Goal: Task Accomplishment & Management: Complete application form

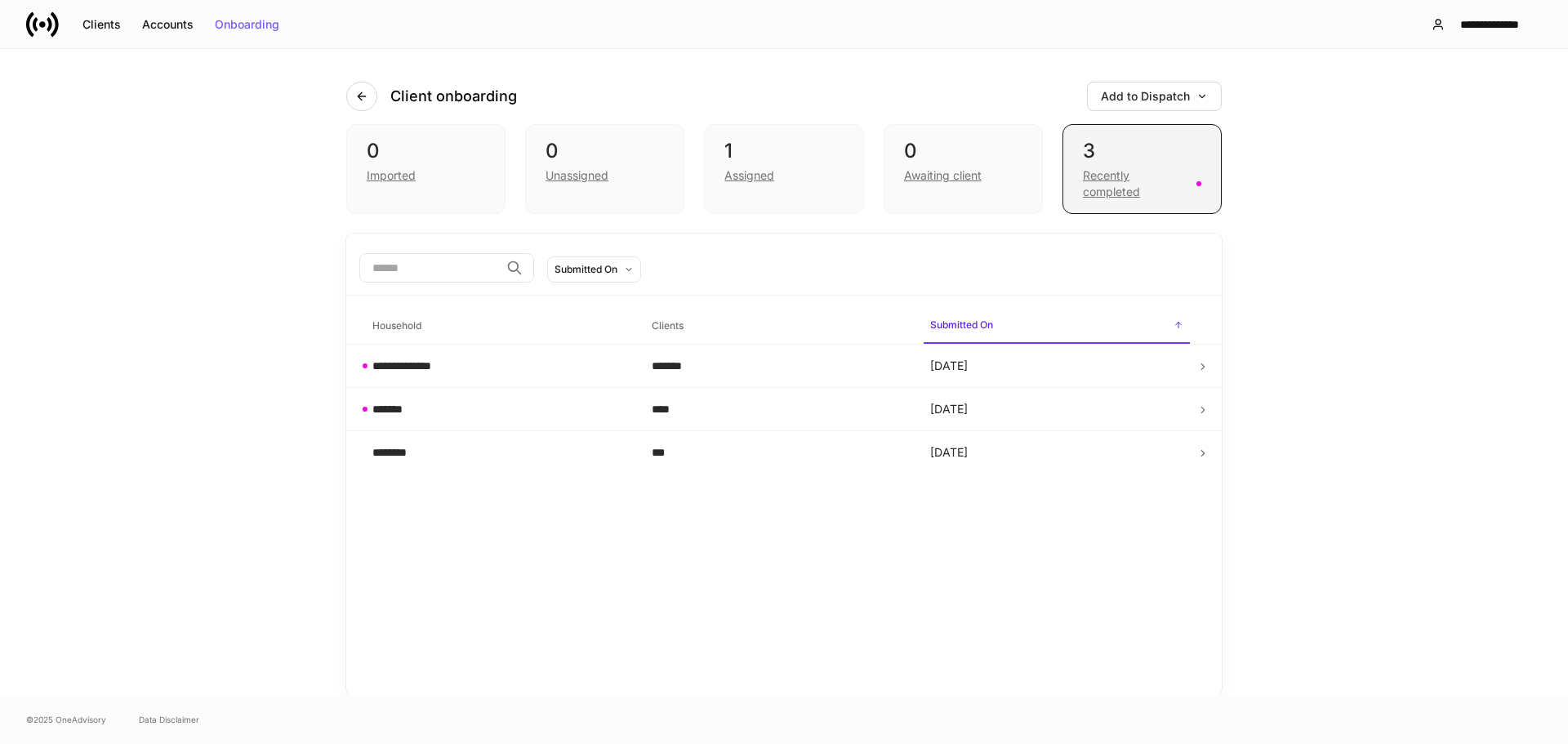
click at [1125, 183] on div "Recently completed" at bounding box center [1135, 184] width 104 height 32
click at [1123, 183] on div "Recently completed" at bounding box center [1135, 184] width 104 height 32
click at [1136, 178] on div "Recently completed" at bounding box center [1135, 184] width 104 height 32
click at [82, 24] on button "Clients" at bounding box center [101, 24] width 59 height 26
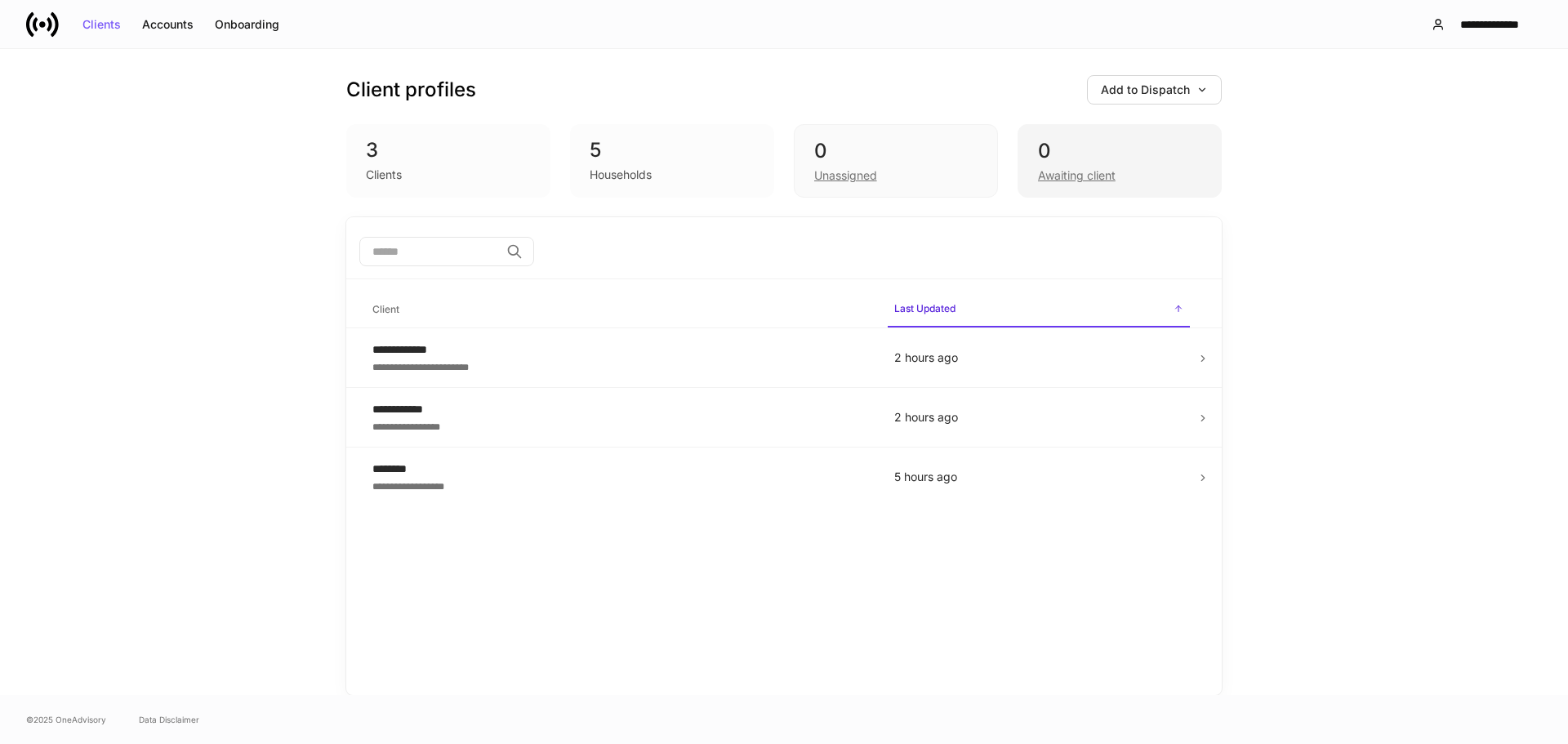
click at [1106, 174] on div "Awaiting client" at bounding box center [1076, 176] width 77 height 16
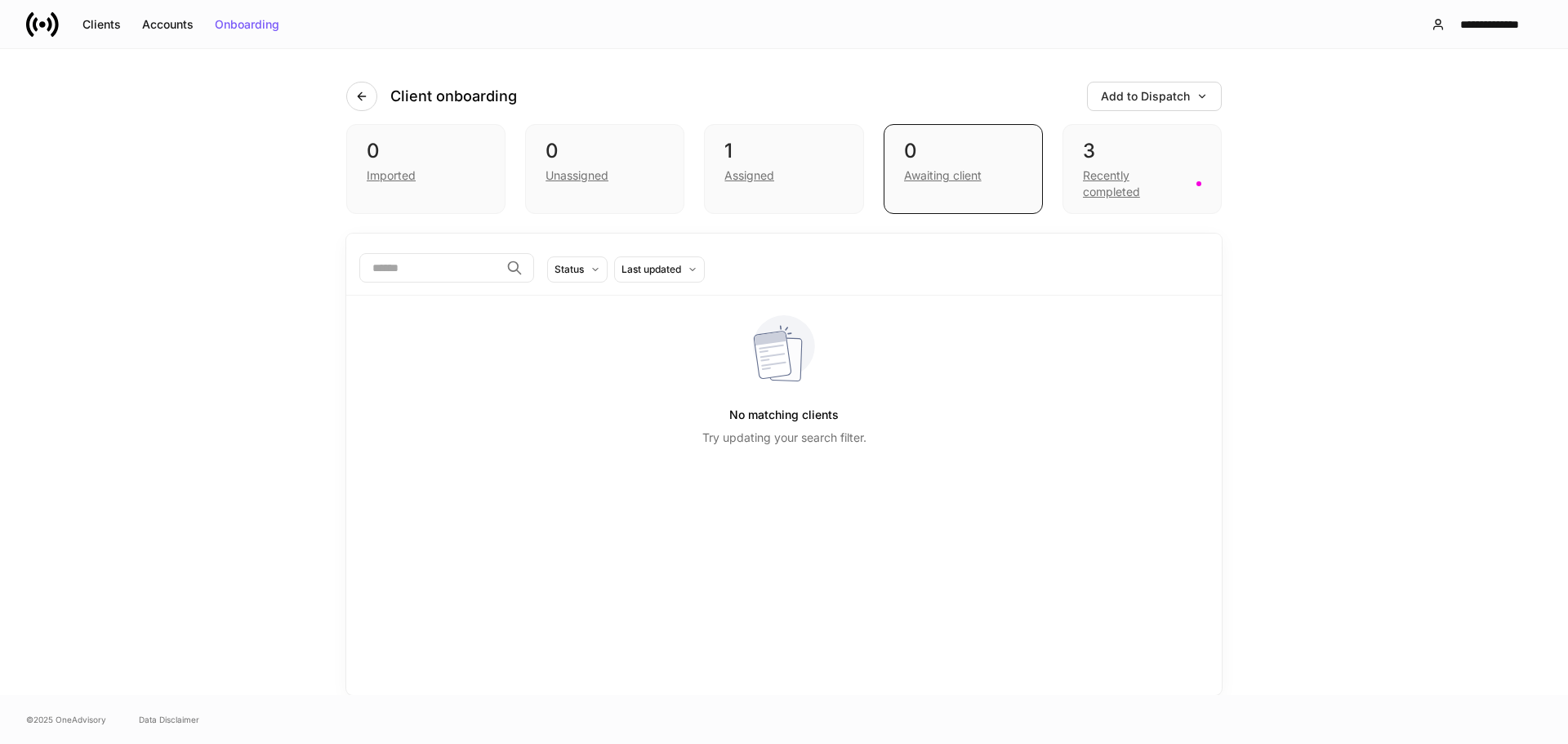
click at [1106, 174] on div "Recently completed" at bounding box center [1135, 184] width 104 height 32
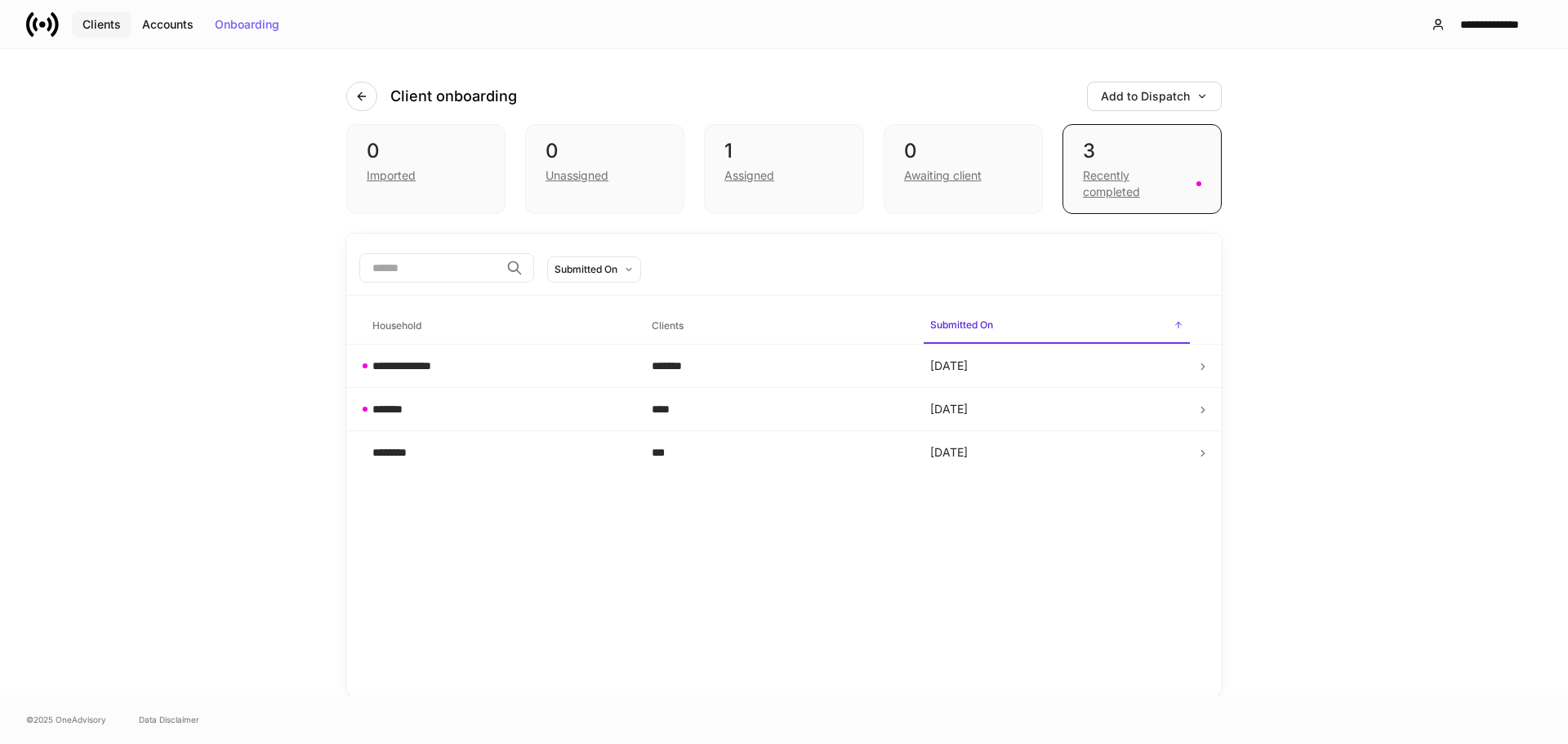
click at [81, 27] on button "Clients" at bounding box center [101, 24] width 59 height 26
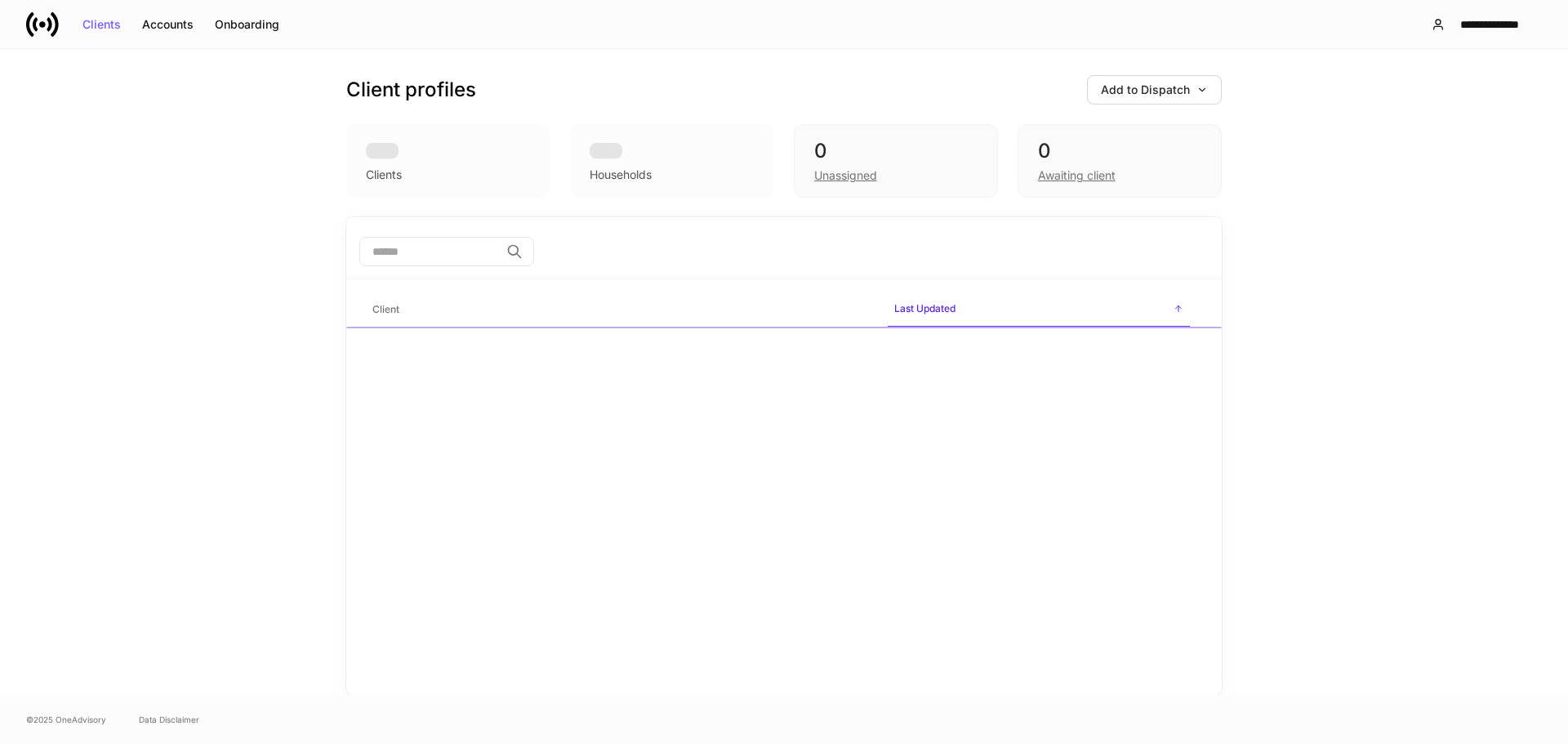
click at [48, 31] on icon at bounding box center [42, 24] width 32 height 32
click at [1104, 155] on div "0" at bounding box center [1119, 151] width 163 height 26
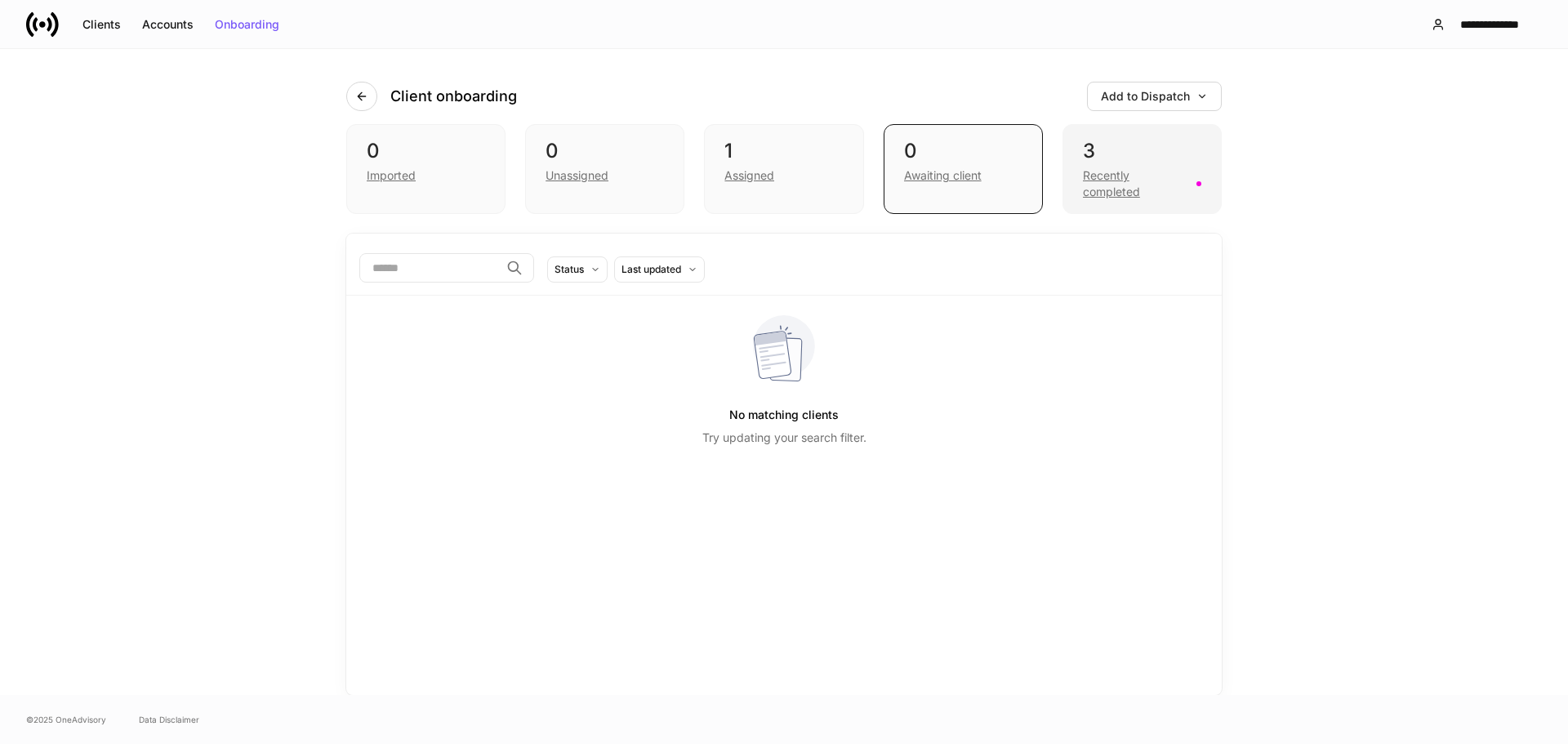
click at [1146, 187] on div "Recently completed" at bounding box center [1135, 184] width 104 height 32
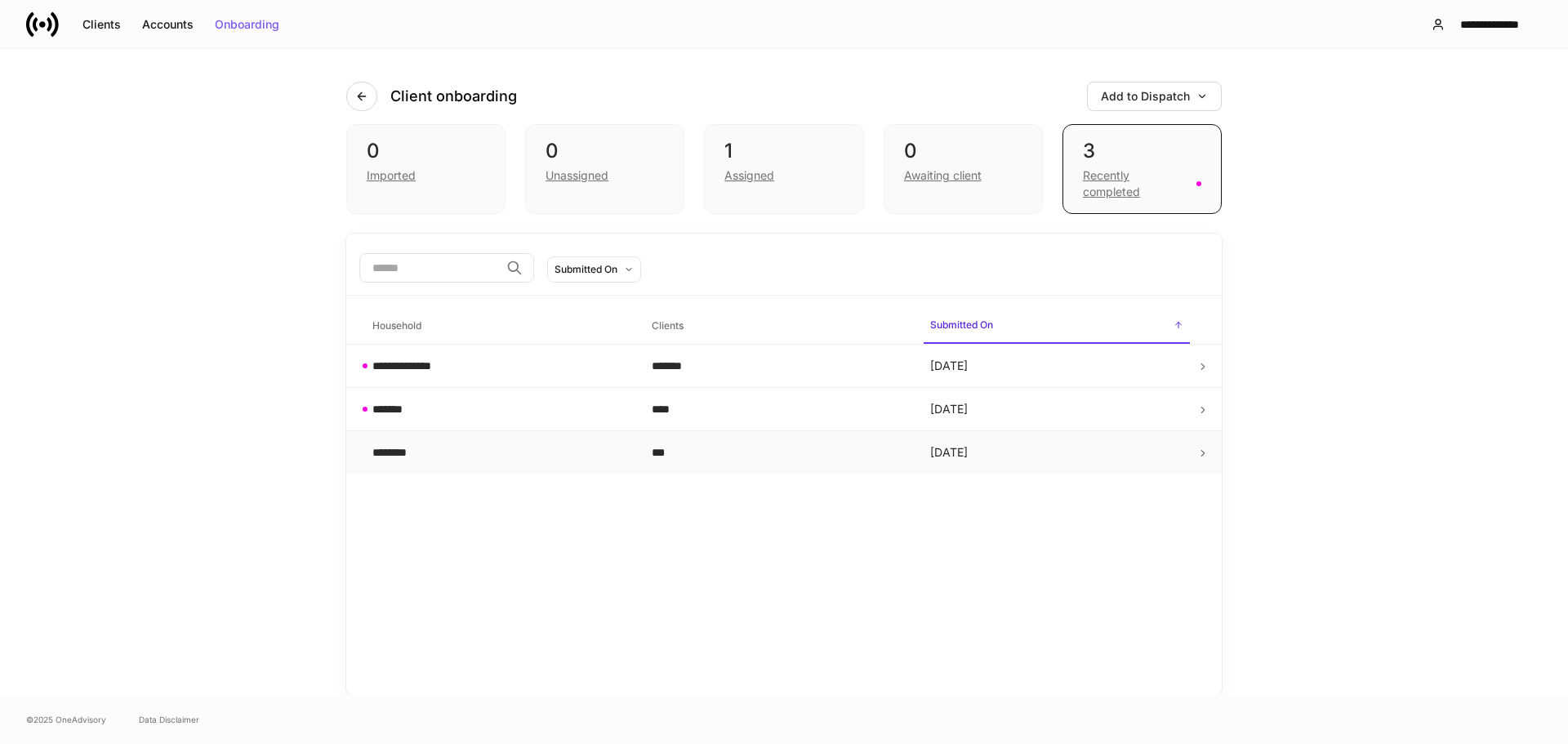
click at [1192, 456] on td "Today" at bounding box center [1056, 453] width 279 height 43
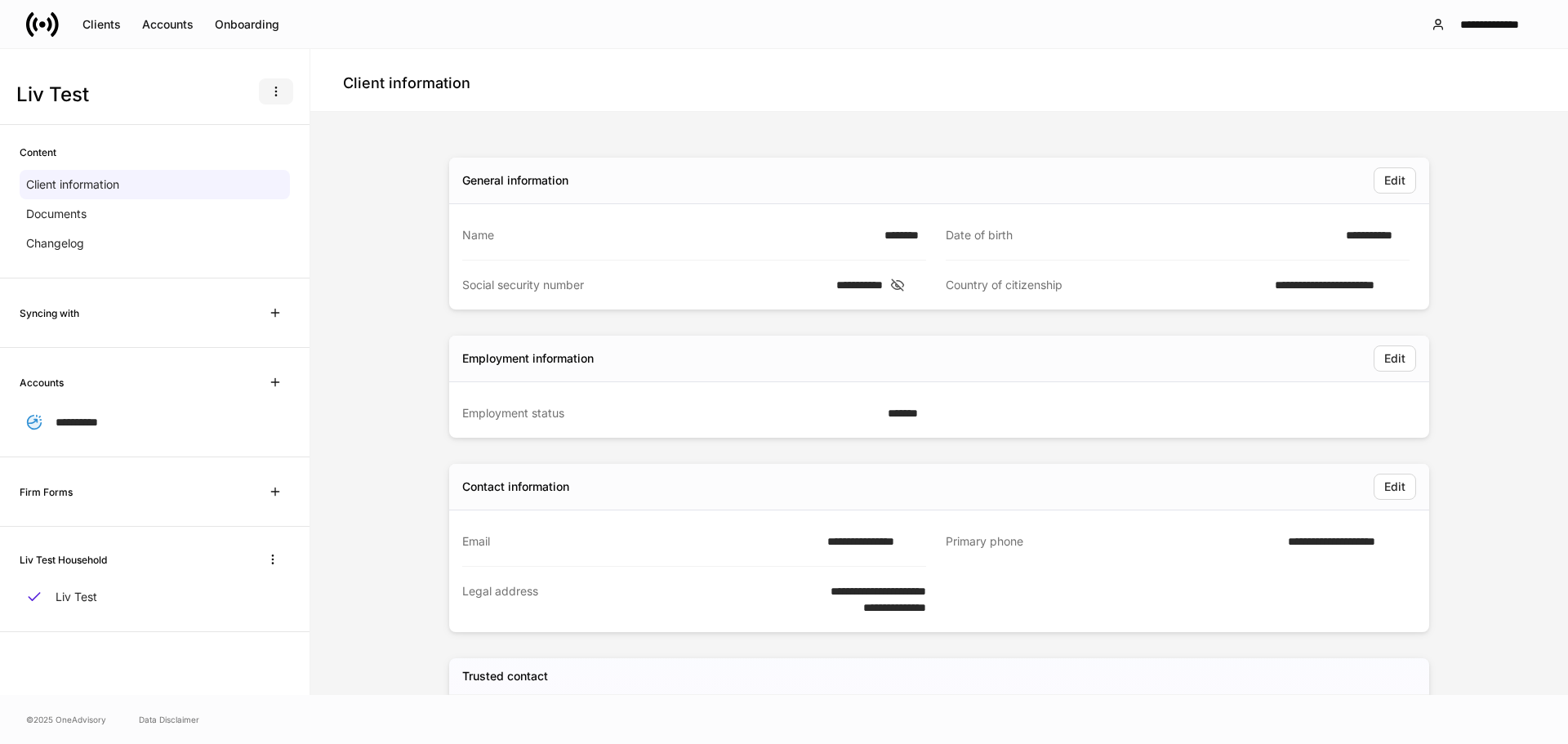
click at [282, 83] on button "button" at bounding box center [276, 91] width 34 height 26
click at [218, 178] on p "Delete client profile" at bounding box center [224, 171] width 103 height 16
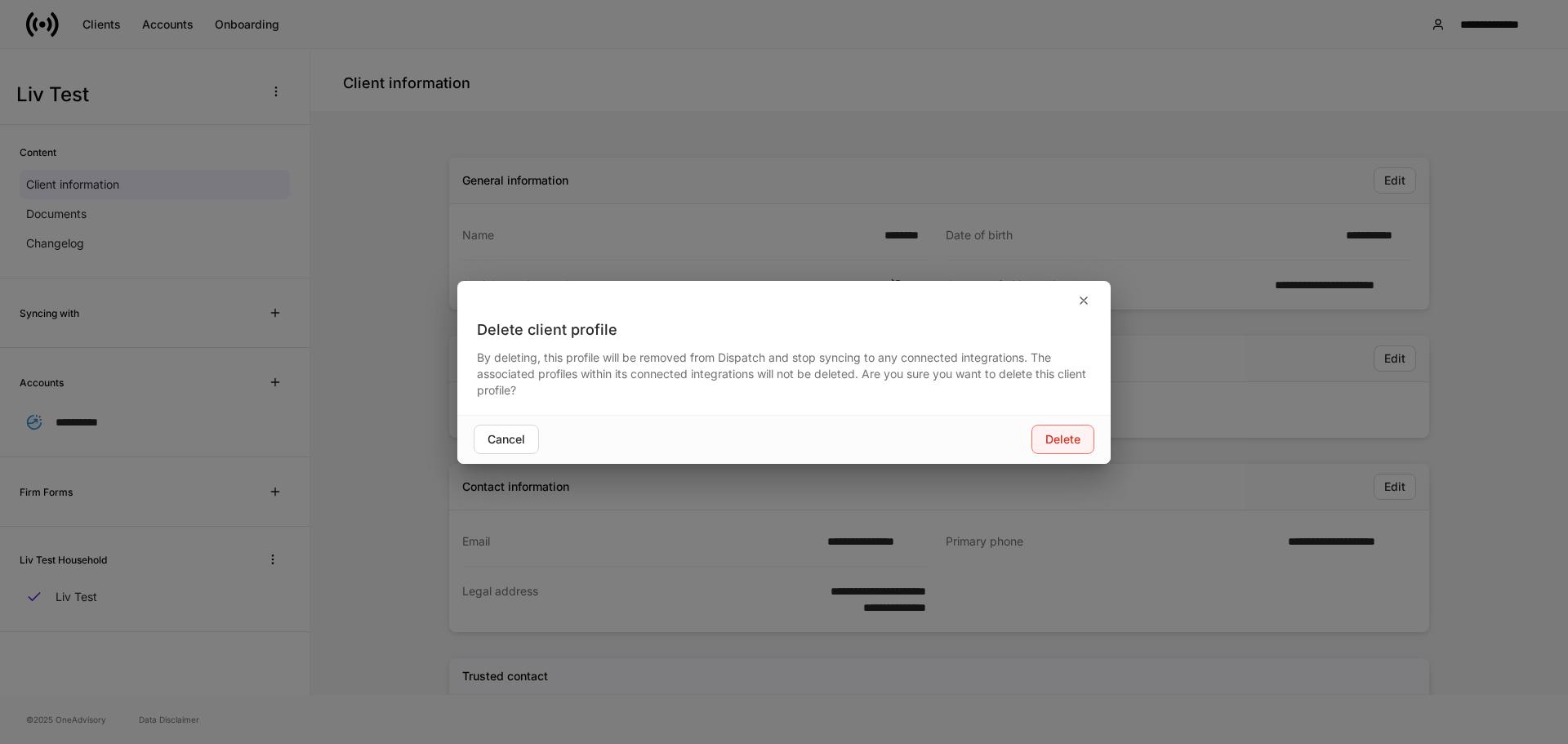
click at [1071, 437] on div "Delete" at bounding box center [1062, 439] width 35 height 12
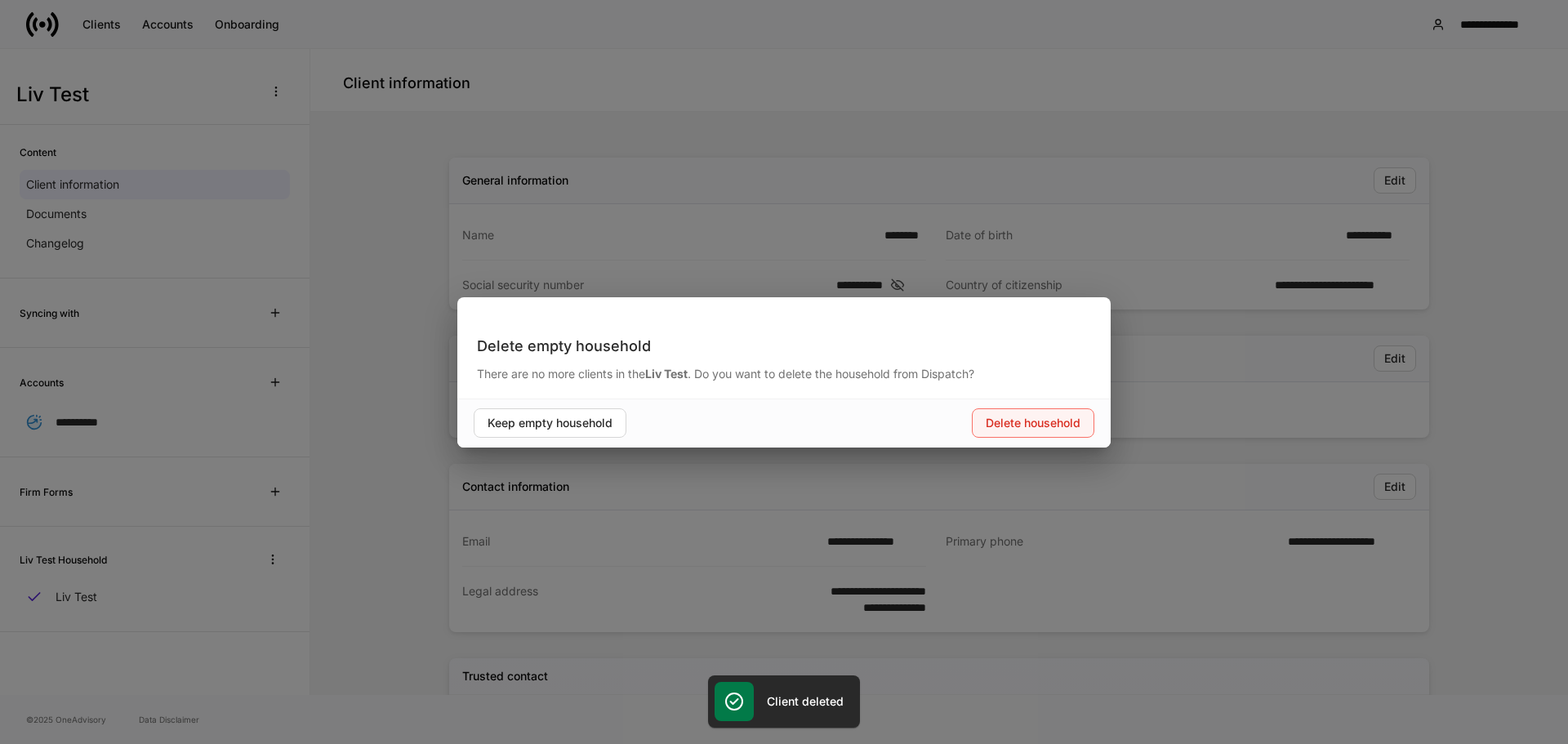
click at [1048, 428] on div "Delete household" at bounding box center [1033, 423] width 95 height 12
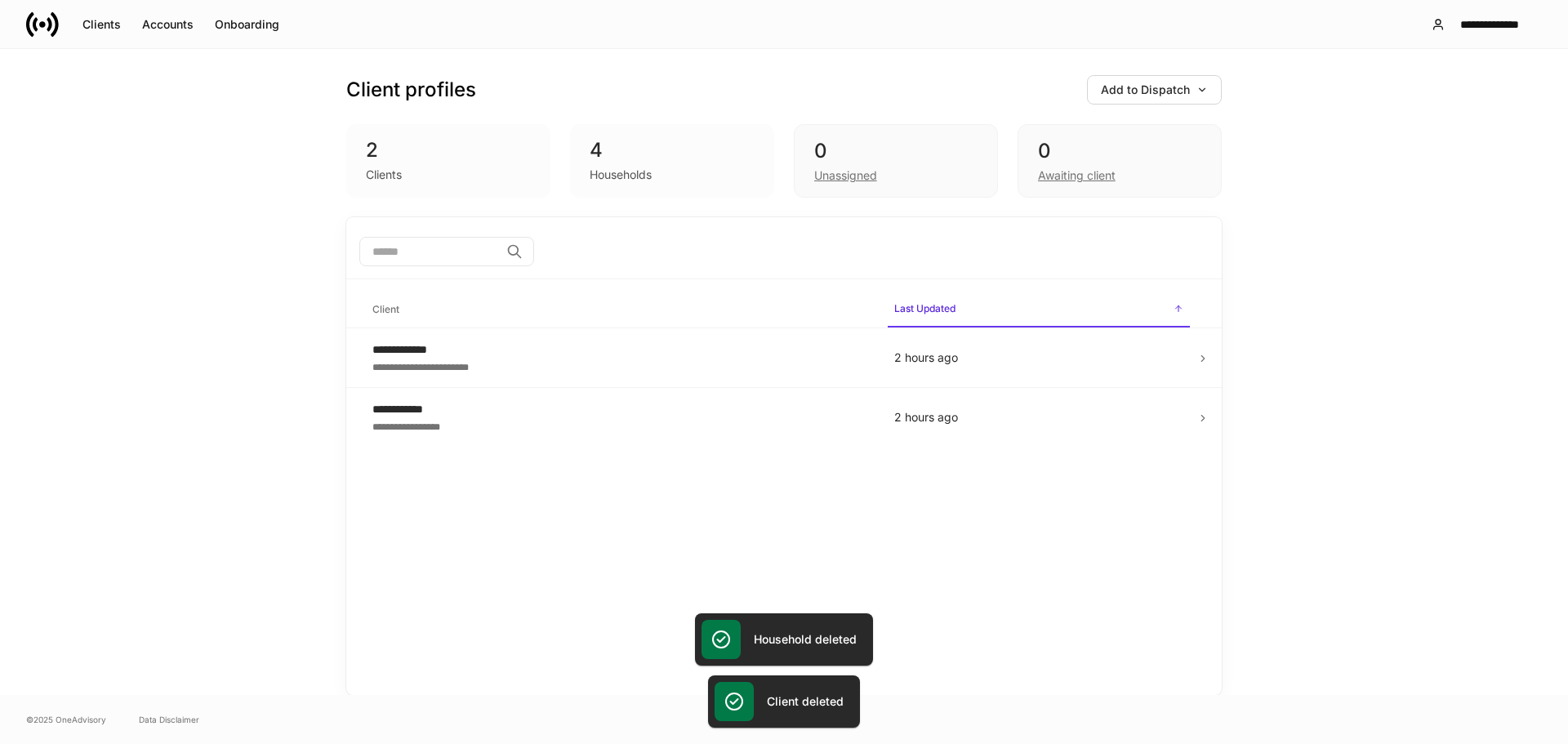
click at [642, 178] on div "Households" at bounding box center [620, 175] width 62 height 16
click at [1083, 175] on div "Awaiting client" at bounding box center [1076, 176] width 77 height 16
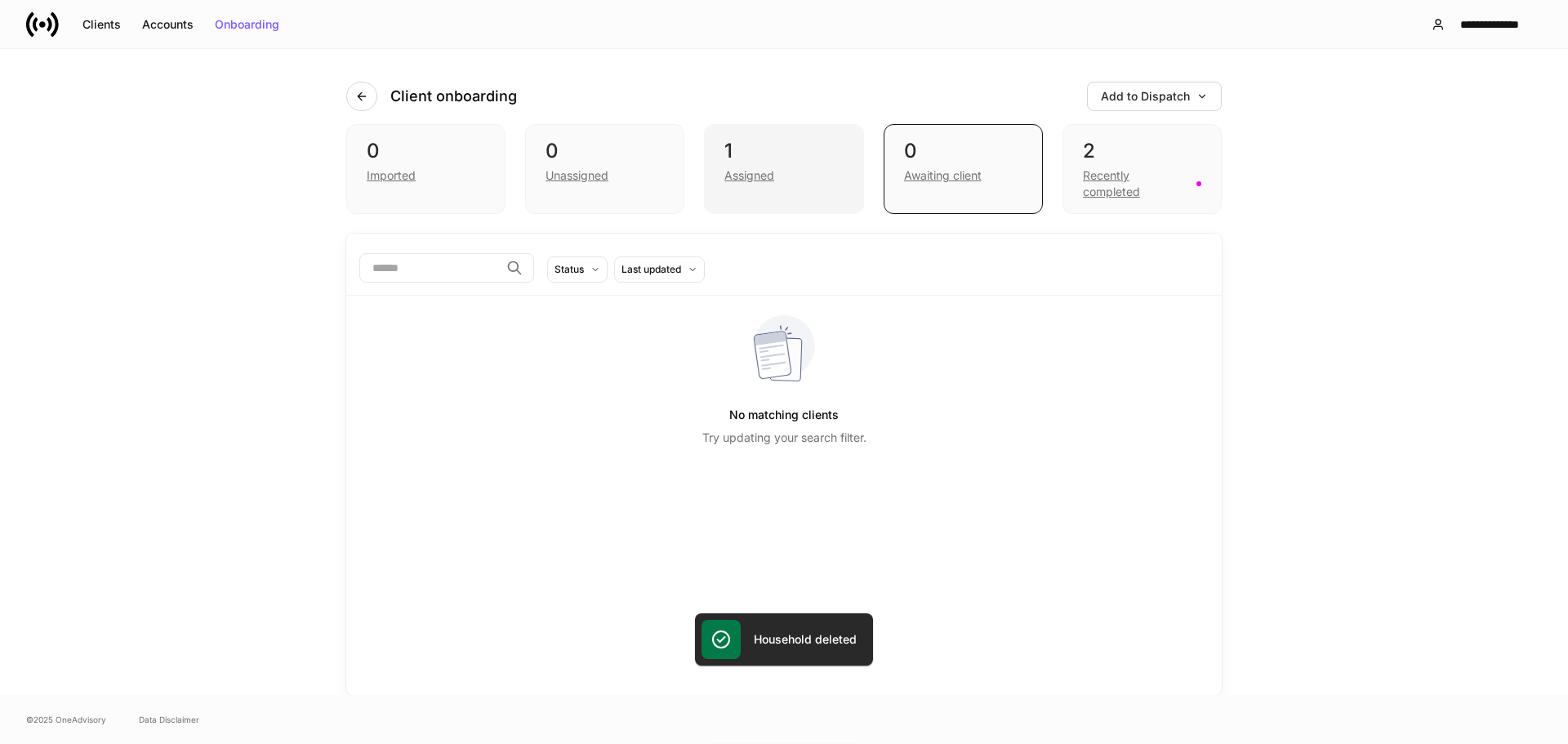
click at [769, 176] on div "Assigned" at bounding box center [749, 176] width 50 height 16
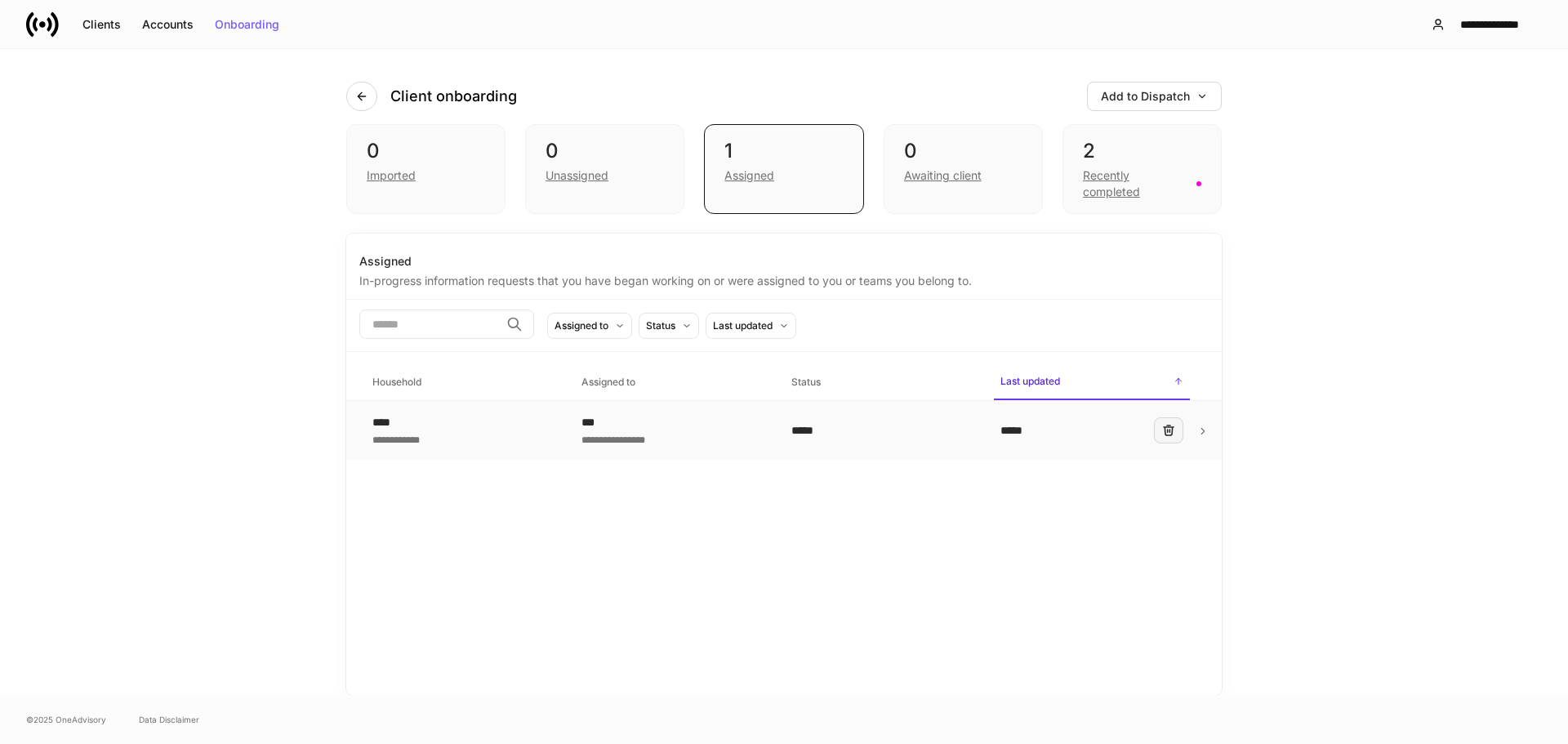
click at [1162, 426] on icon "button" at bounding box center [1168, 430] width 13 height 13
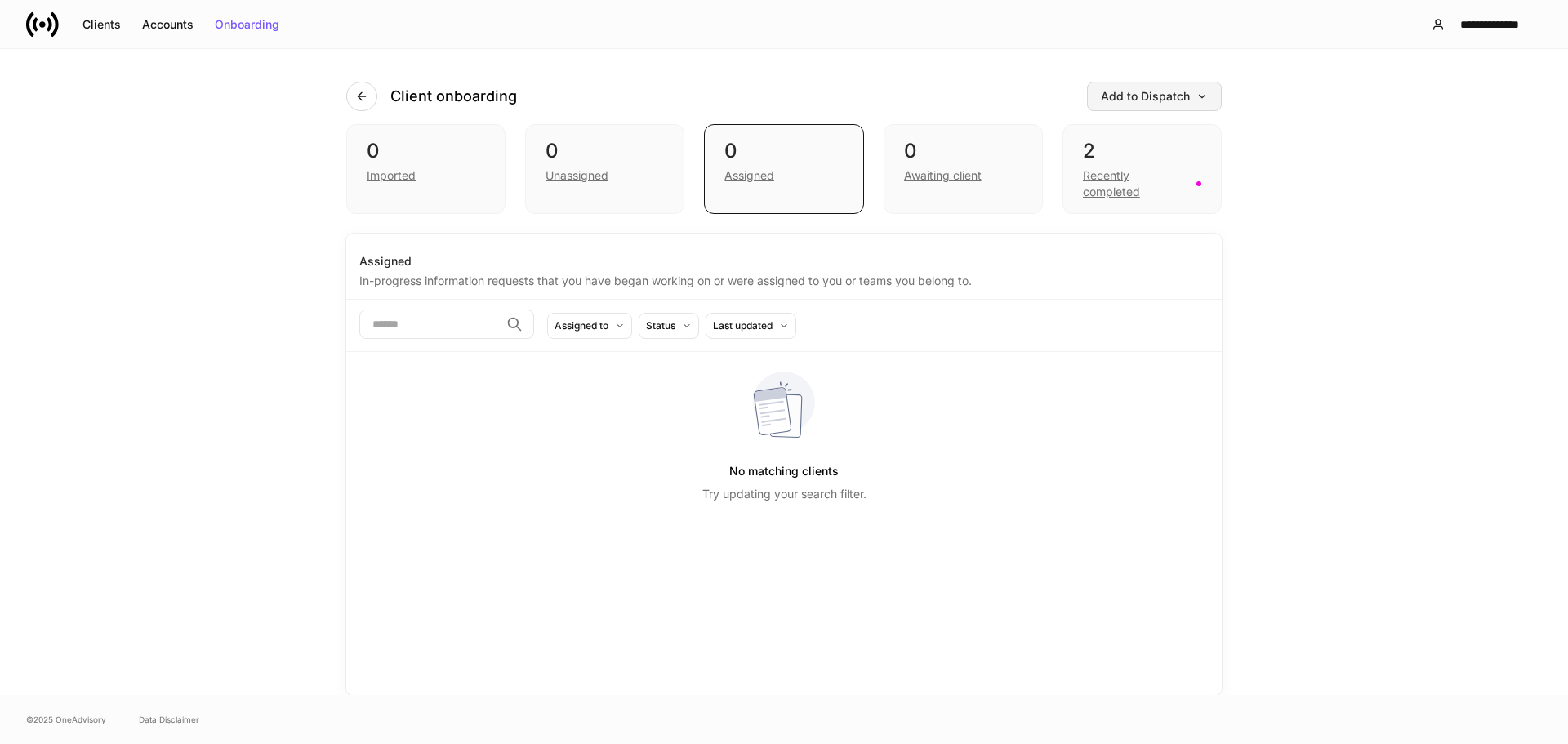
click at [1165, 102] on div "Add to Dispatch" at bounding box center [1154, 96] width 107 height 12
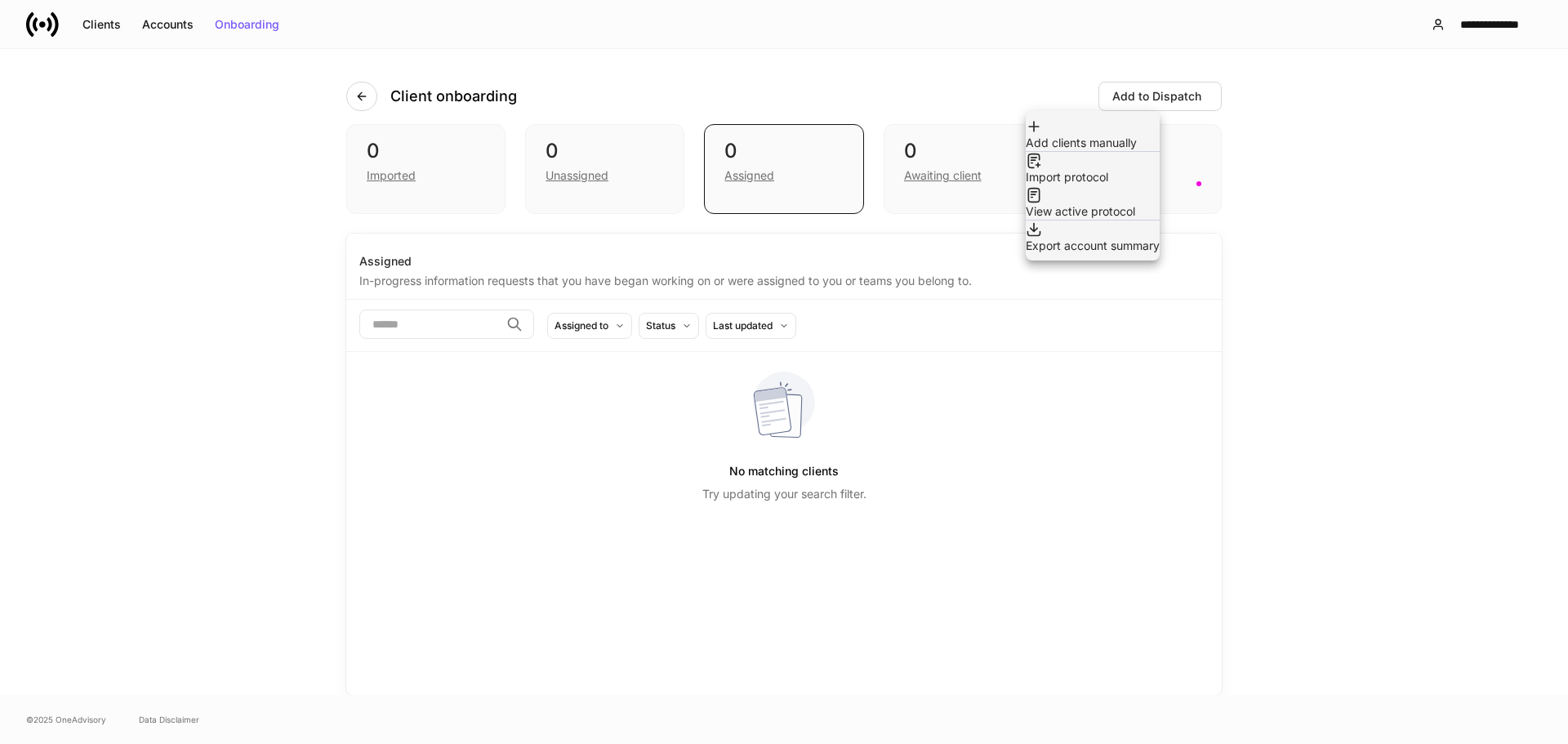
drag, startPoint x: 1317, startPoint y: 378, endPoint x: 1063, endPoint y: 168, distance: 329.6
click at [1317, 378] on div at bounding box center [784, 372] width 1568 height 744
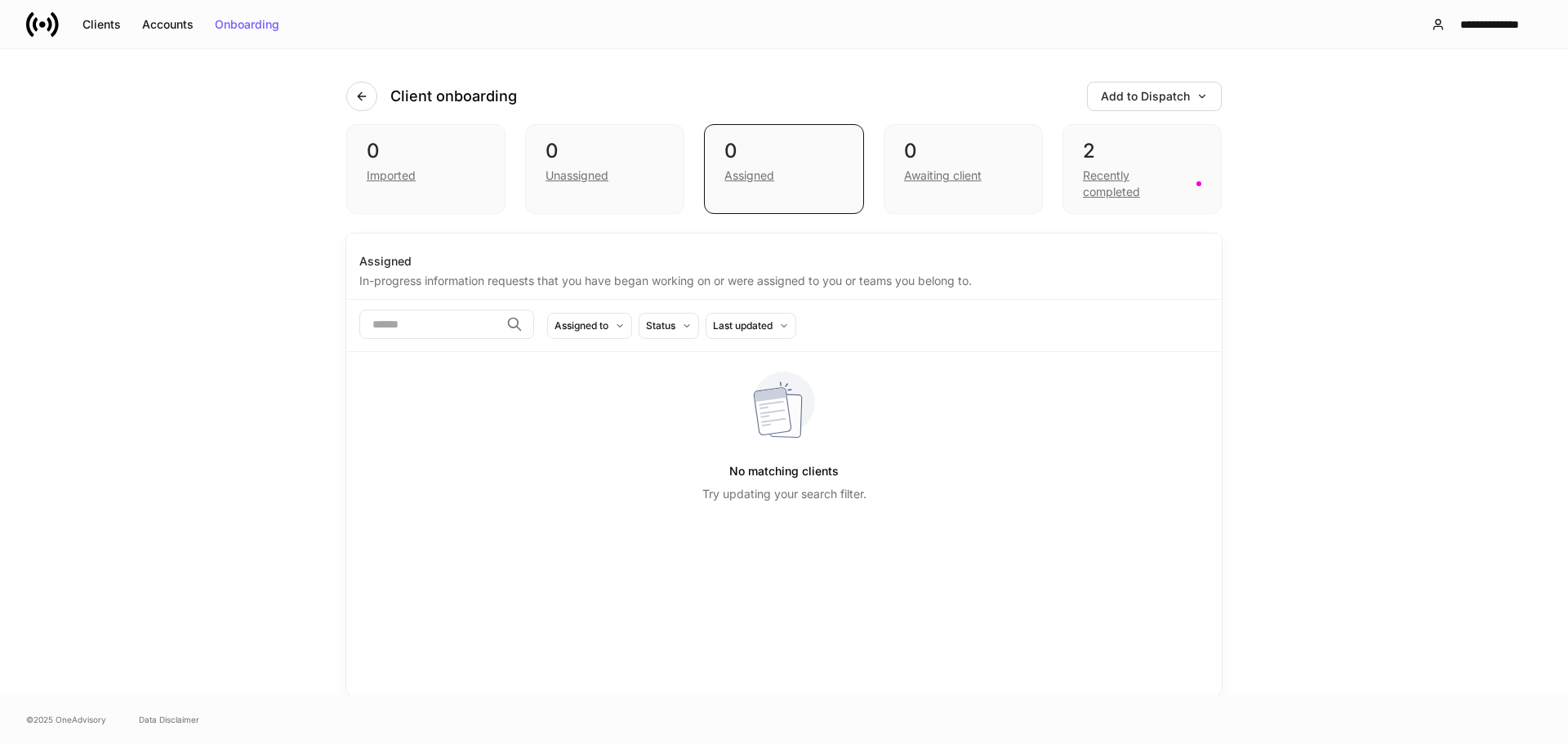
click at [39, 30] on icon at bounding box center [42, 24] width 32 height 32
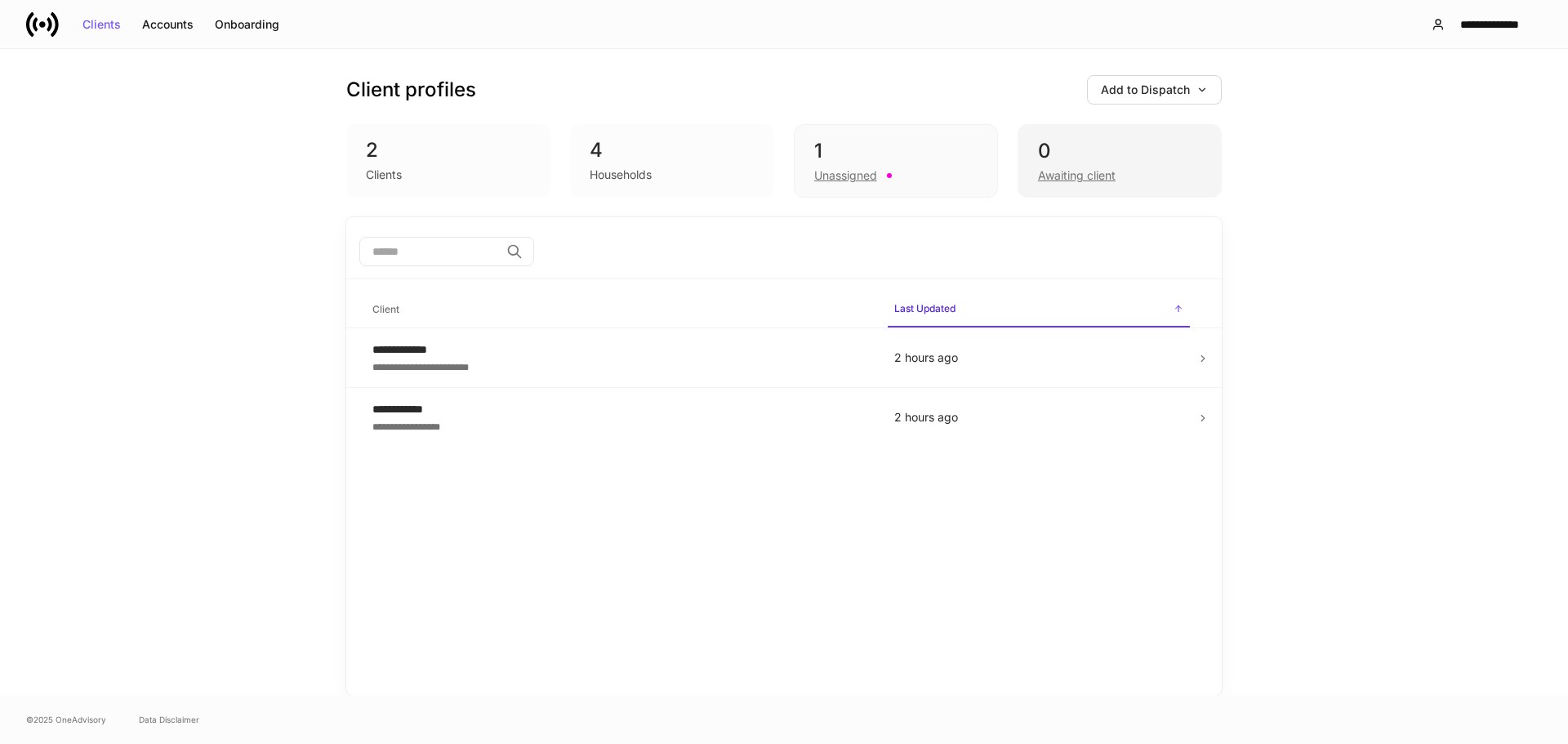
click at [1107, 165] on div "Awaiting client" at bounding box center [1119, 174] width 163 height 20
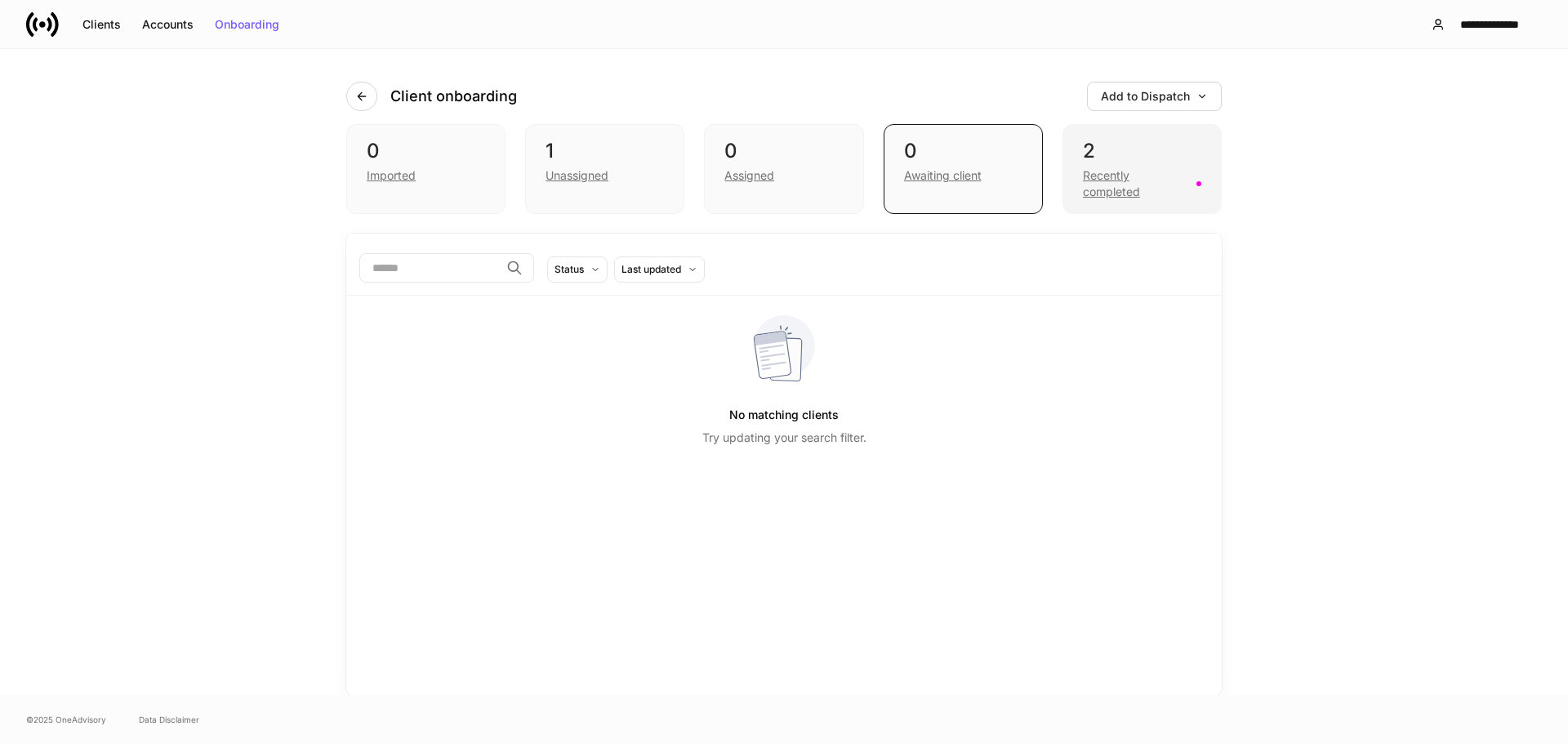
click at [1166, 181] on div "Recently completed" at bounding box center [1135, 184] width 104 height 32
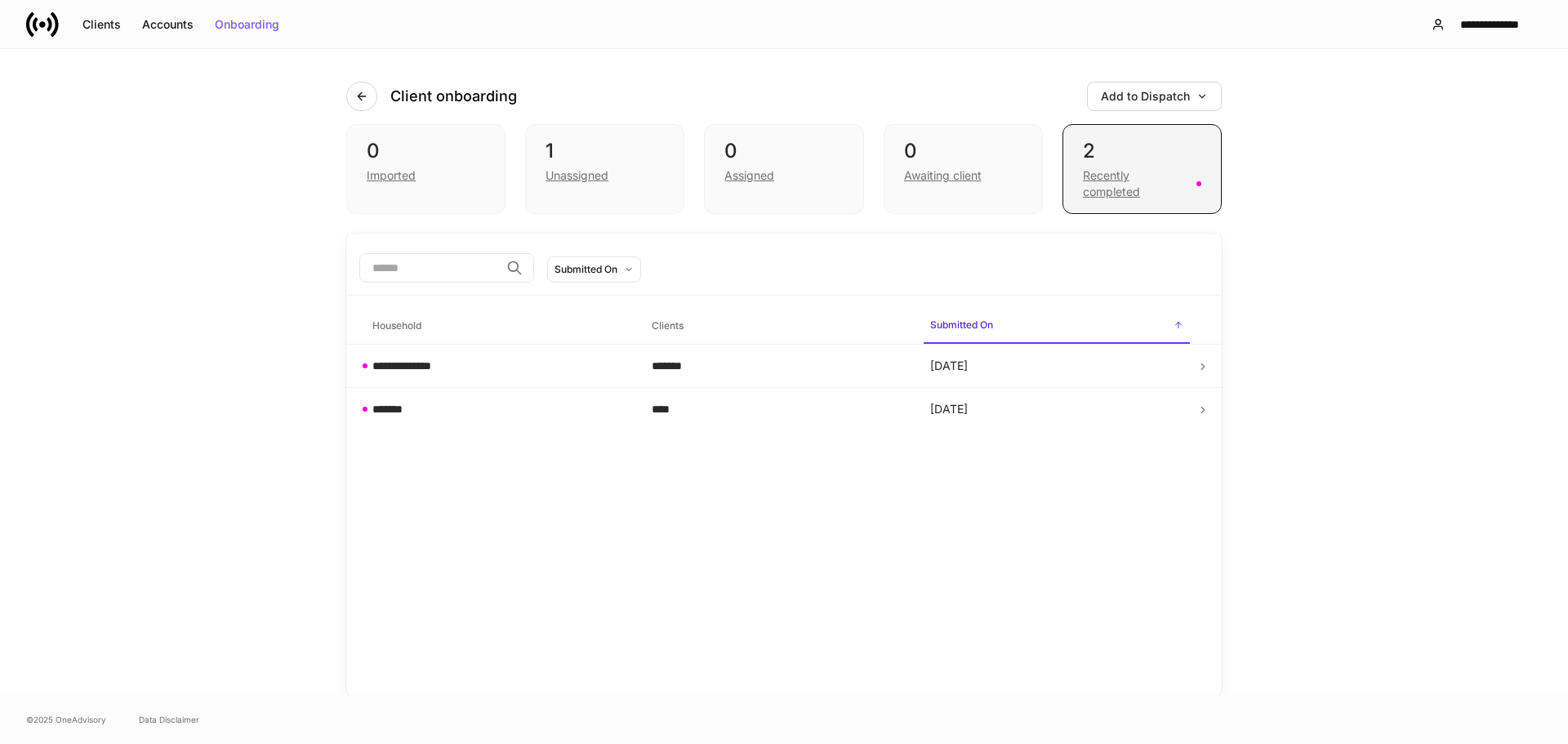
click at [1152, 161] on div "2" at bounding box center [1142, 151] width 118 height 26
click at [45, 24] on icon at bounding box center [42, 24] width 6 height 6
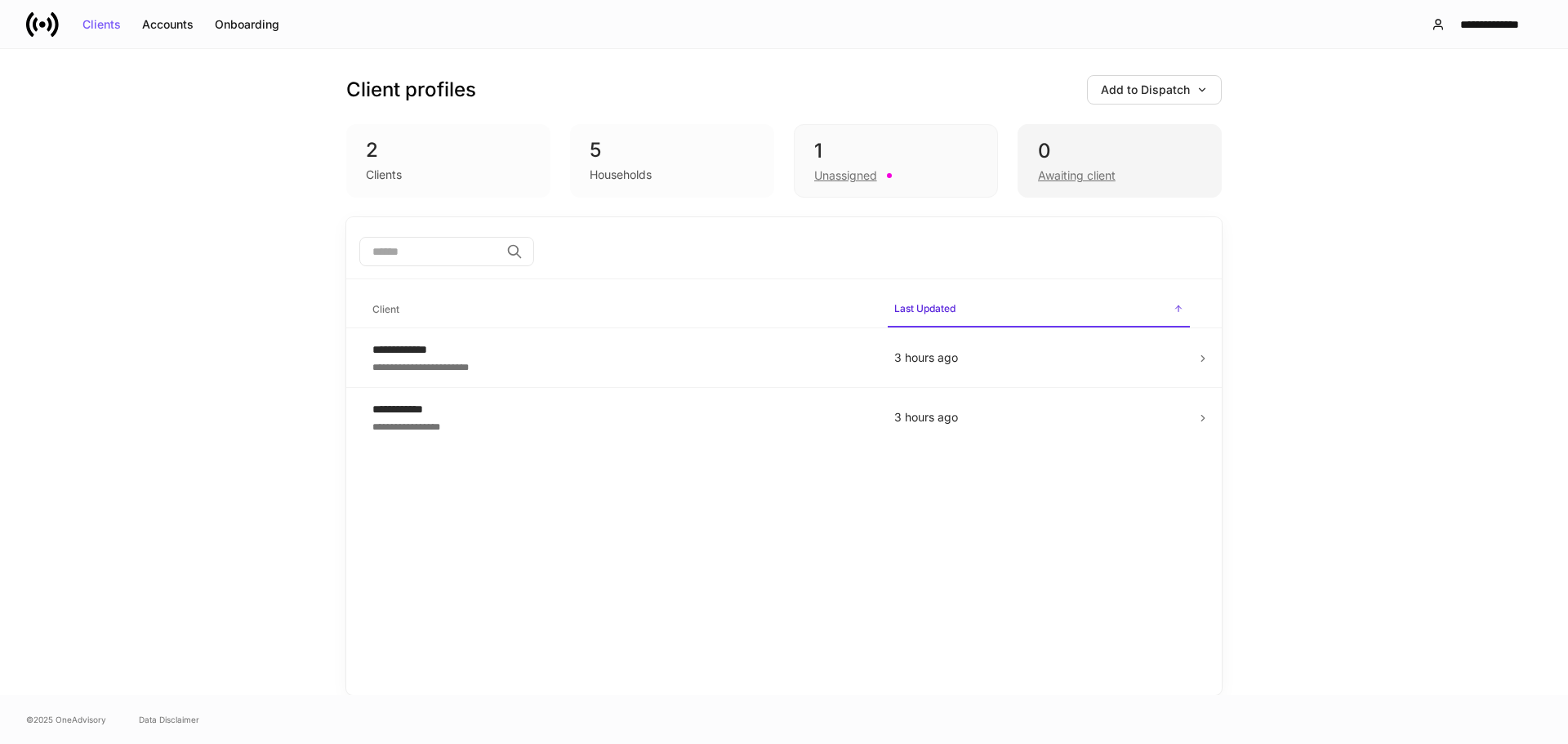
click at [1125, 178] on div "Awaiting client" at bounding box center [1119, 174] width 163 height 20
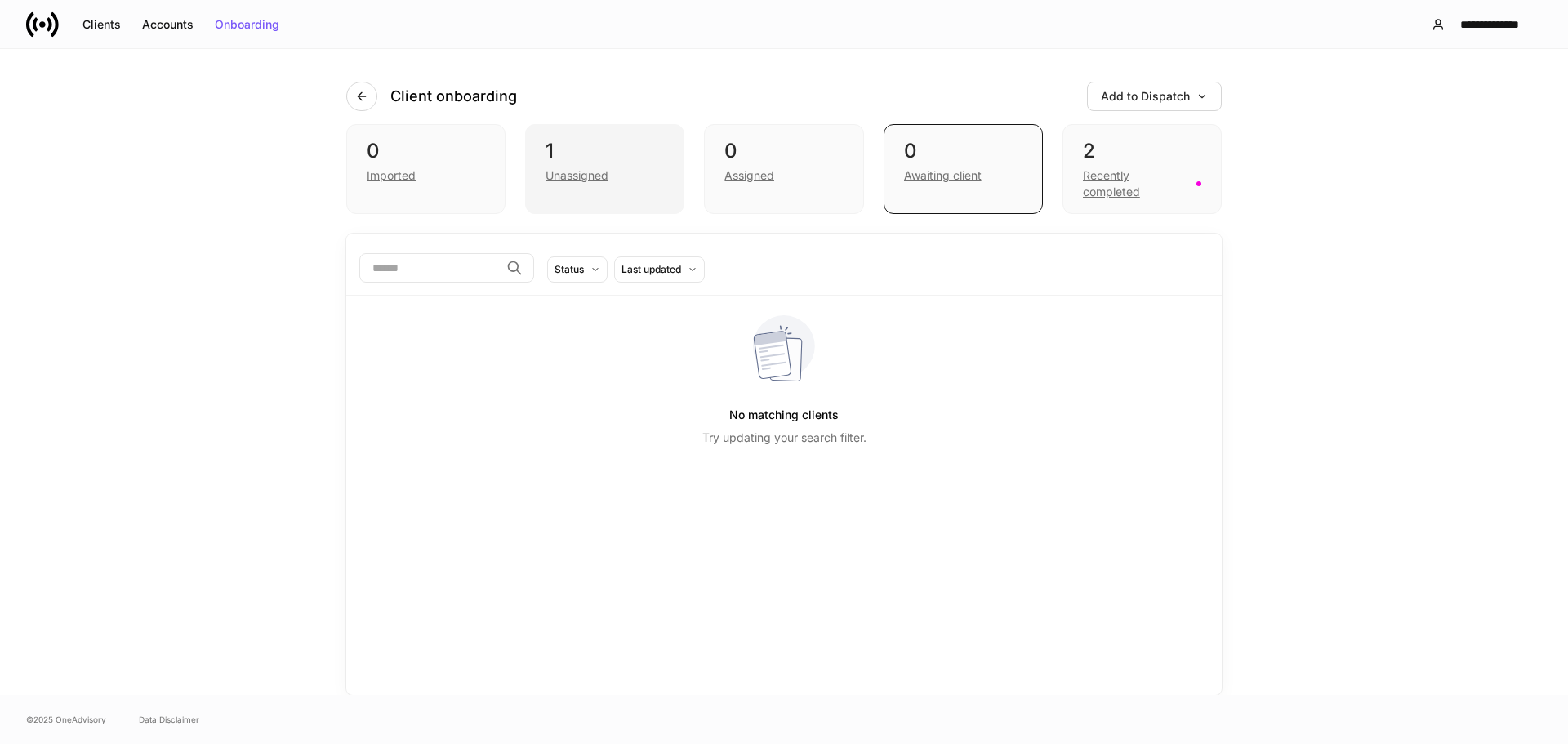
click at [597, 178] on div "Unassigned" at bounding box center [577, 176] width 63 height 16
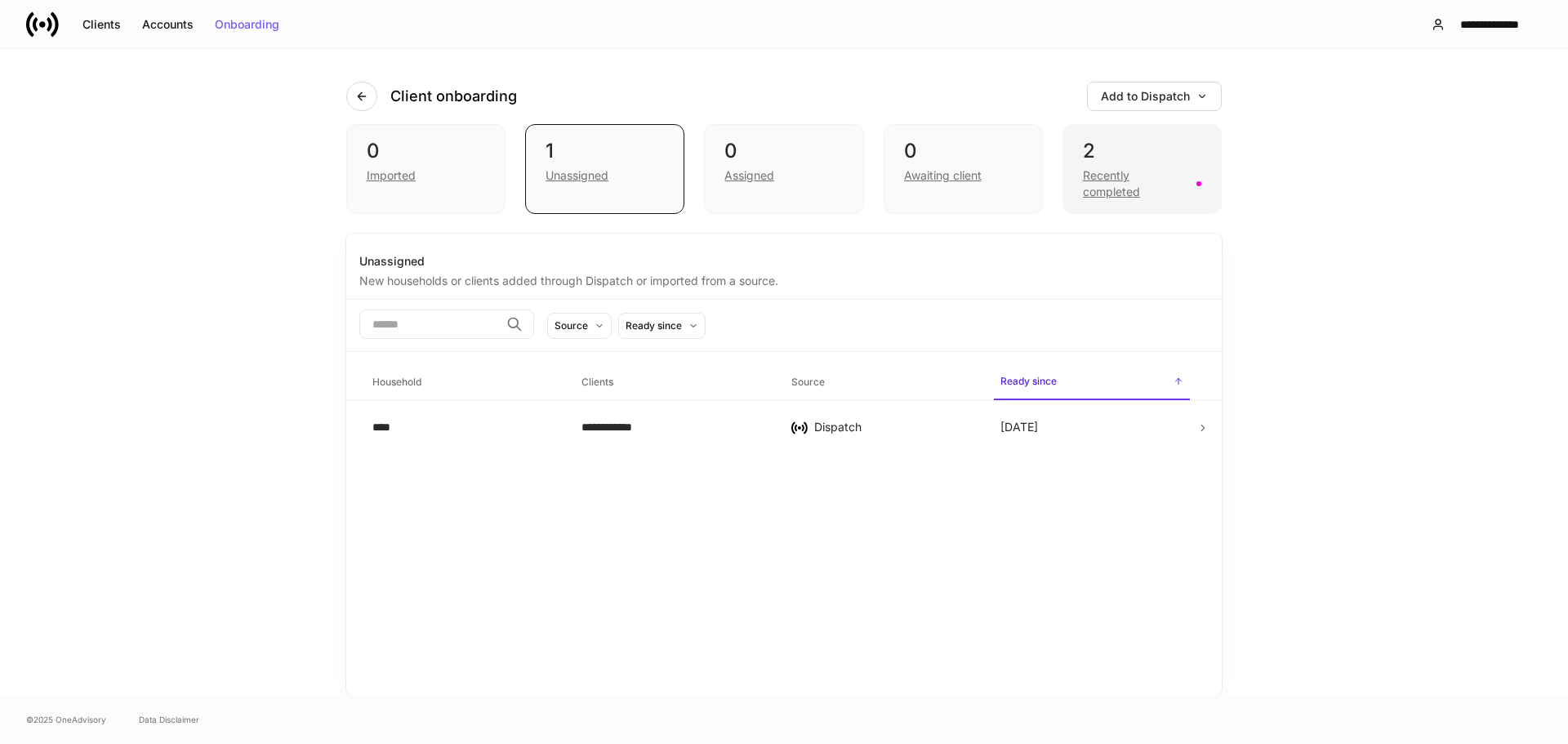
click at [1126, 178] on div "Recently completed" at bounding box center [1135, 184] width 104 height 32
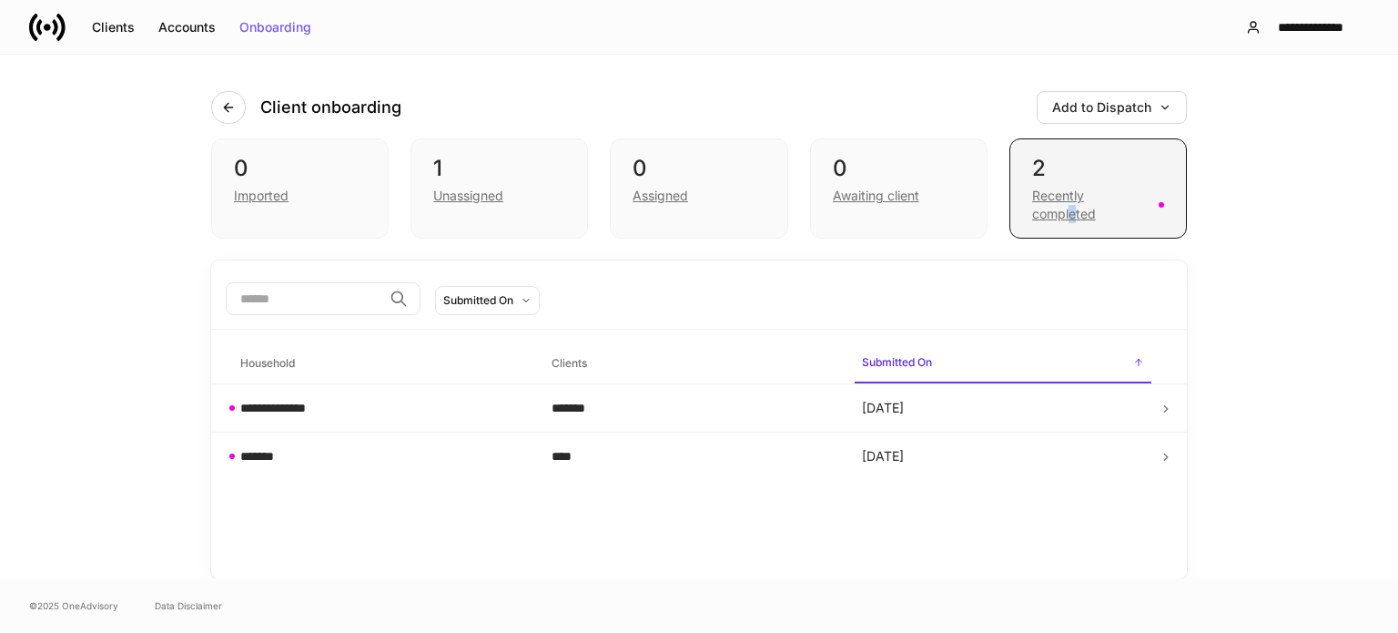
click at [1073, 204] on div "Recently completed" at bounding box center [1090, 205] width 116 height 36
click at [274, 418] on td "**********" at bounding box center [381, 408] width 311 height 48
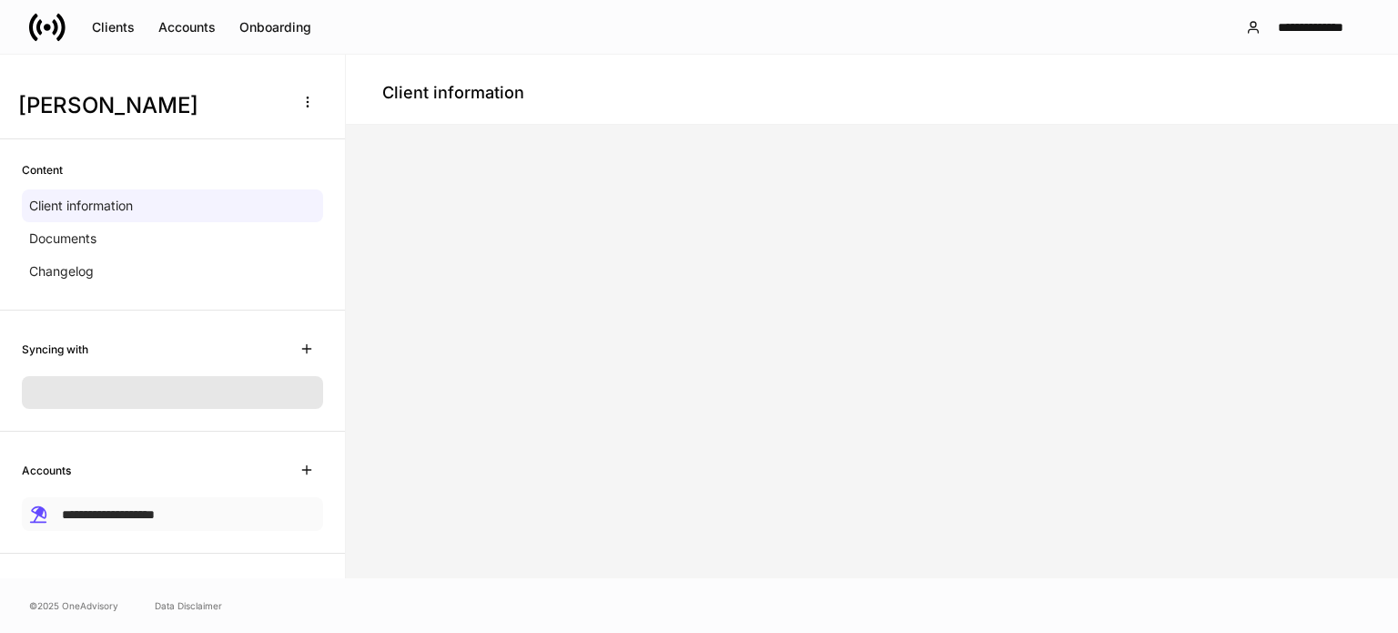
click at [96, 513] on span "**********" at bounding box center [108, 514] width 93 height 13
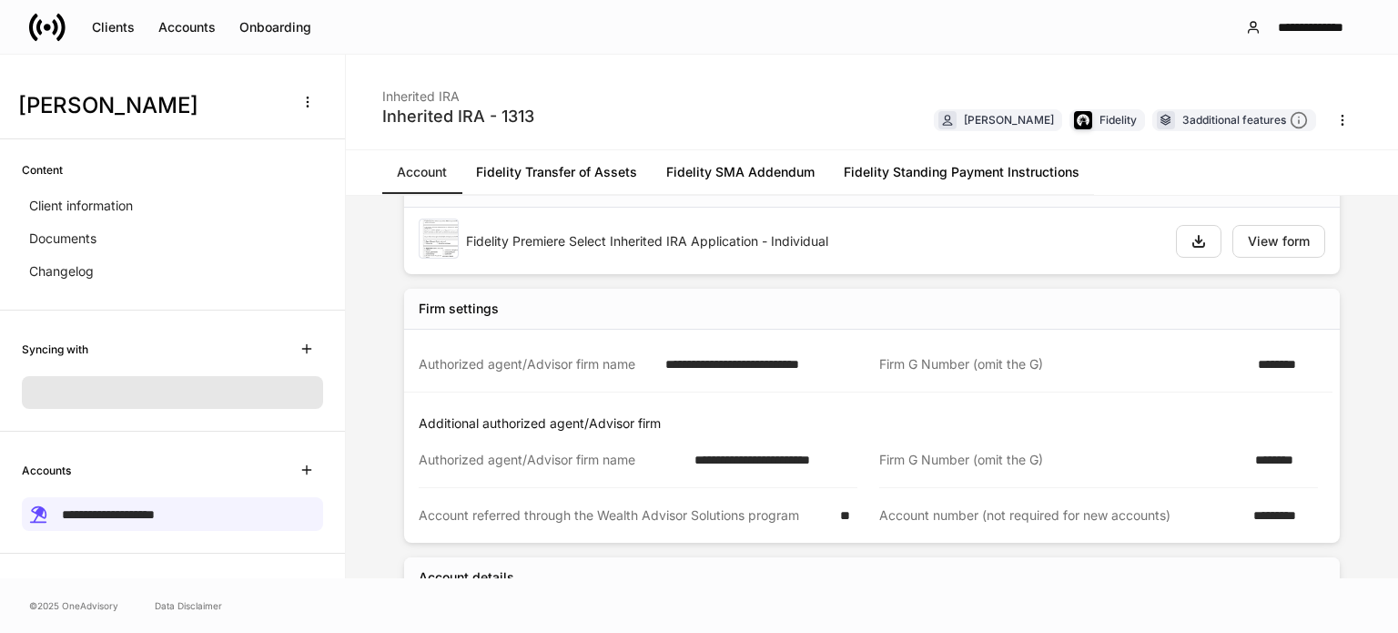
scroll to position [91, 0]
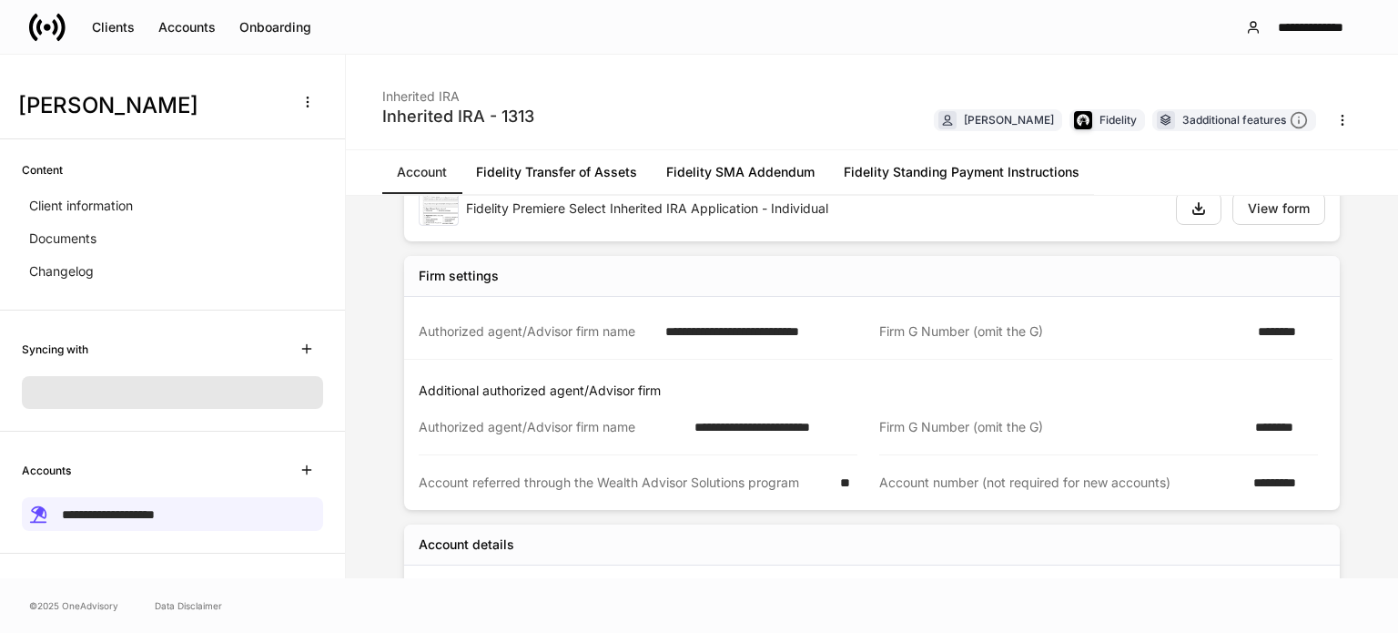
click at [1267, 476] on div "*********" at bounding box center [1281, 482] width 76 height 18
copy div "*********"
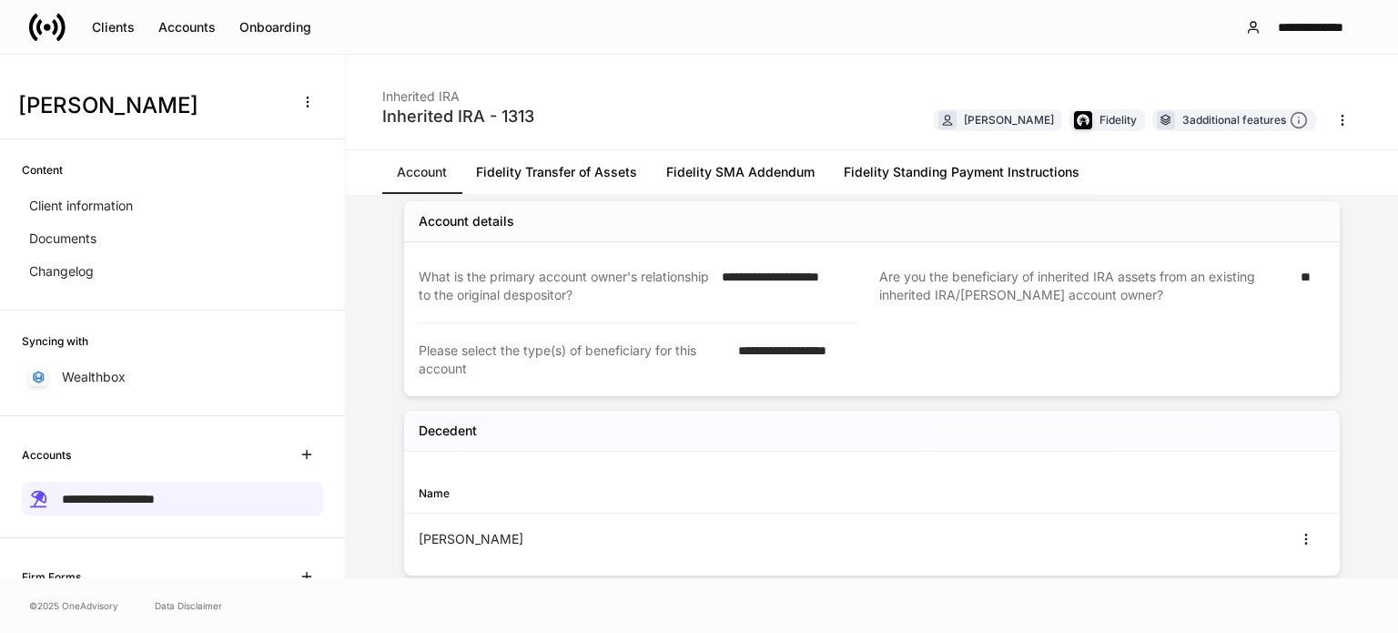
scroll to position [182, 0]
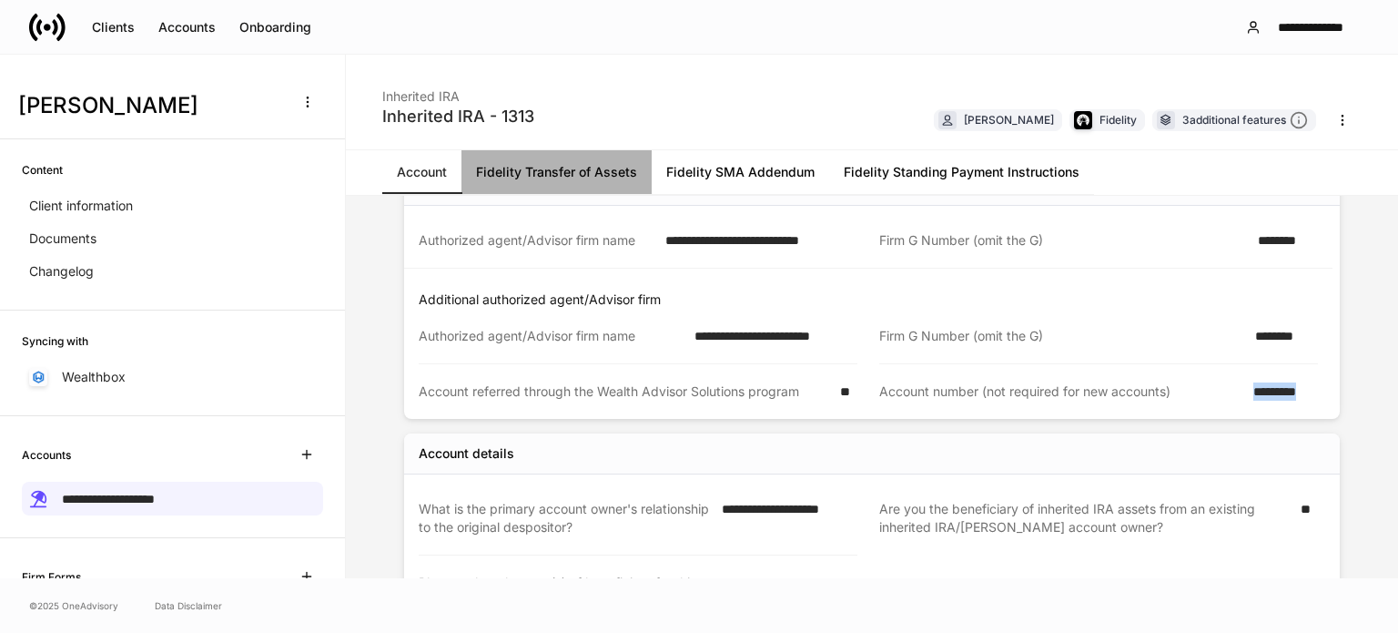
click at [612, 167] on link "Fidelity Transfer of Assets" at bounding box center [557, 172] width 190 height 44
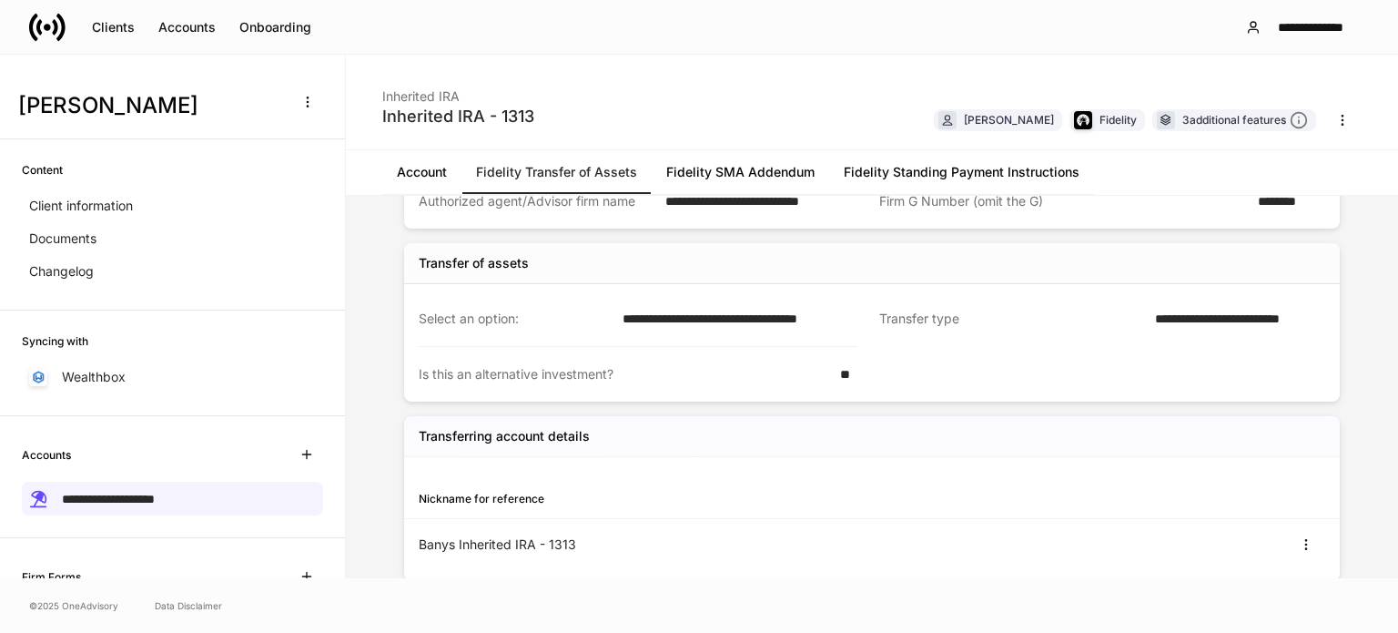
scroll to position [251, 0]
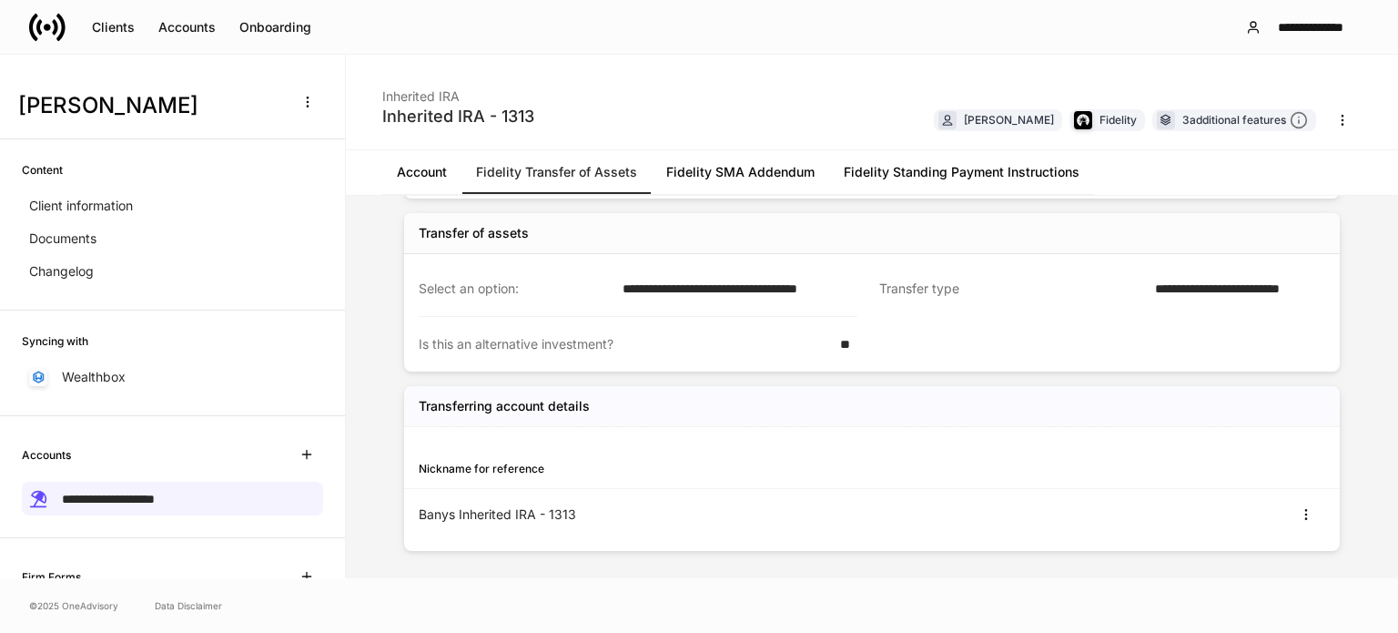
click at [1298, 528] on div "Banys Inherited IRA - 1313" at bounding box center [872, 514] width 936 height 51
click at [1296, 520] on button "button" at bounding box center [1306, 514] width 38 height 29
click at [1285, 549] on li "View" at bounding box center [1283, 556] width 58 height 29
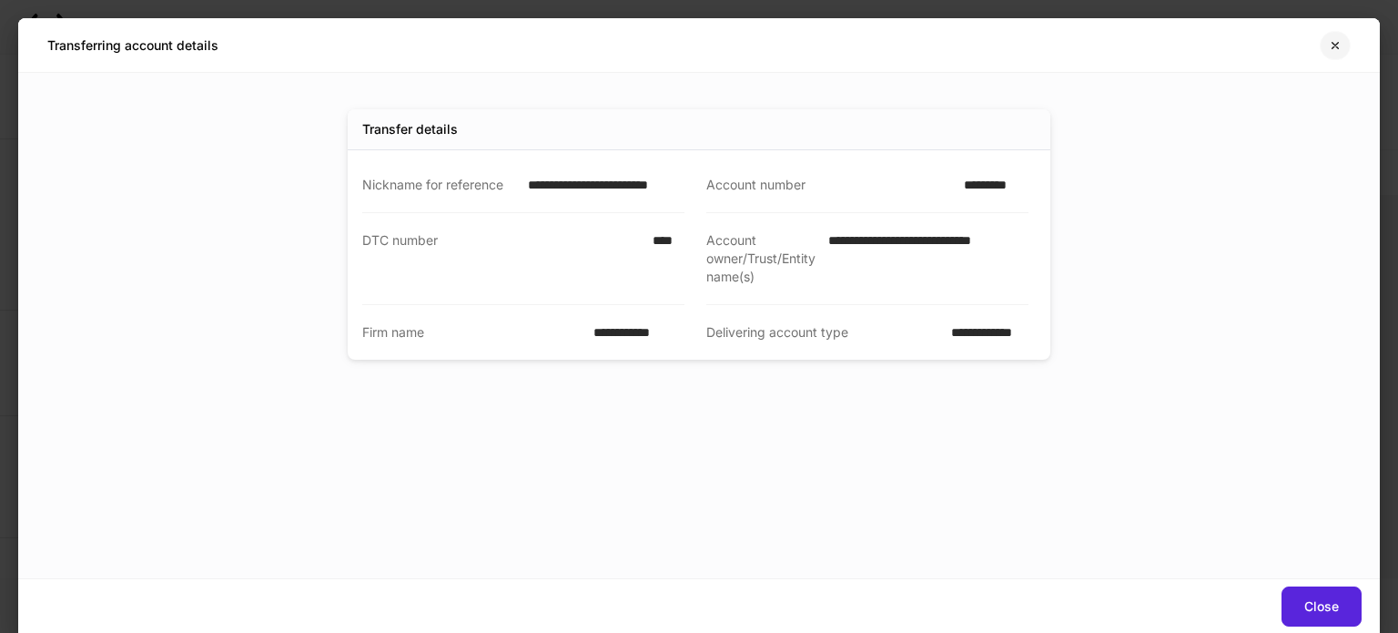
click at [1333, 36] on button "button" at bounding box center [1335, 45] width 31 height 29
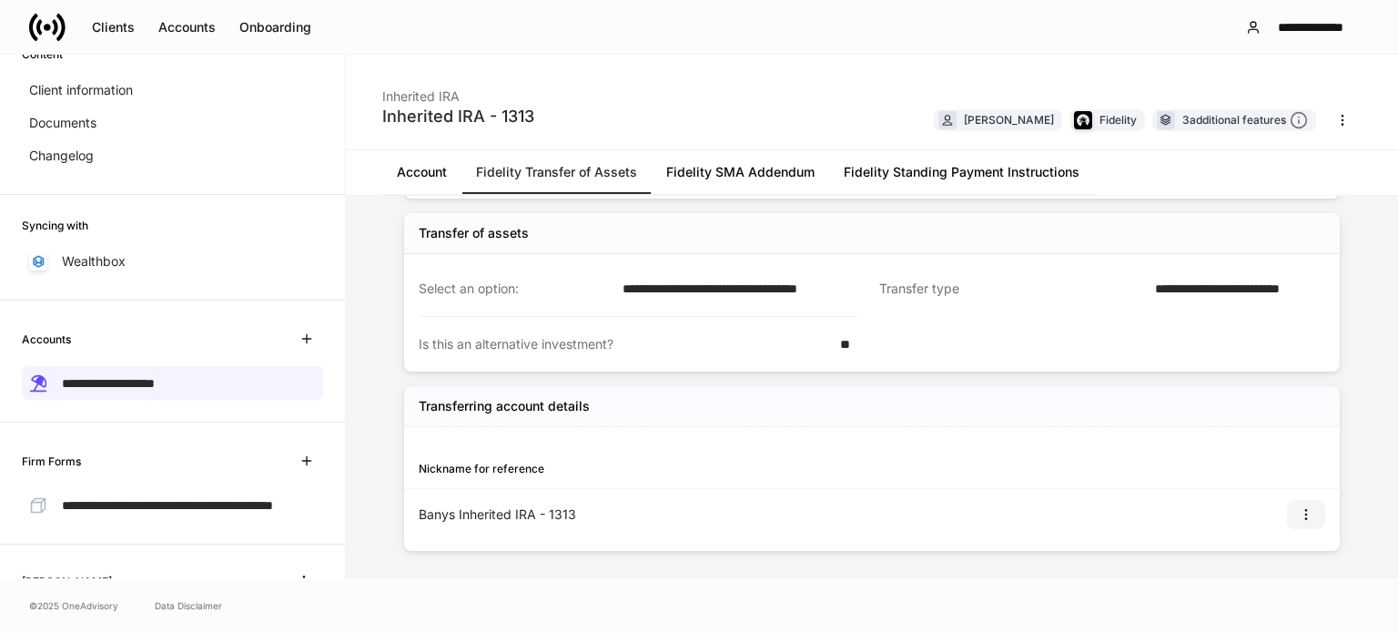
scroll to position [182, 0]
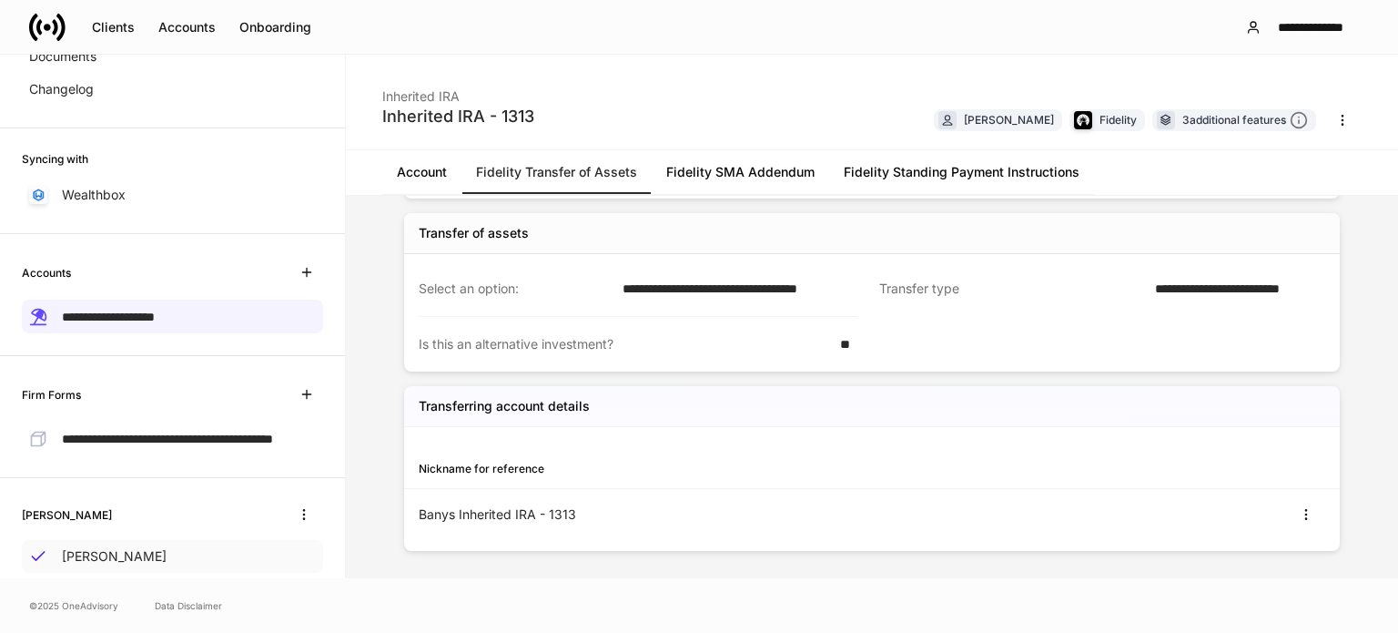
click at [115, 565] on p "Richard Banys" at bounding box center [114, 556] width 105 height 18
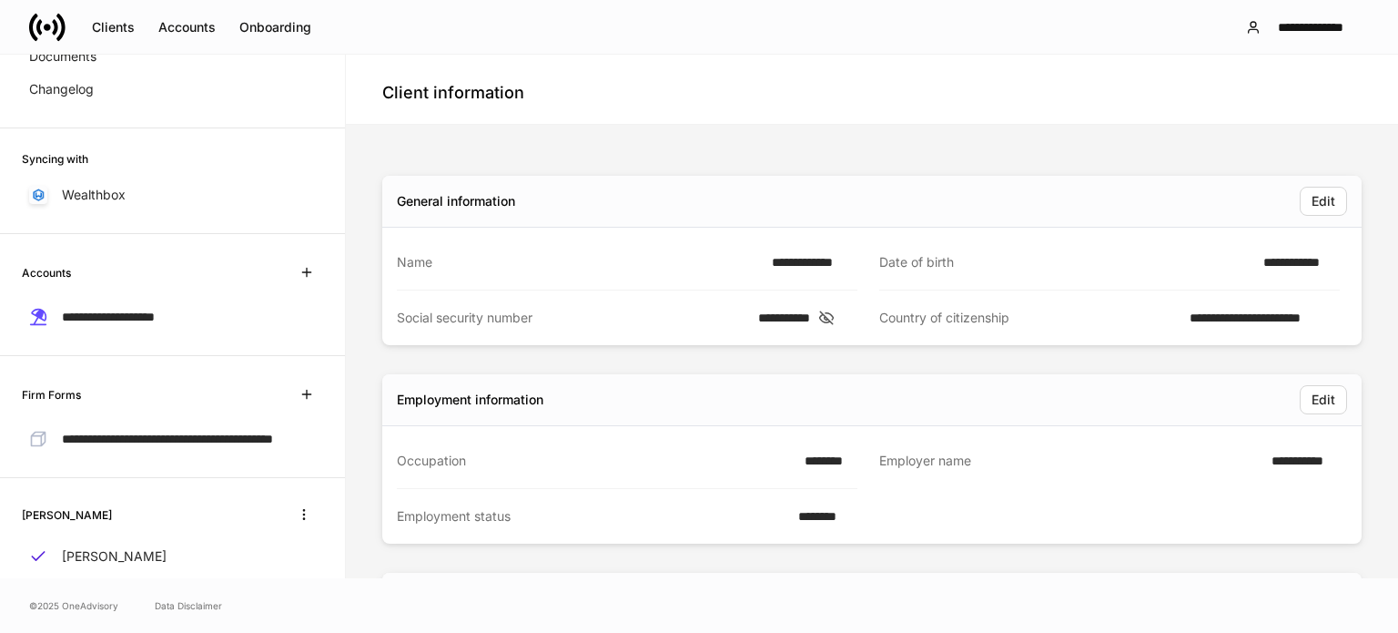
click at [123, 478] on div "**********" at bounding box center [172, 417] width 345 height 122
click at [123, 445] on span "**********" at bounding box center [167, 438] width 211 height 13
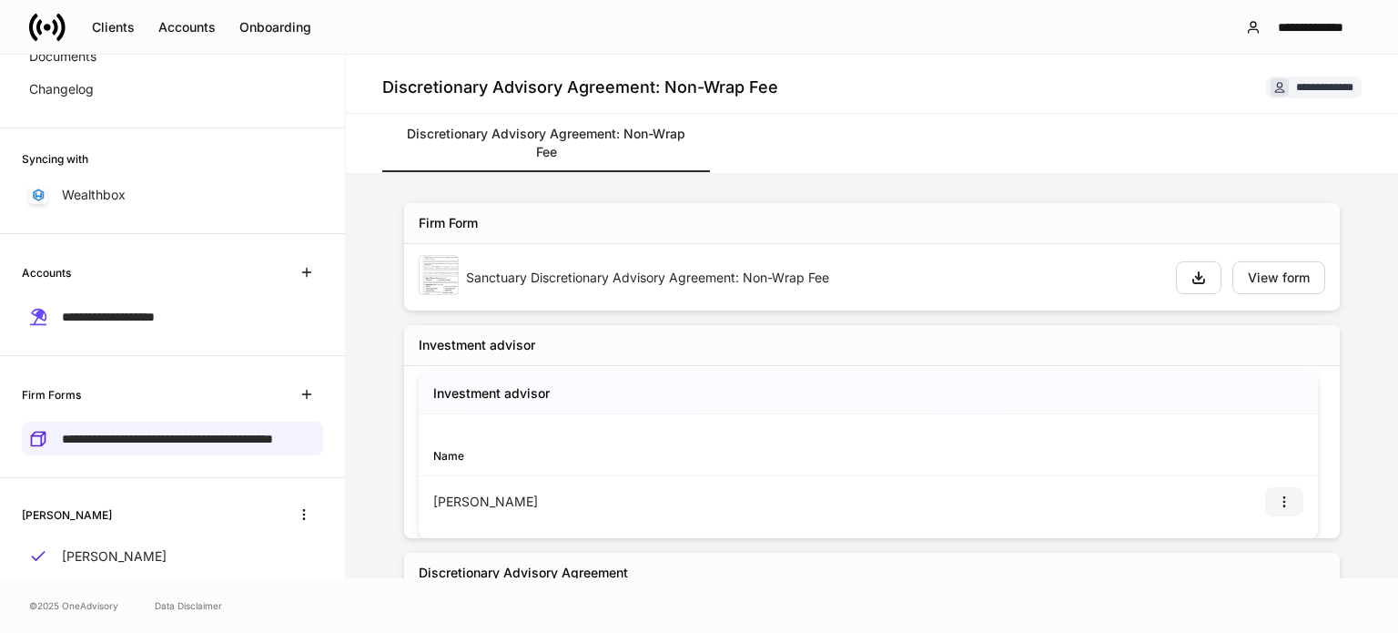
click at [1277, 503] on icon "button" at bounding box center [1284, 501] width 15 height 15
click at [1259, 539] on li "View" at bounding box center [1261, 544] width 58 height 29
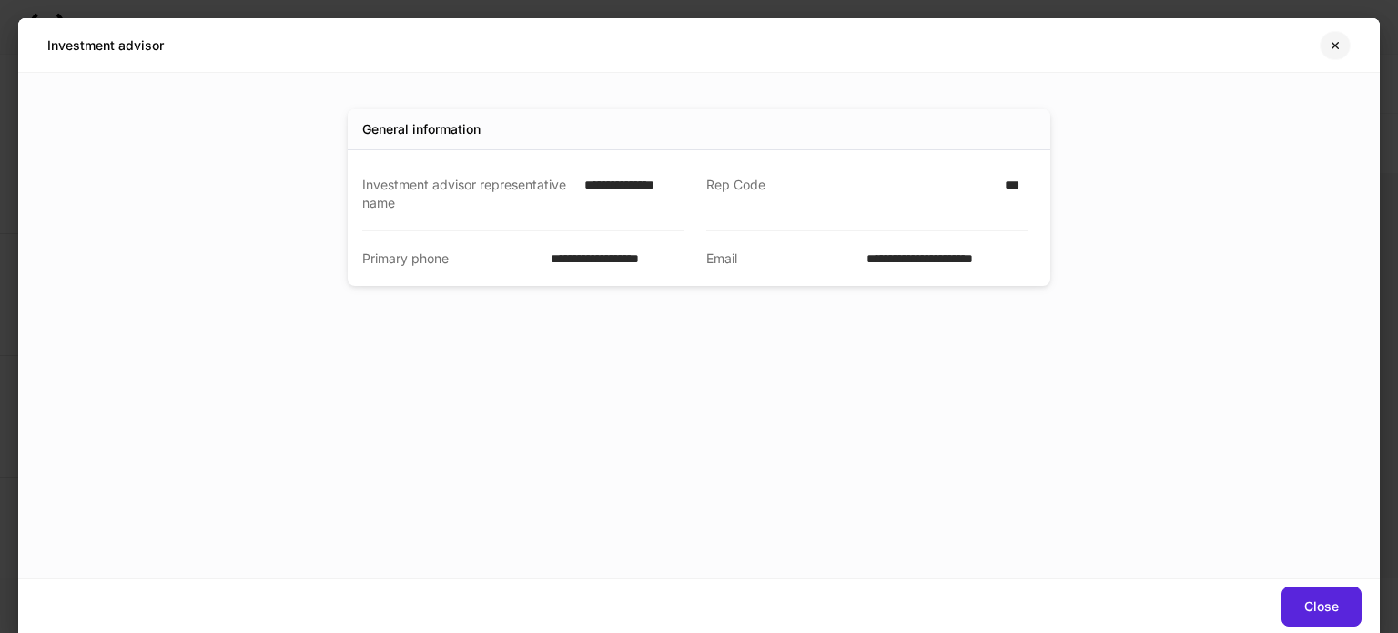
click at [1335, 33] on button "button" at bounding box center [1335, 45] width 31 height 29
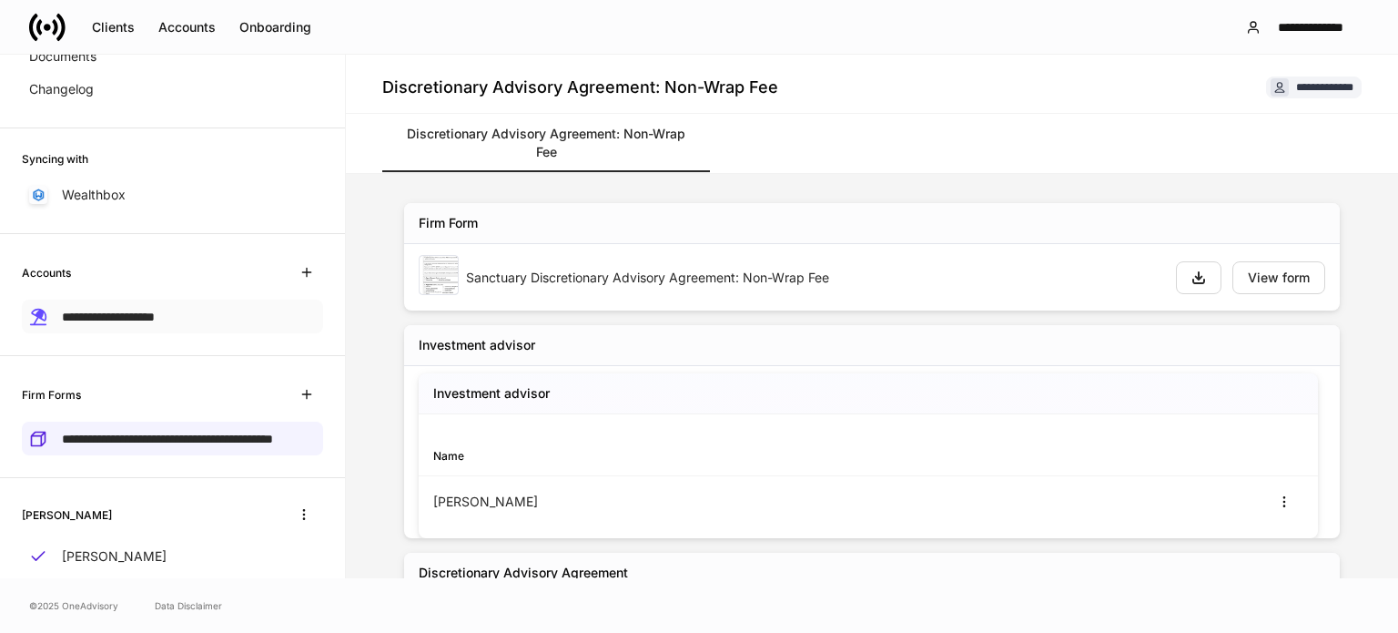
click at [176, 329] on div "**********" at bounding box center [172, 317] width 301 height 34
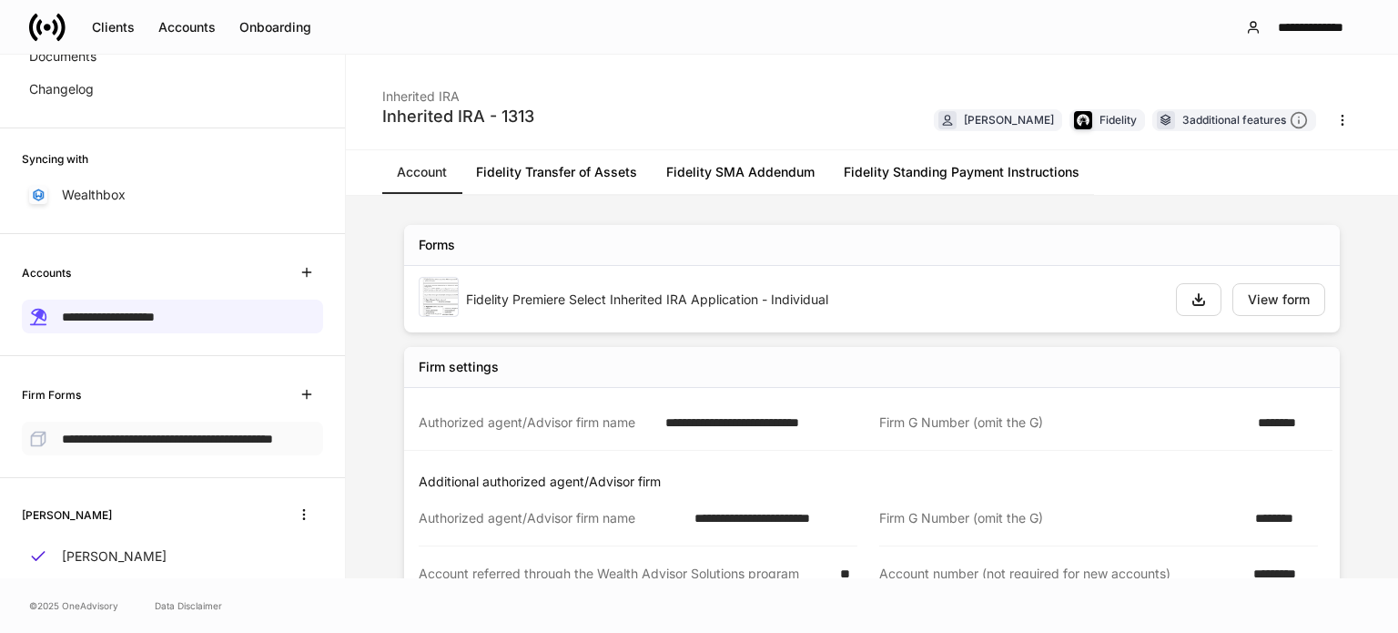
click at [98, 441] on span "**********" at bounding box center [167, 438] width 211 height 13
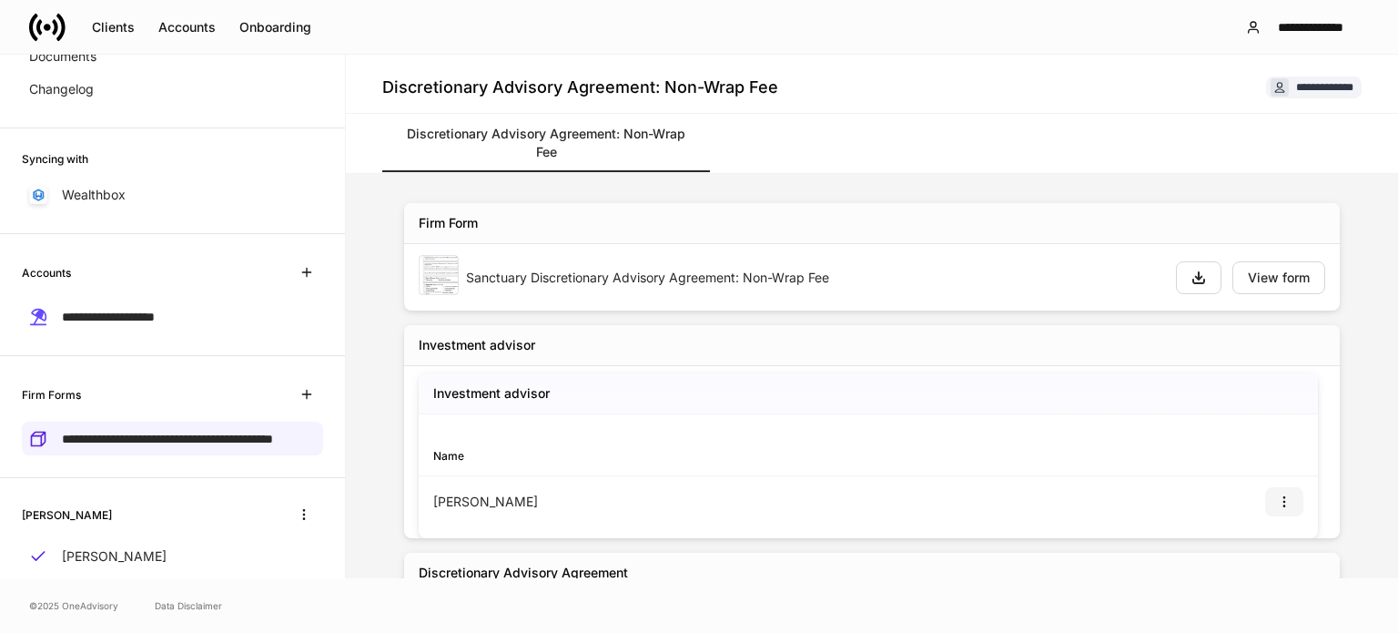
click at [1285, 492] on button "button" at bounding box center [1284, 501] width 38 height 29
click at [1273, 546] on li "View" at bounding box center [1261, 544] width 58 height 29
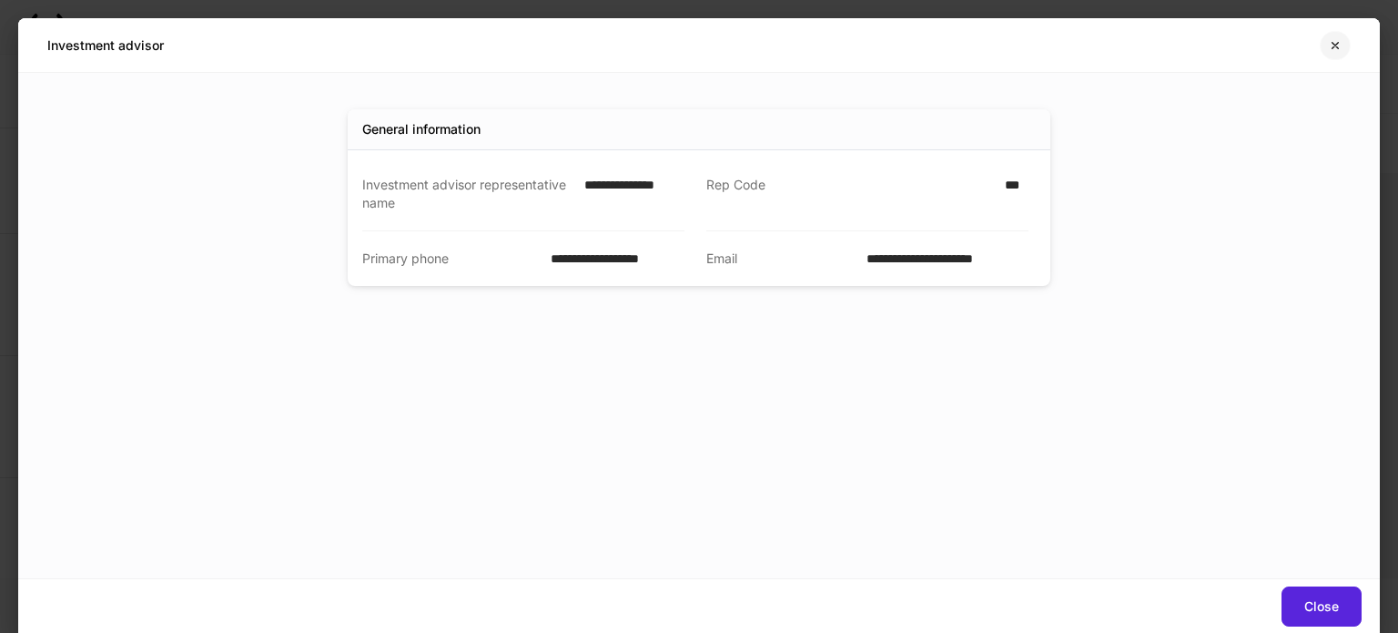
click at [1335, 38] on icon "button" at bounding box center [1335, 45] width 15 height 15
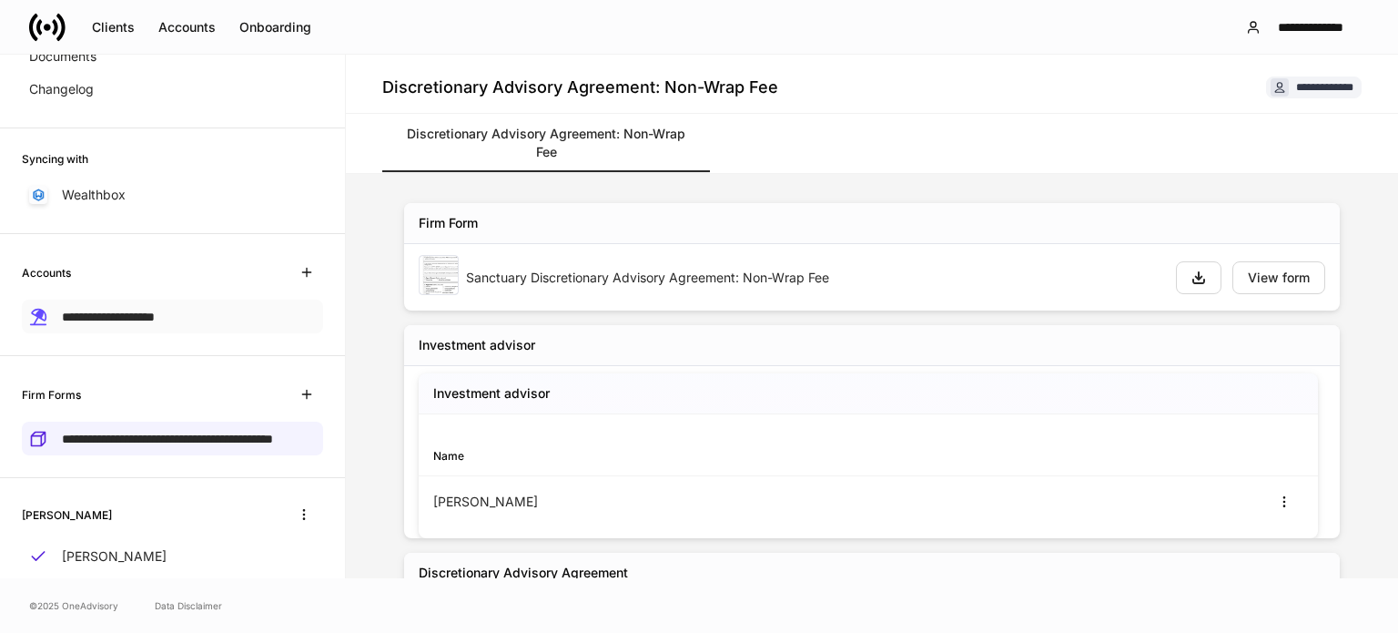
click at [94, 301] on div "**********" at bounding box center [172, 317] width 301 height 34
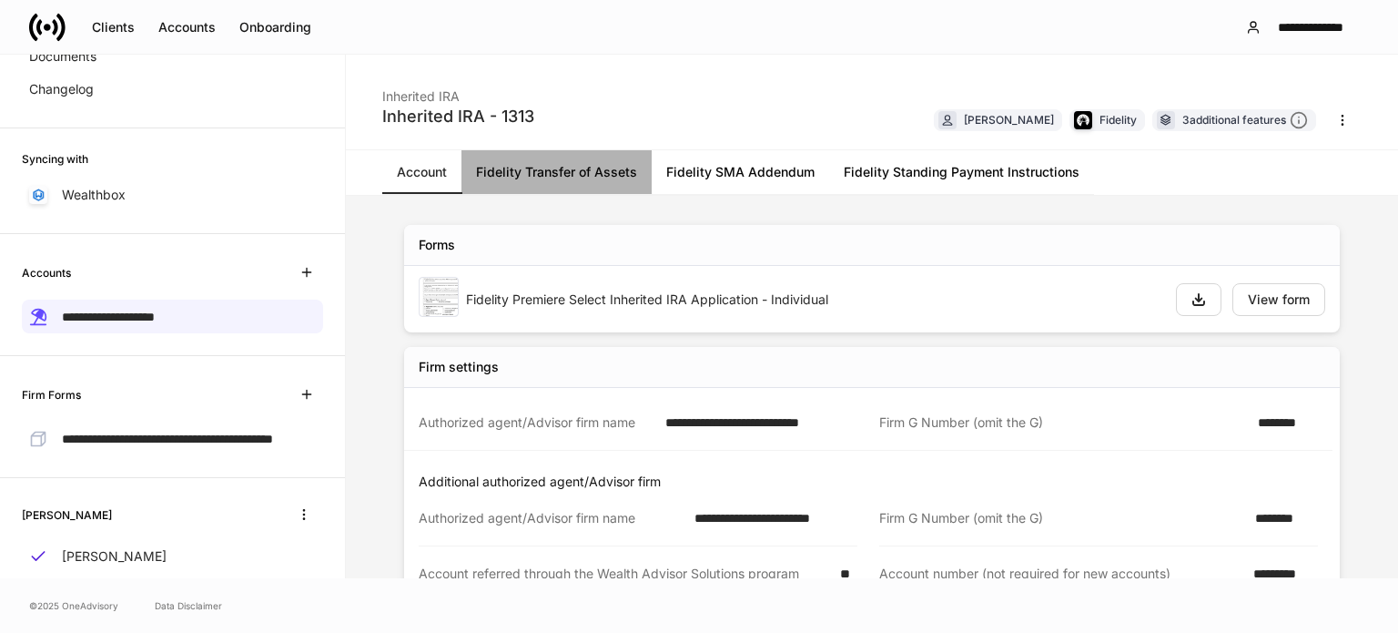
click at [626, 177] on link "Fidelity Transfer of Assets" at bounding box center [557, 172] width 190 height 44
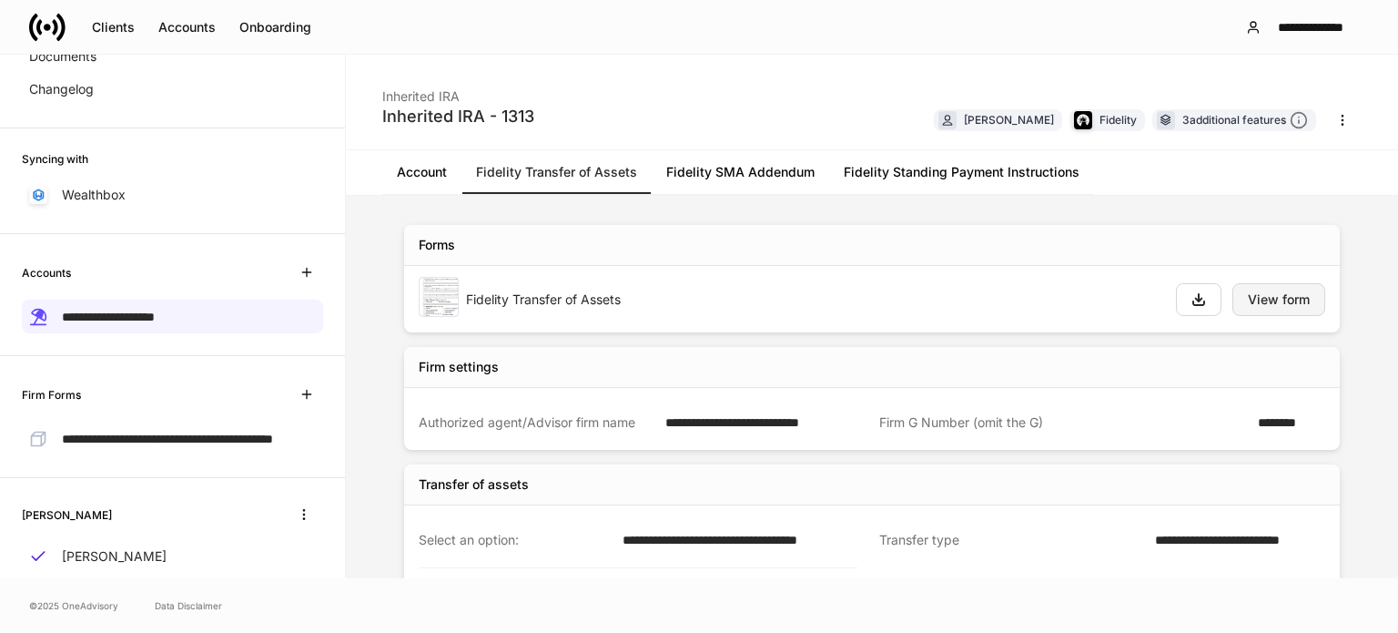
click at [1285, 296] on div "View form" at bounding box center [1279, 299] width 62 height 13
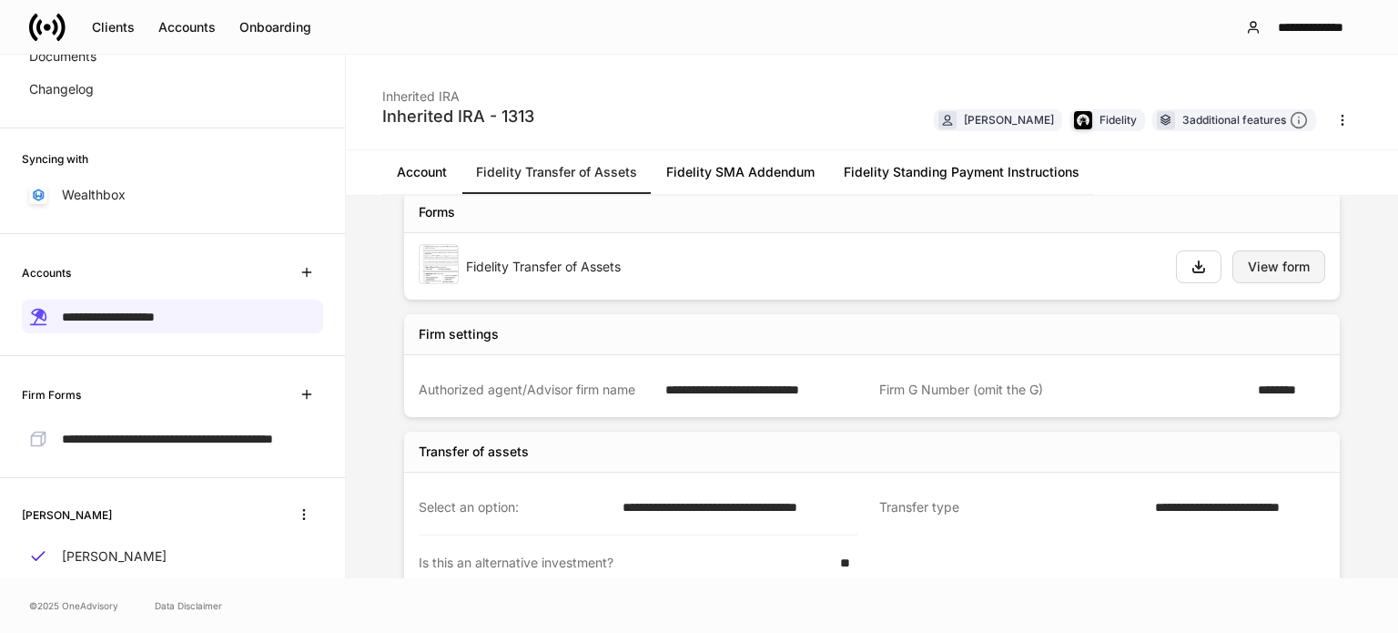
scroll to position [91, 0]
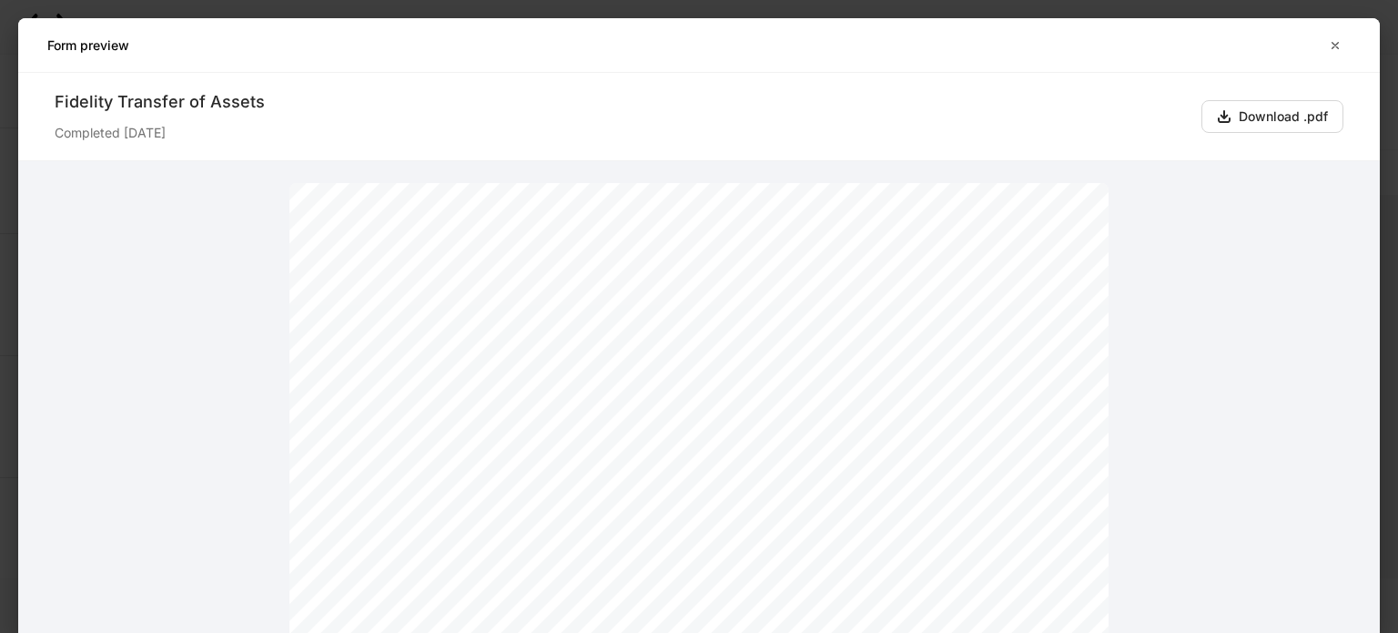
scroll to position [273, 0]
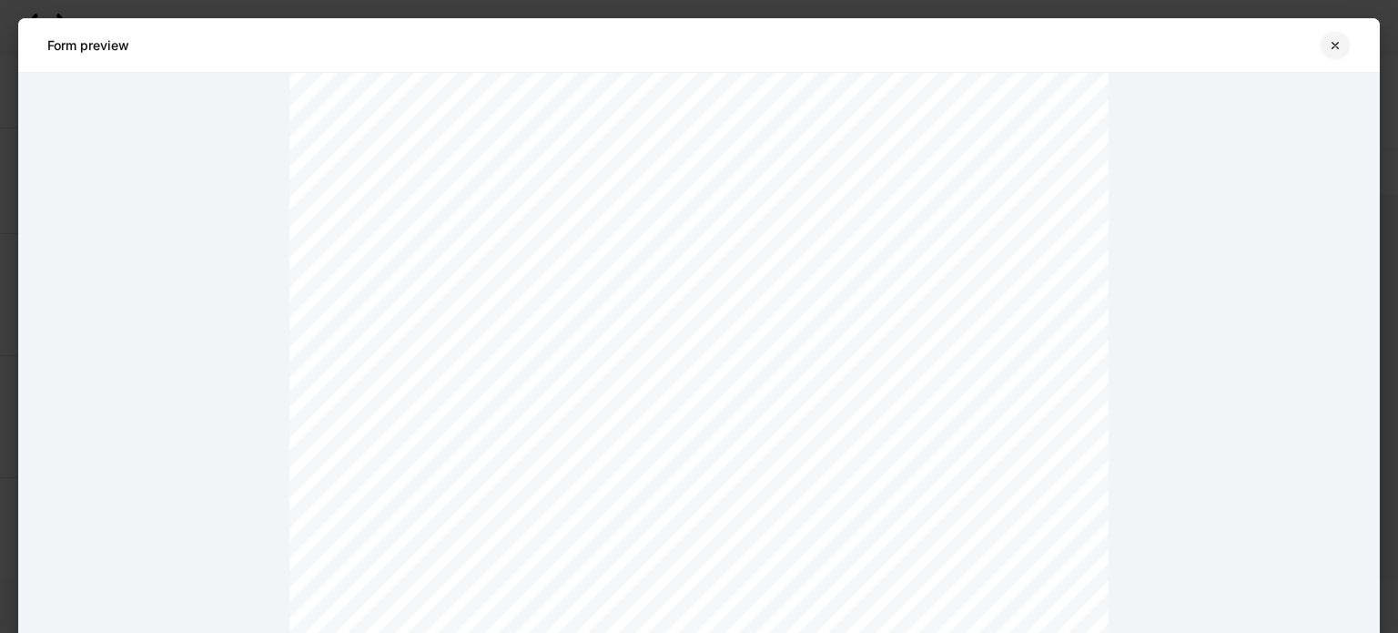
click at [1333, 39] on icon "button" at bounding box center [1335, 45] width 15 height 15
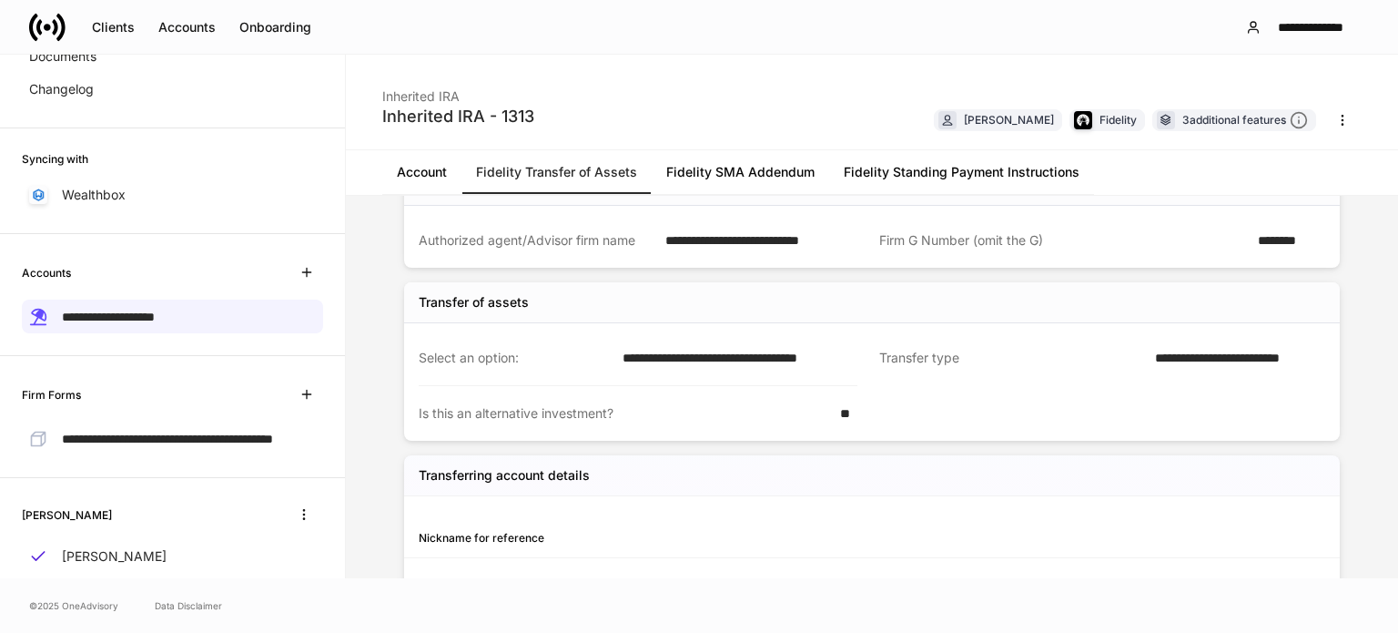
scroll to position [251, 0]
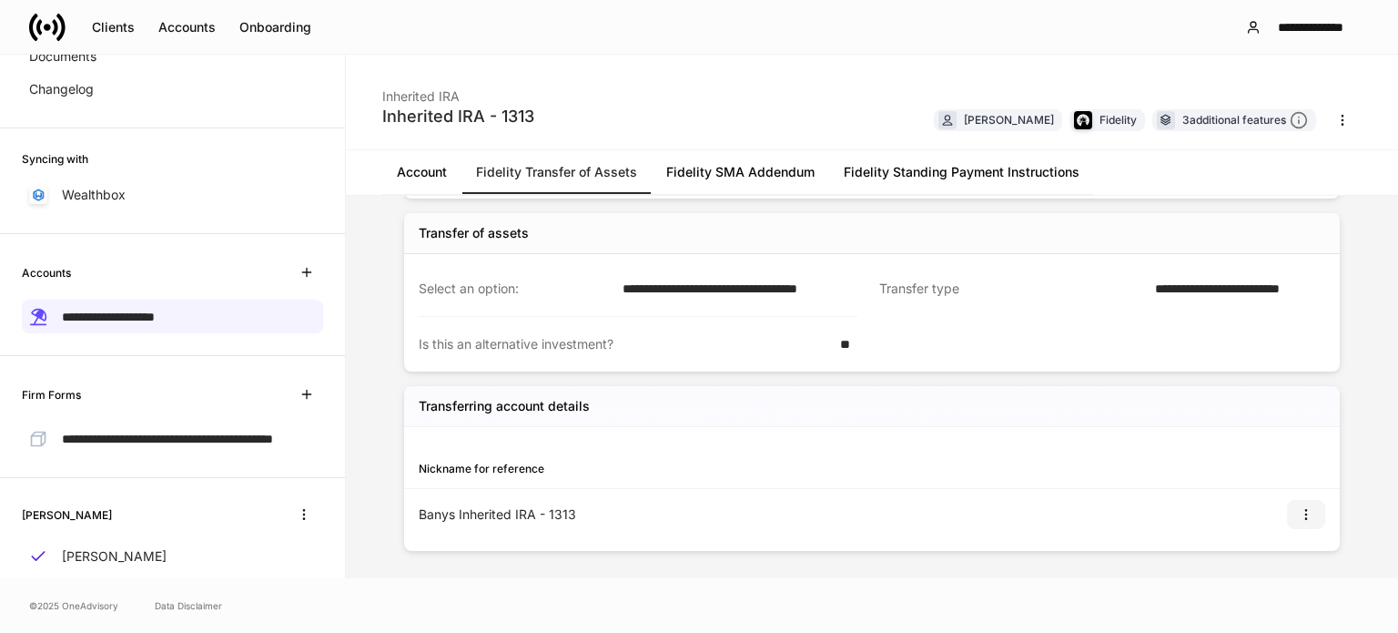
click at [1299, 514] on icon "button" at bounding box center [1306, 514] width 15 height 15
click at [1285, 553] on li "View" at bounding box center [1283, 556] width 58 height 29
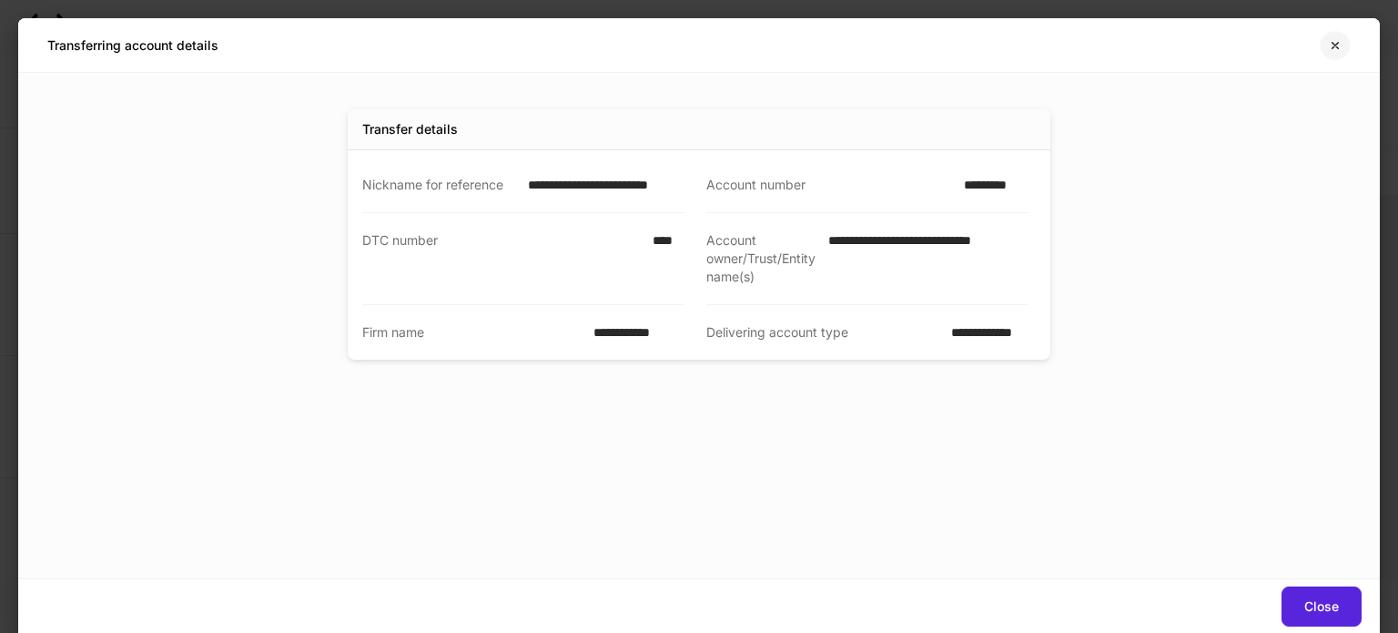
click at [1333, 39] on icon "button" at bounding box center [1335, 45] width 15 height 15
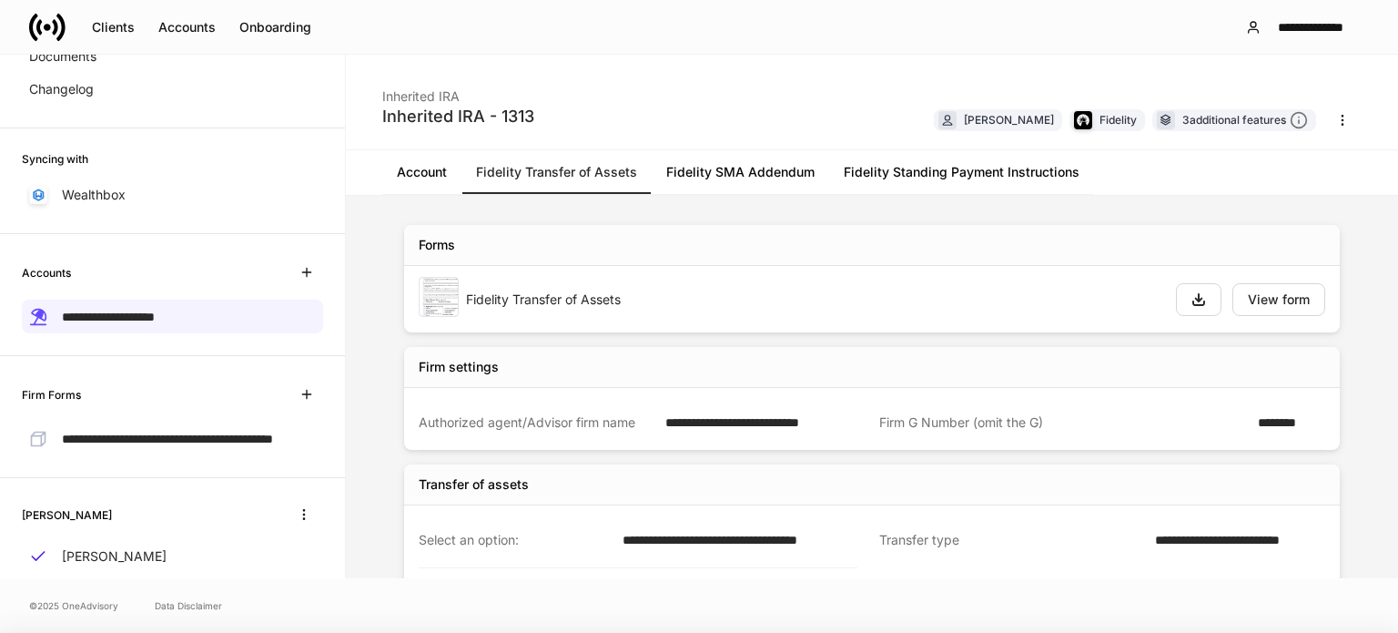
scroll to position [251, 0]
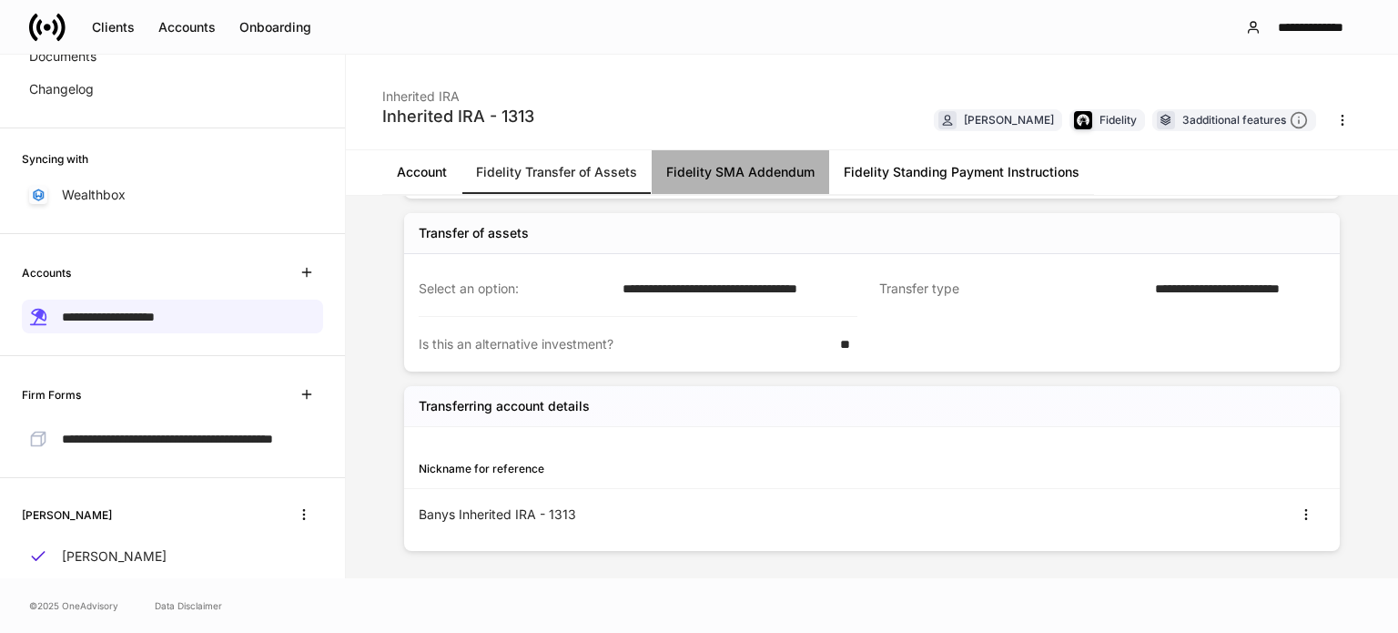
click at [771, 178] on link "Fidelity SMA Addendum" at bounding box center [741, 172] width 178 height 44
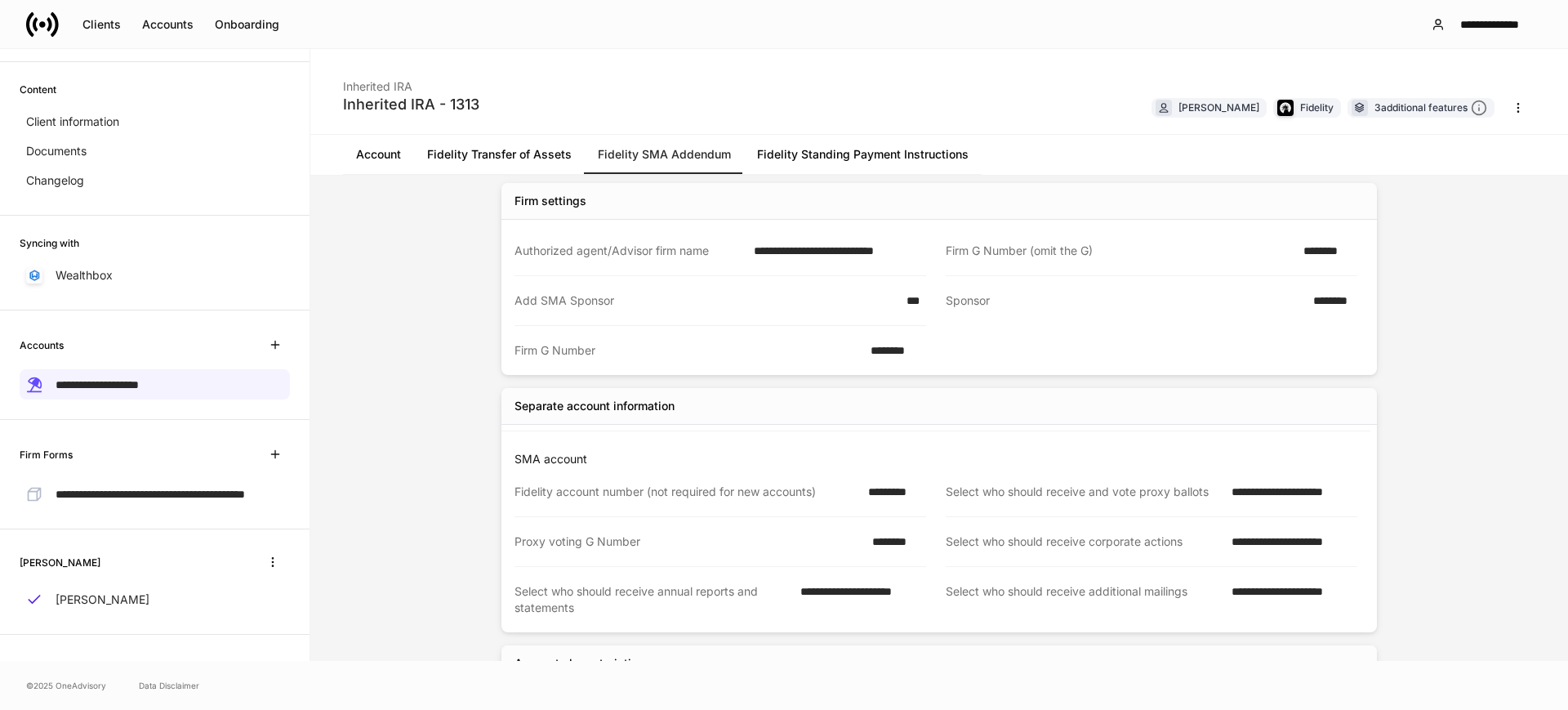
scroll to position [163, 0]
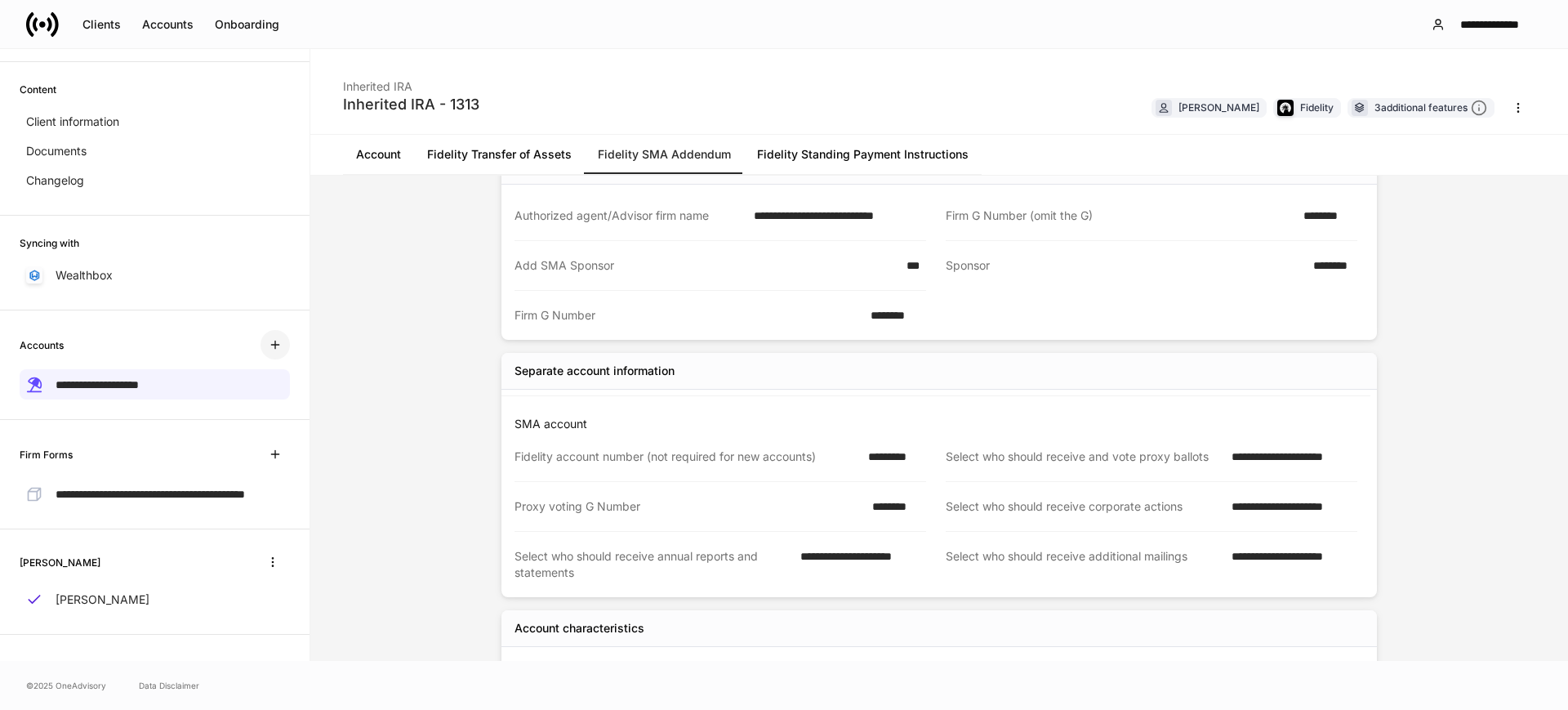
click at [267, 330] on button "button" at bounding box center [274, 345] width 30 height 30
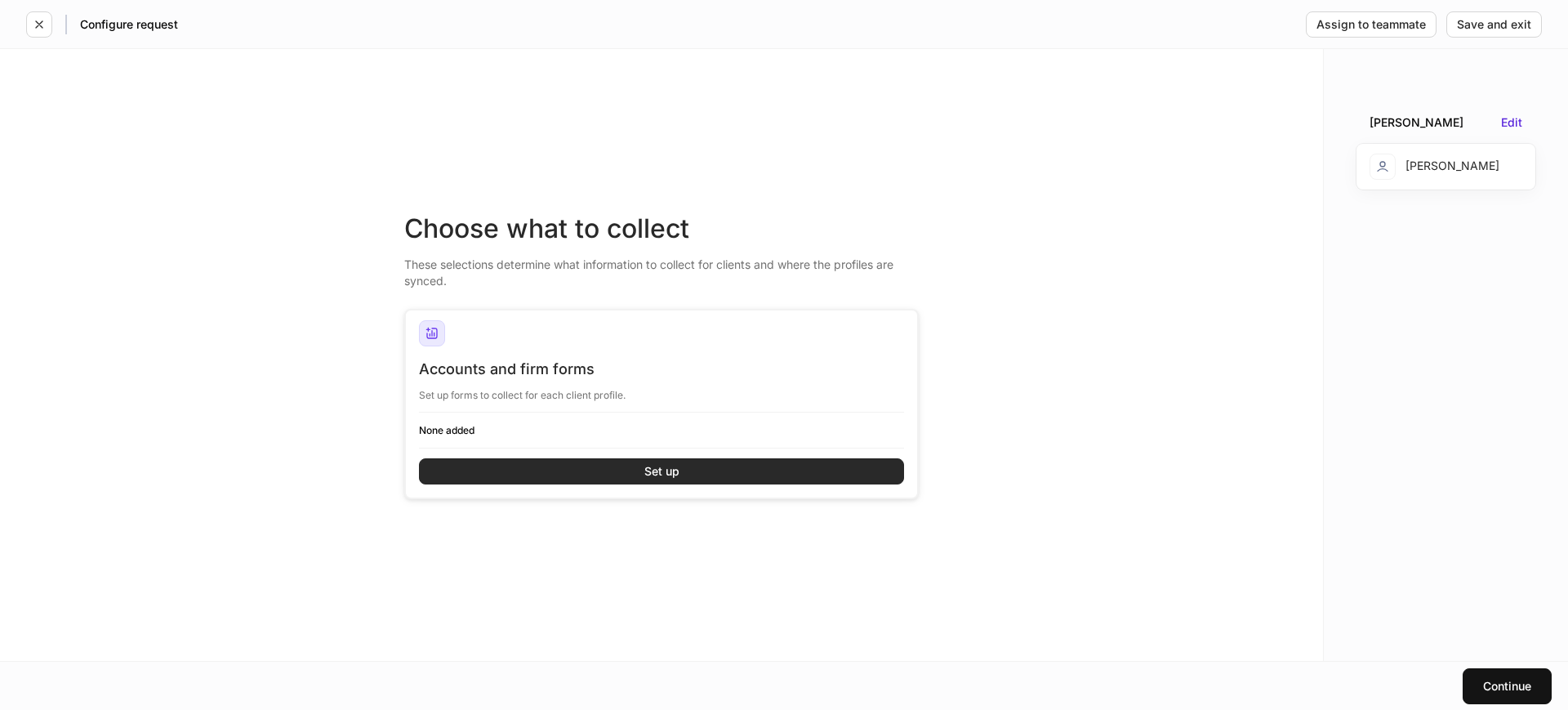
click at [729, 477] on button "Set up" at bounding box center [661, 471] width 485 height 26
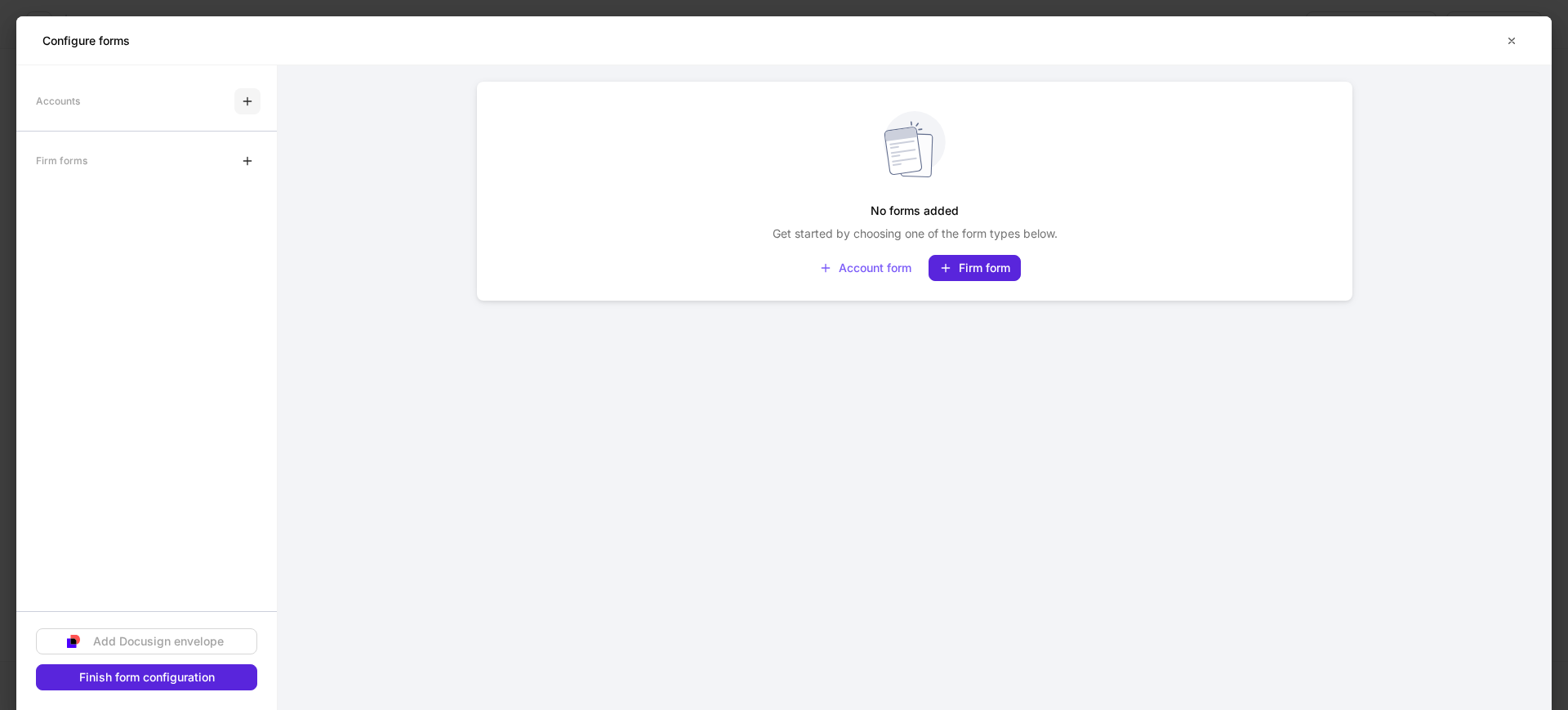
click at [252, 103] on icon "button" at bounding box center [248, 101] width 13 height 13
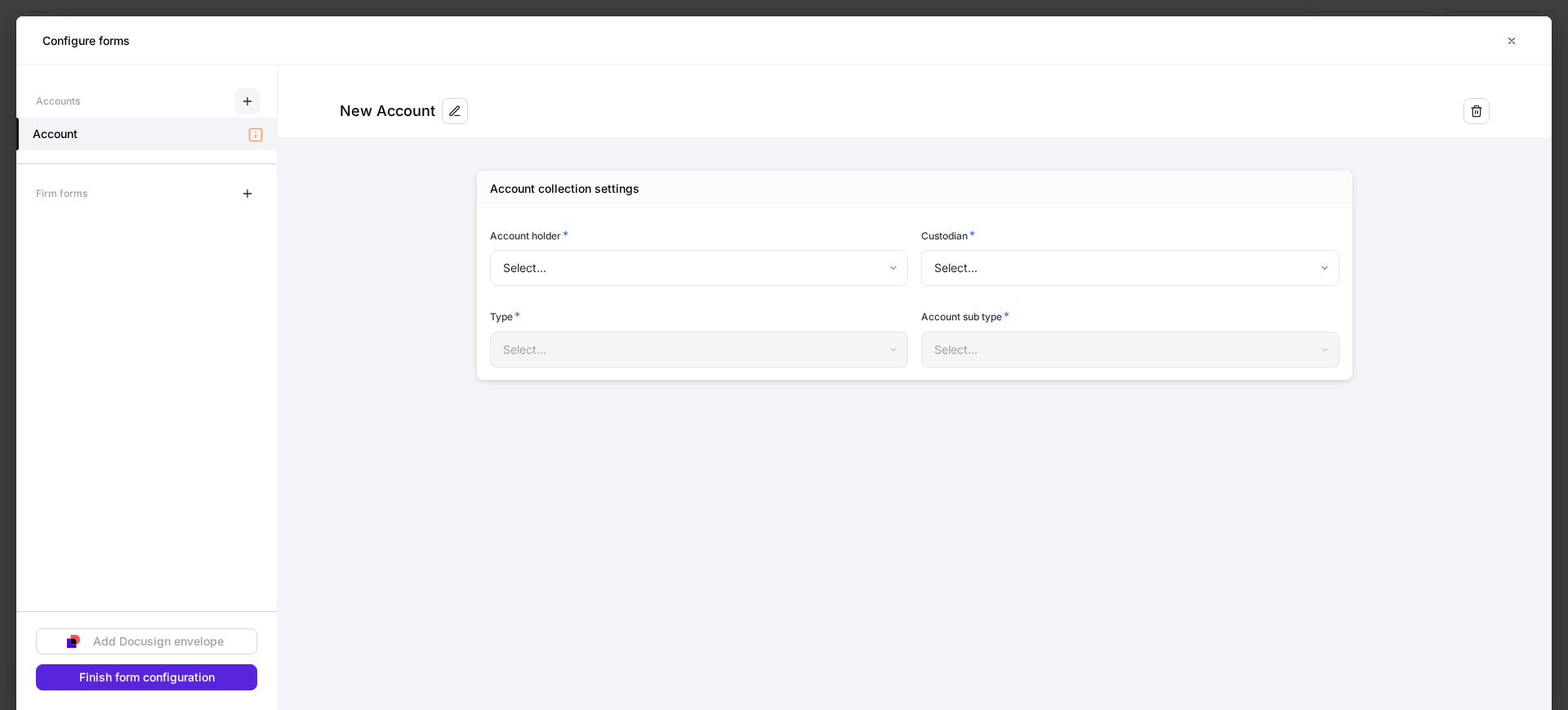
type input "**********"
click at [1007, 259] on body "**********" at bounding box center [784, 355] width 1568 height 710
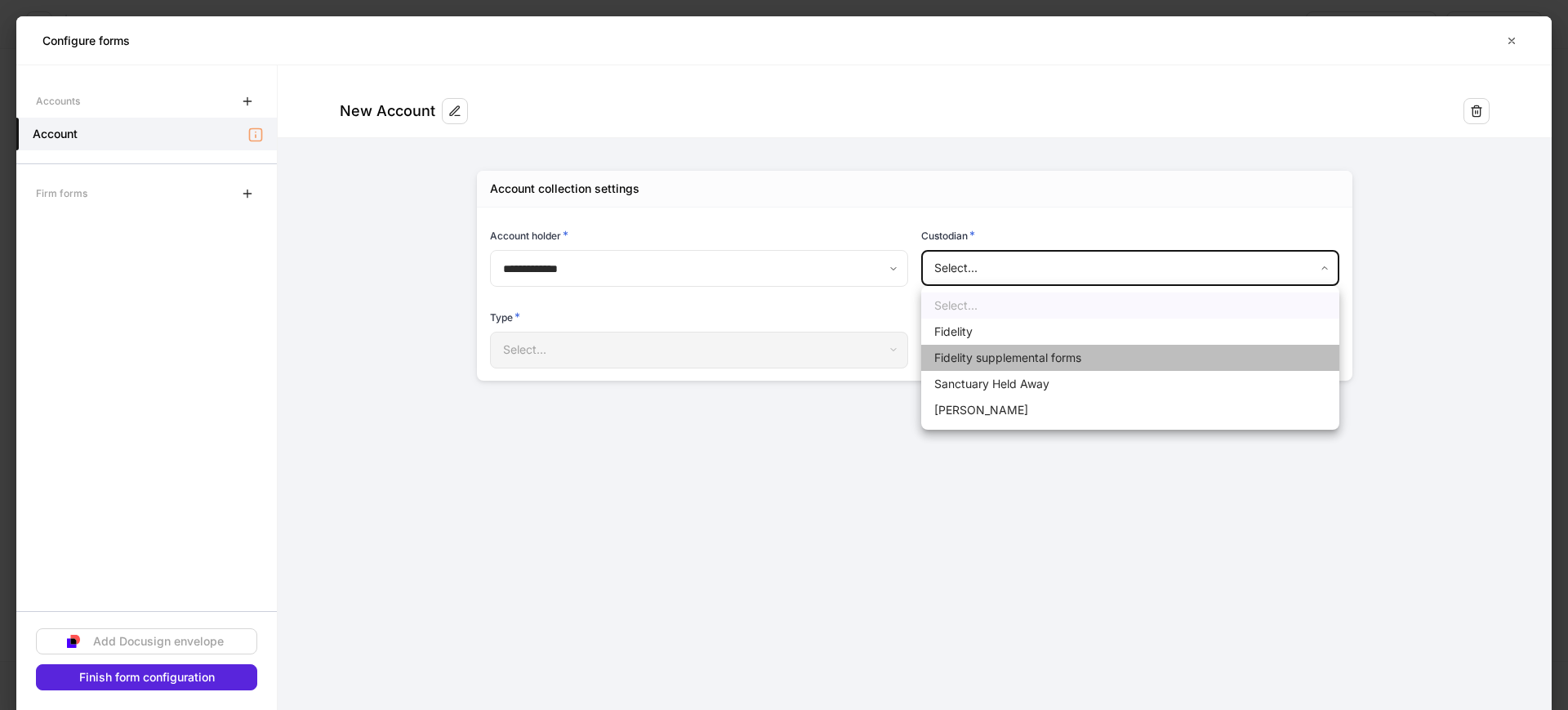
click at [1005, 347] on li "Fidelity supplemental forms" at bounding box center [1130, 357] width 418 height 26
type input "**********"
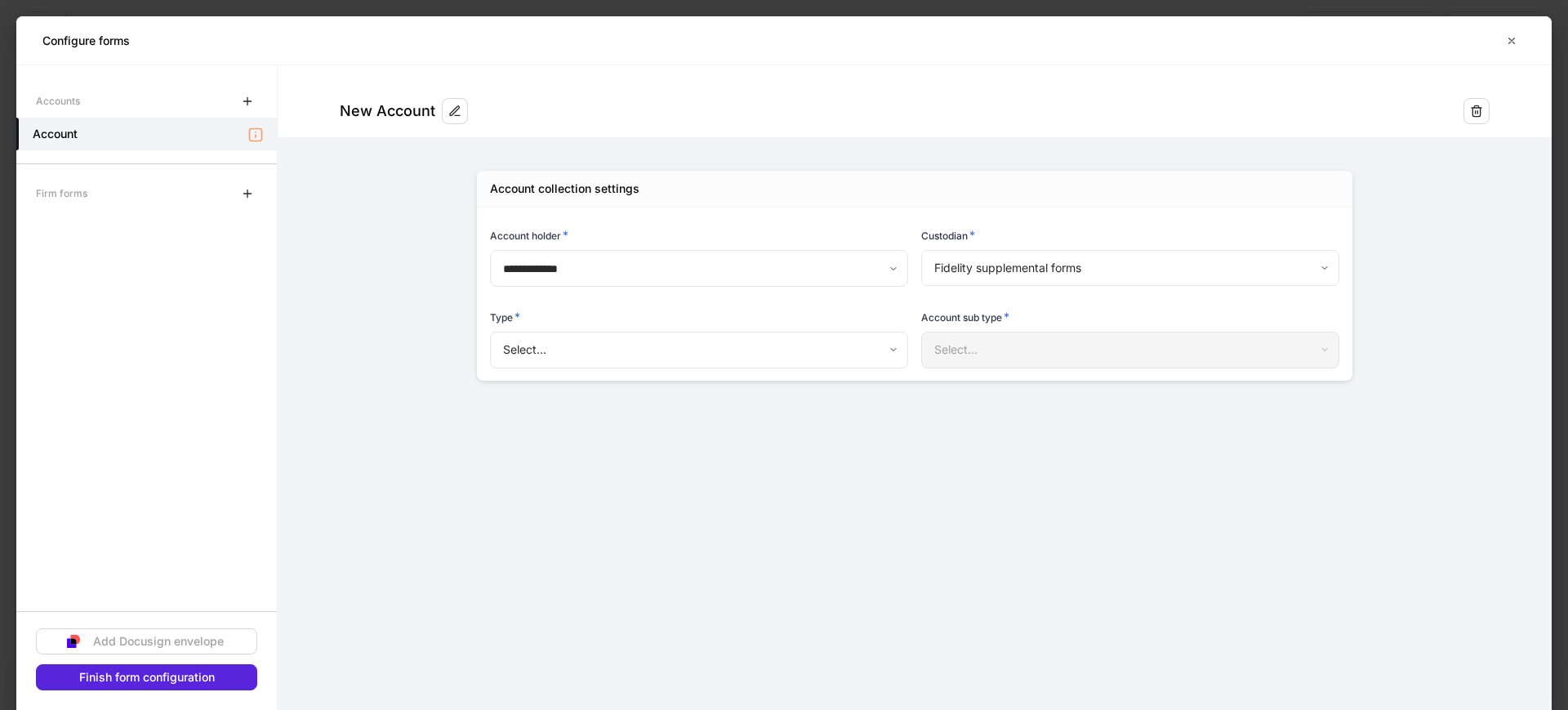
click at [831, 371] on div "**********" at bounding box center [915, 276] width 875 height 210
click at [779, 351] on body "**********" at bounding box center [784, 355] width 1568 height 710
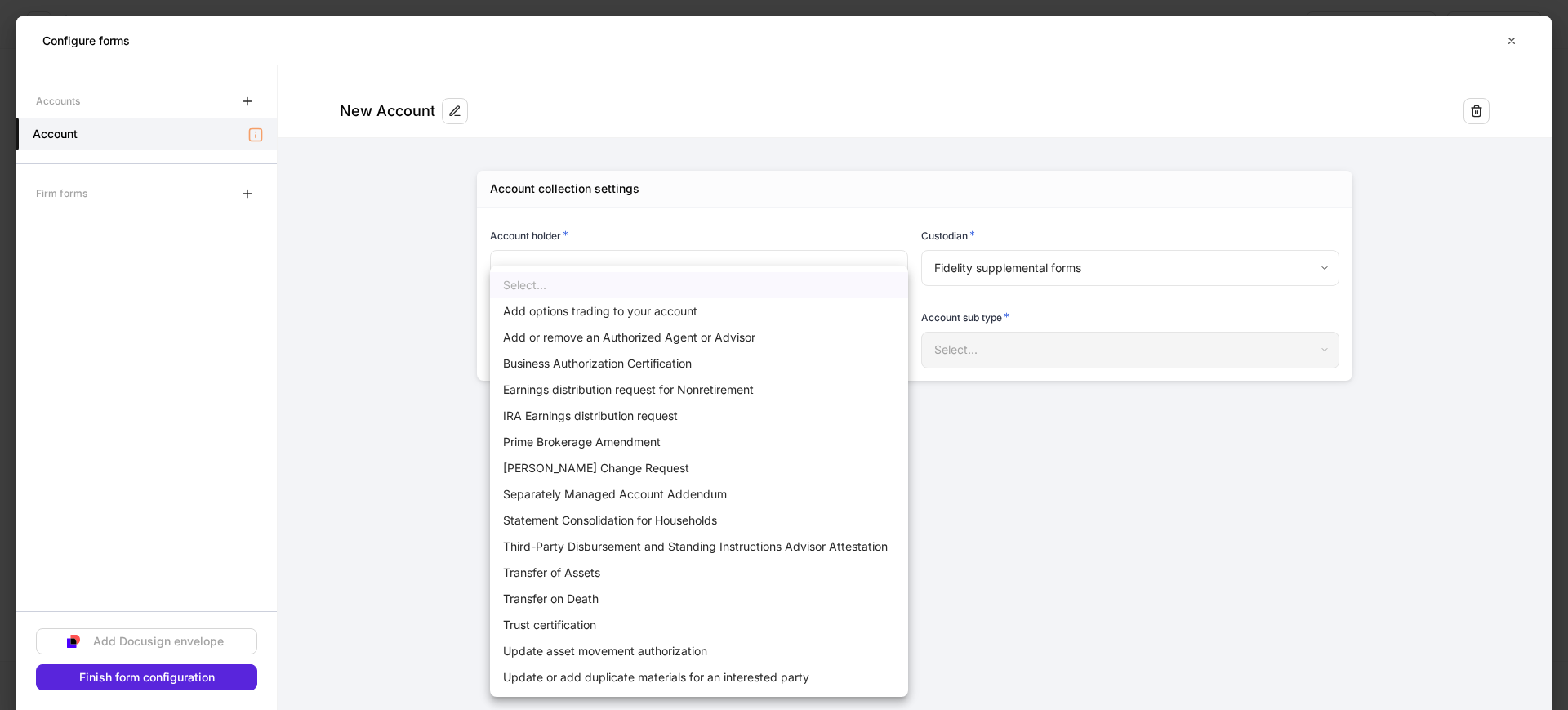
click at [598, 493] on li "Separately Managed Account Addendum" at bounding box center [699, 494] width 418 height 26
type input "**********"
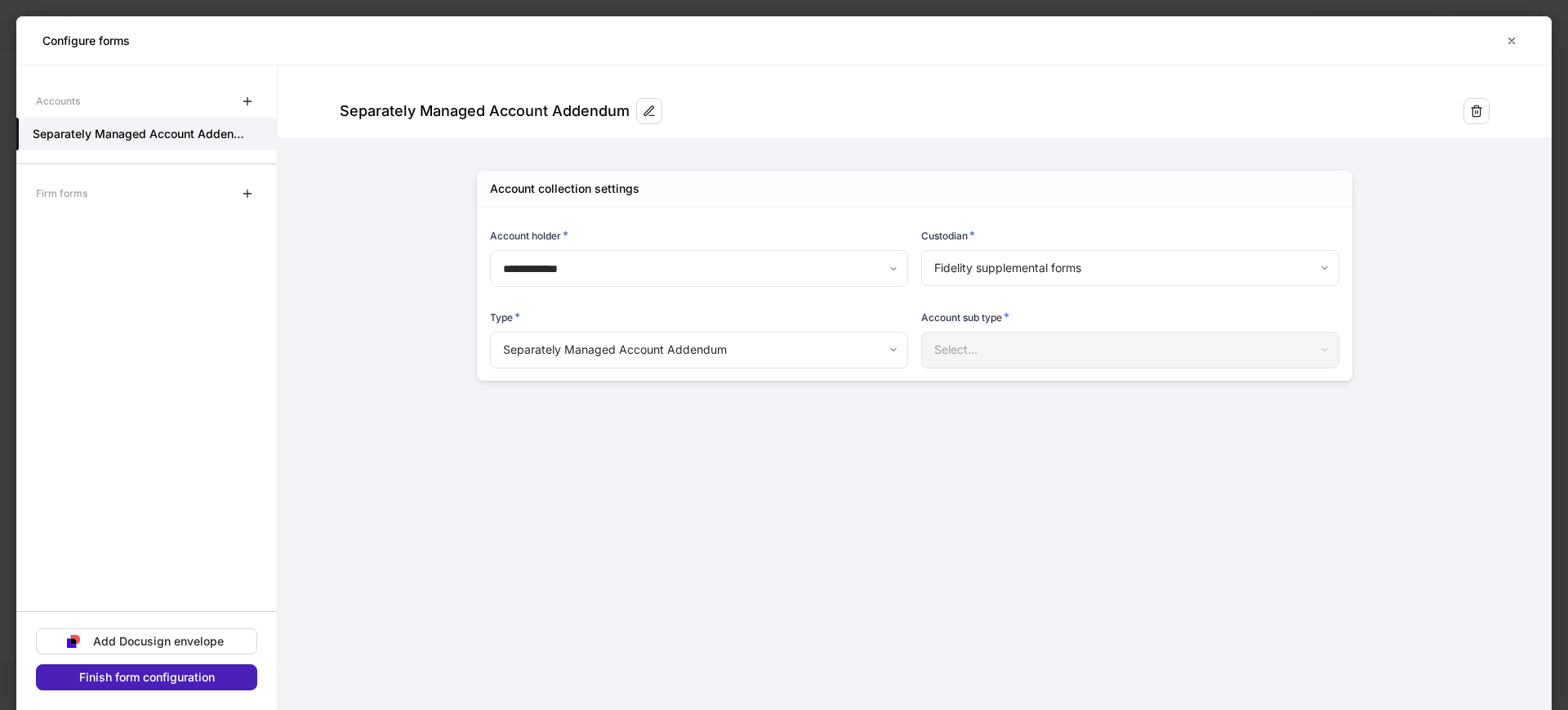
click at [179, 672] on div "Finish form configuration" at bounding box center [146, 677] width 135 height 12
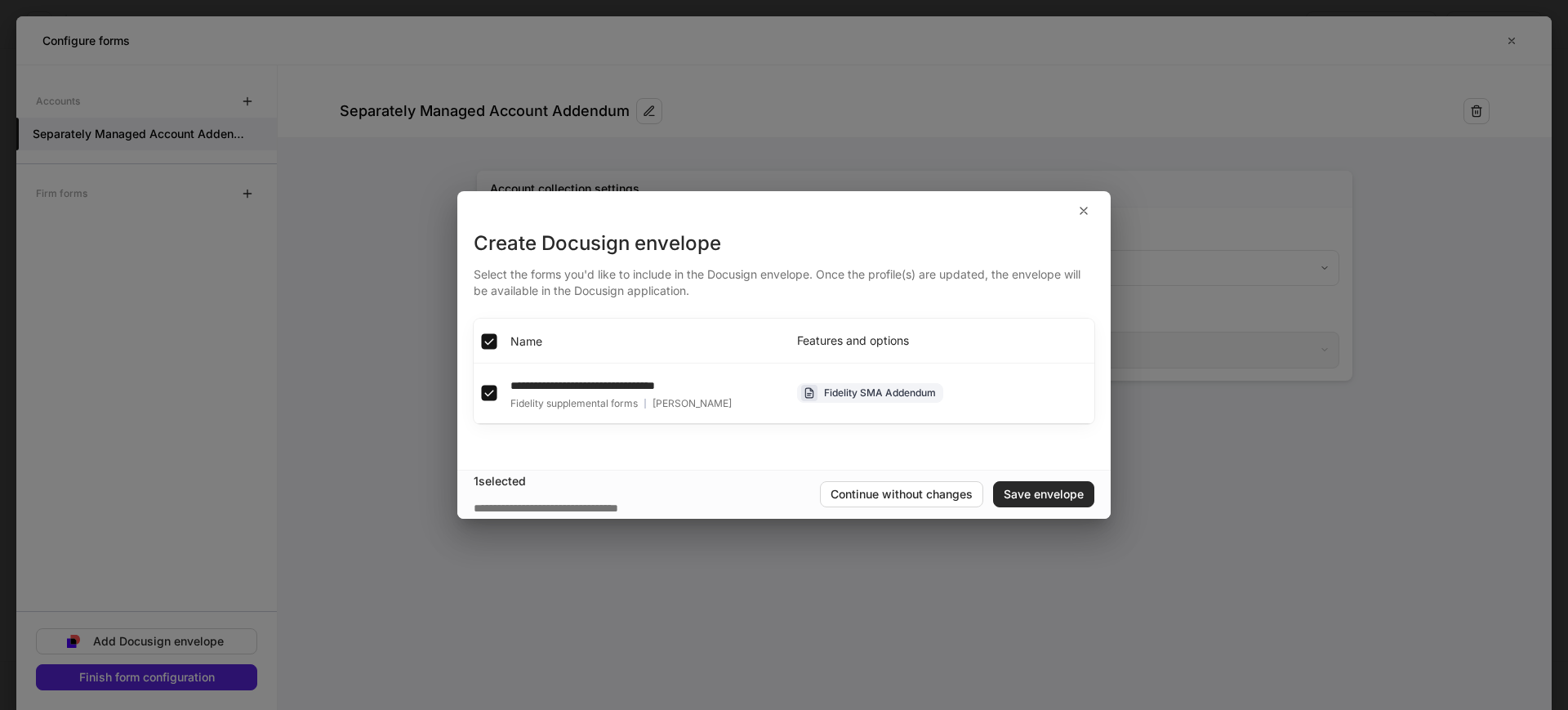
click at [1027, 488] on div "Save envelope" at bounding box center [1043, 494] width 80 height 12
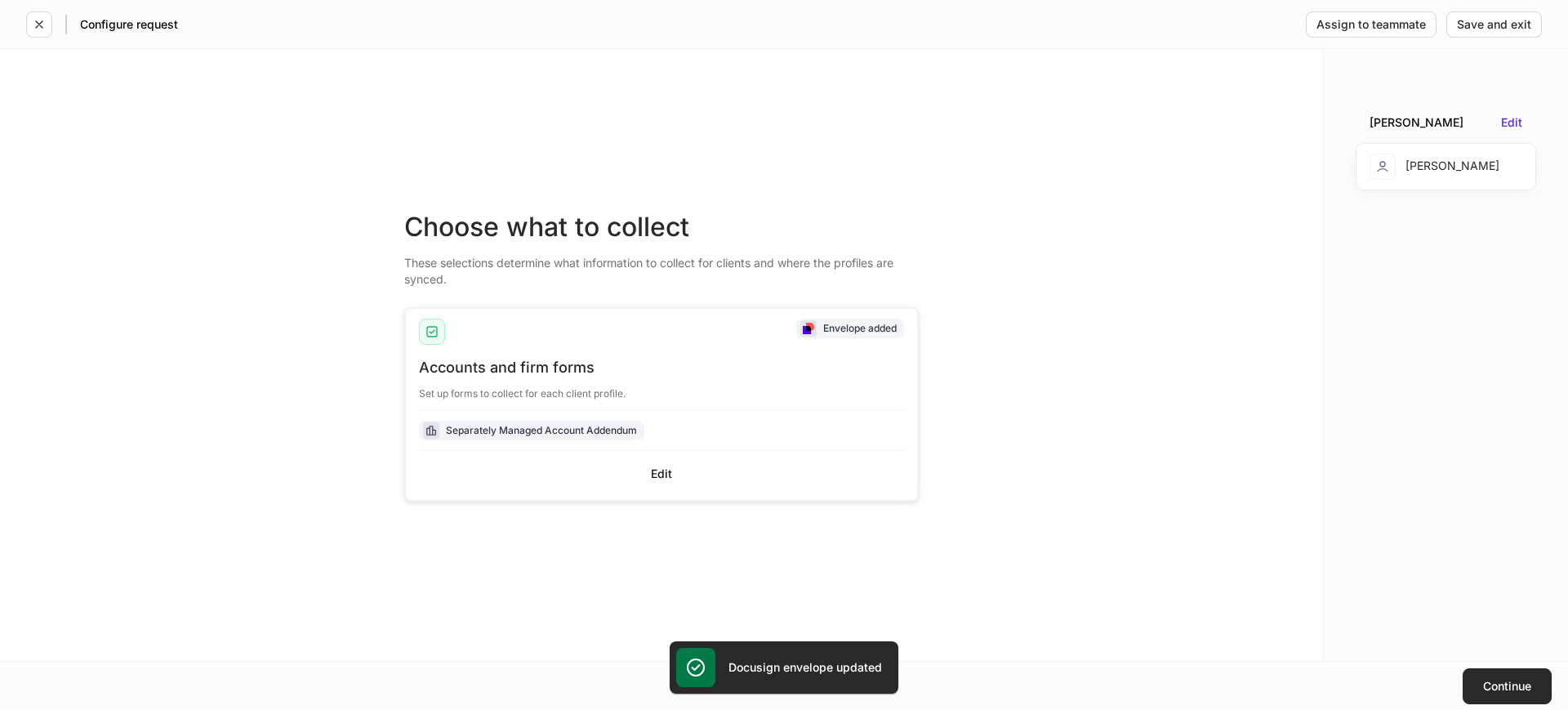
click at [1508, 682] on div "Continue" at bounding box center [1507, 686] width 48 height 12
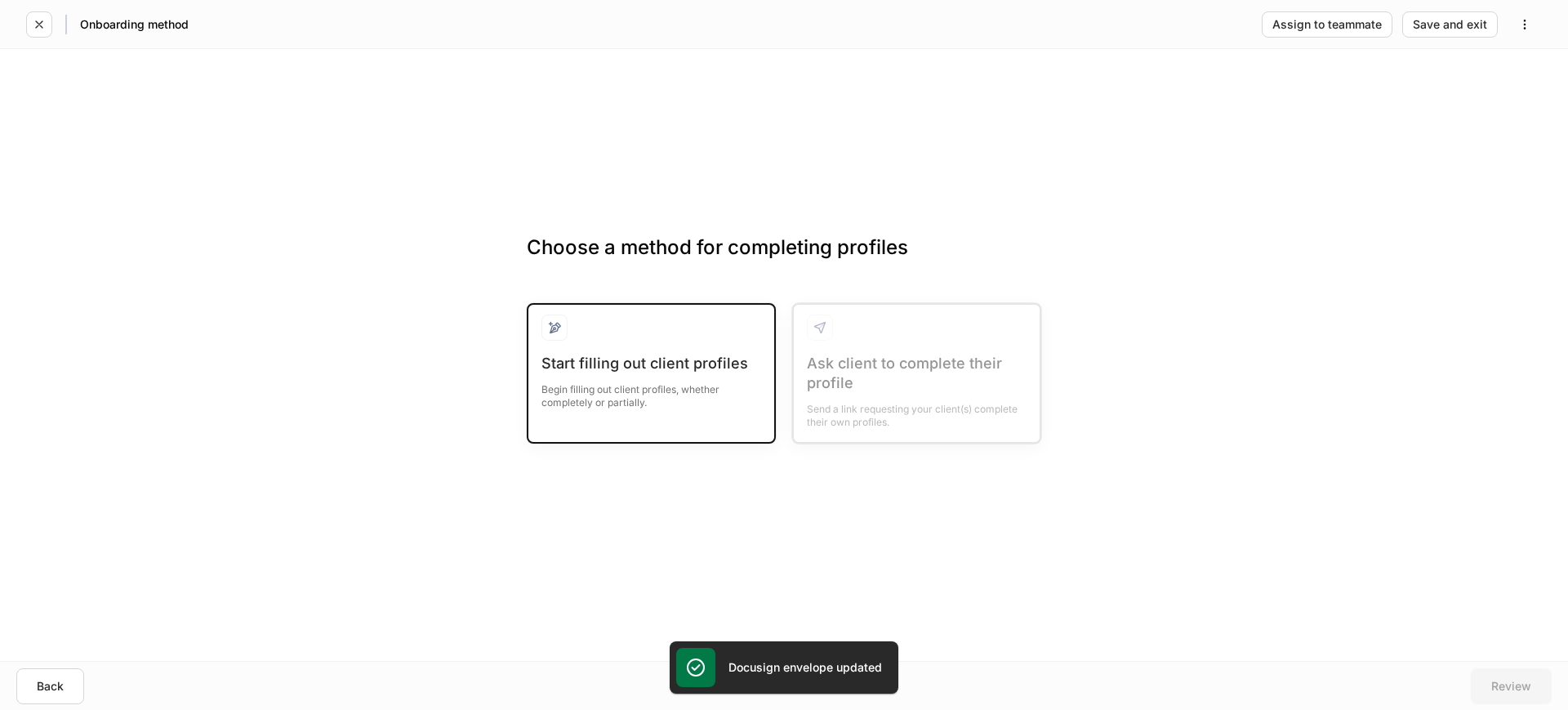
click at [688, 397] on div "Start filling out client profiles Begin filling out client profiles, whether co…" at bounding box center [651, 391] width 220 height 75
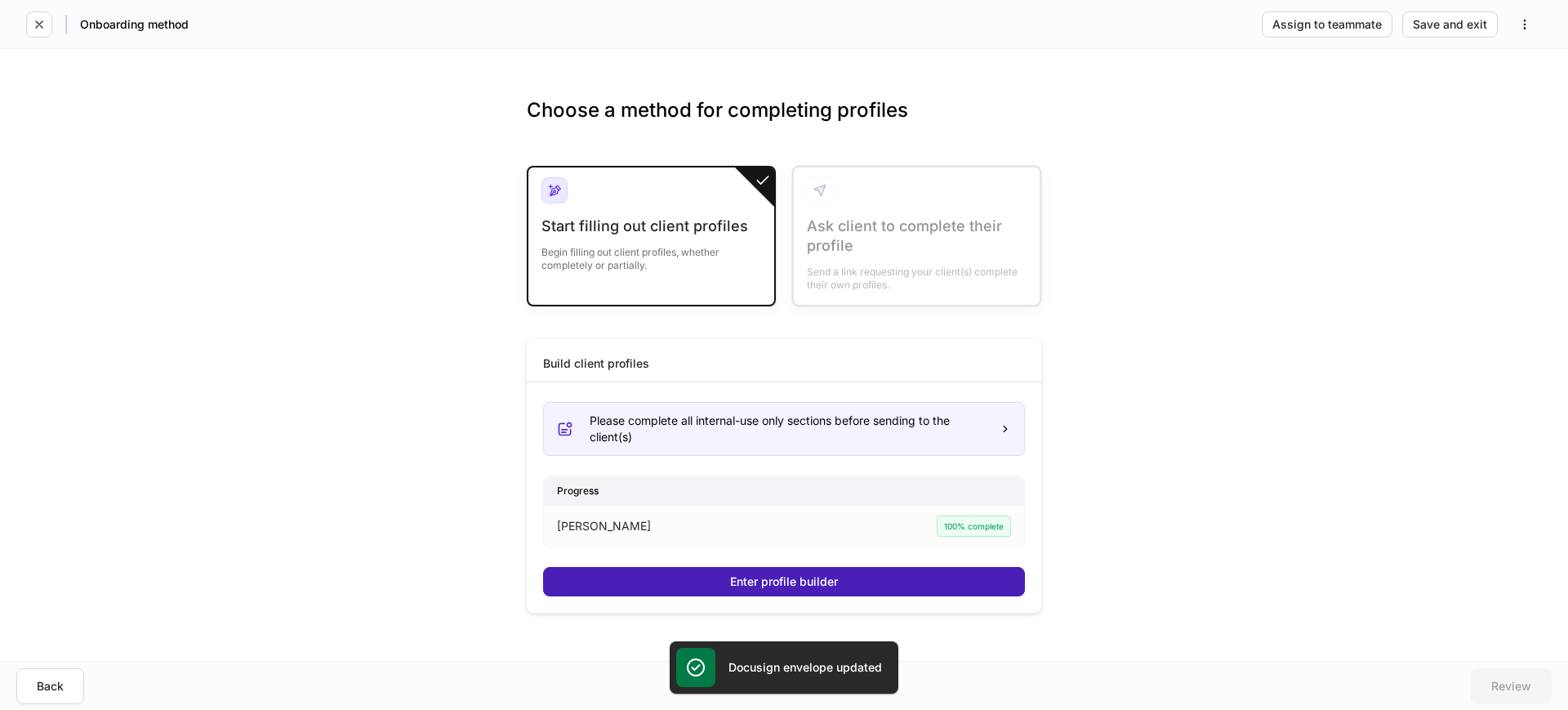
click at [729, 575] on button "Enter profile builder" at bounding box center [783, 582] width 482 height 30
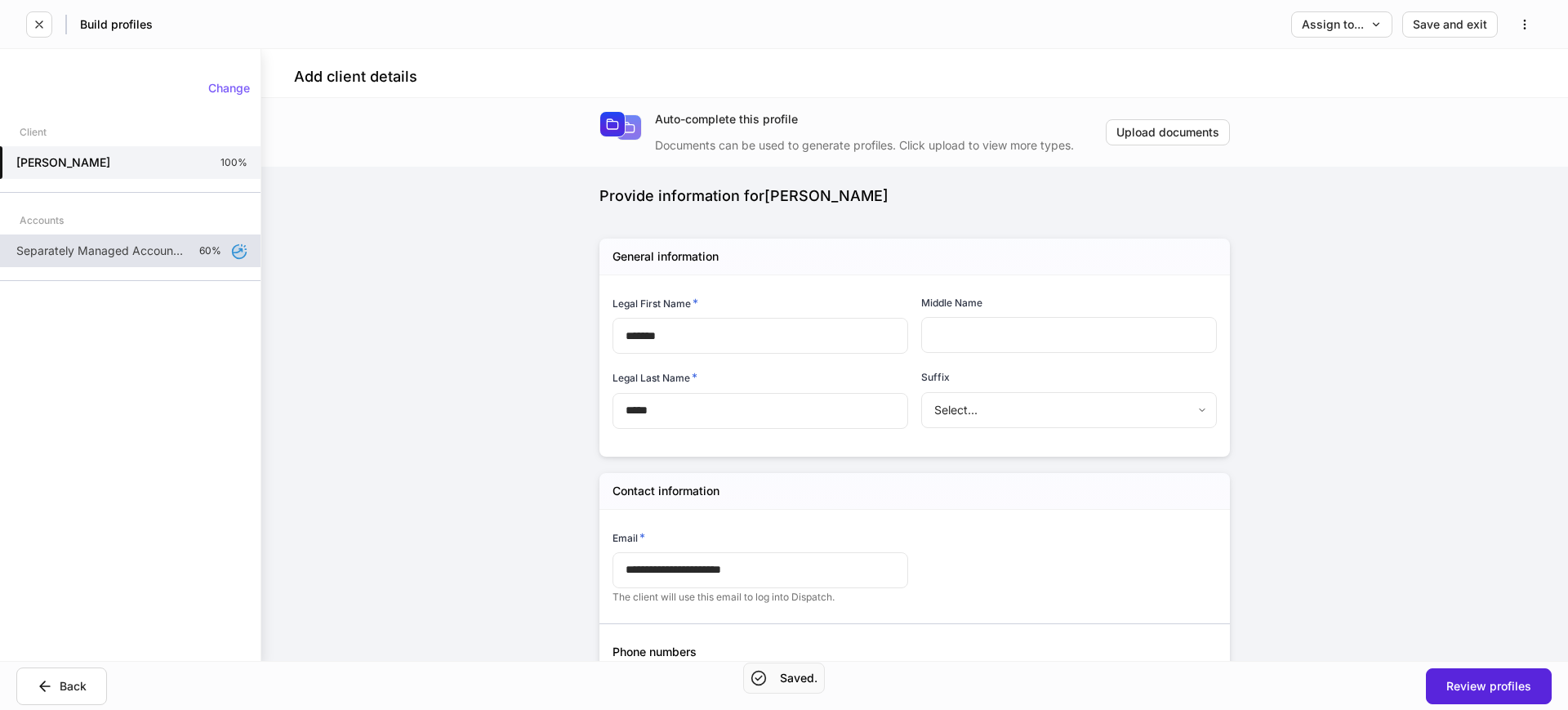
click at [113, 242] on p "Separately Managed Account Addendum" at bounding box center [100, 250] width 170 height 16
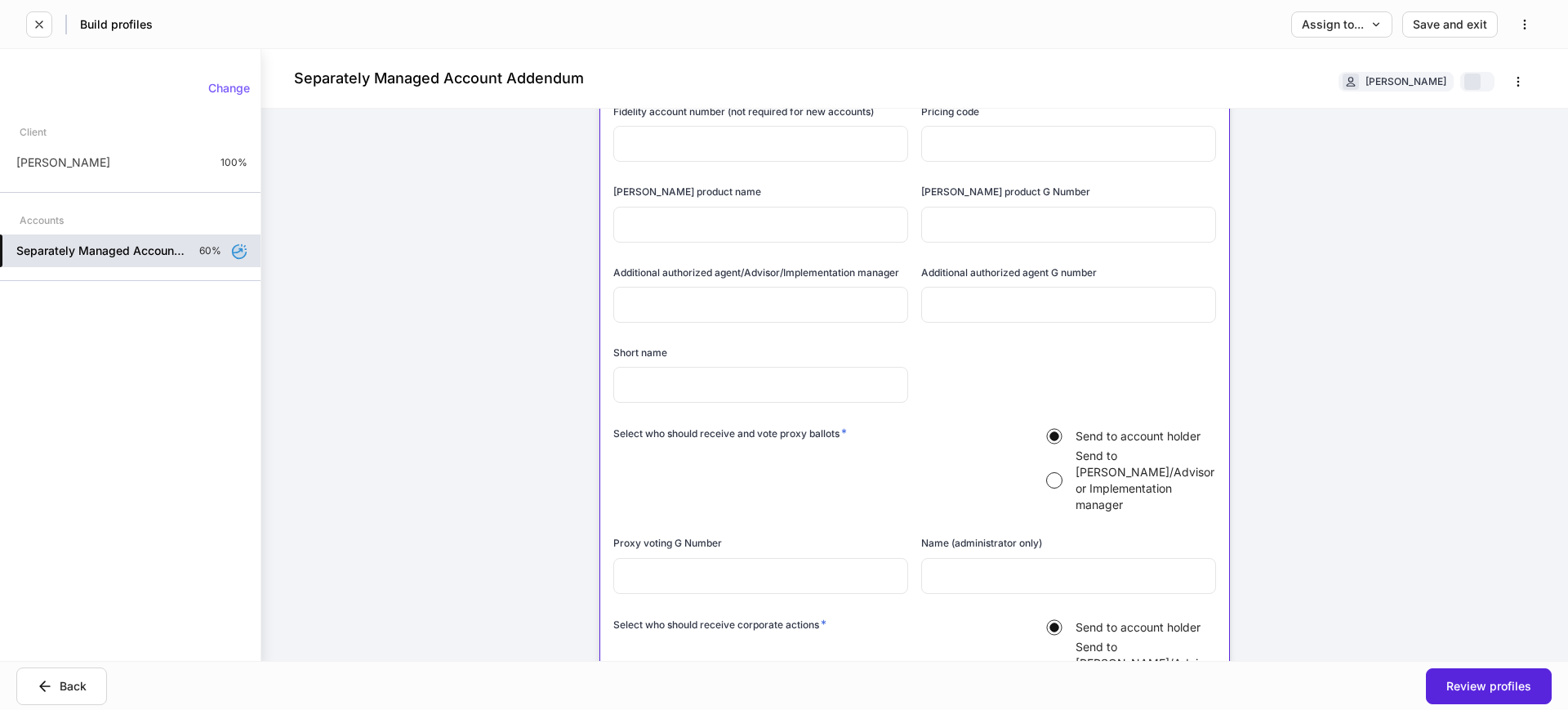
scroll to position [407, 0]
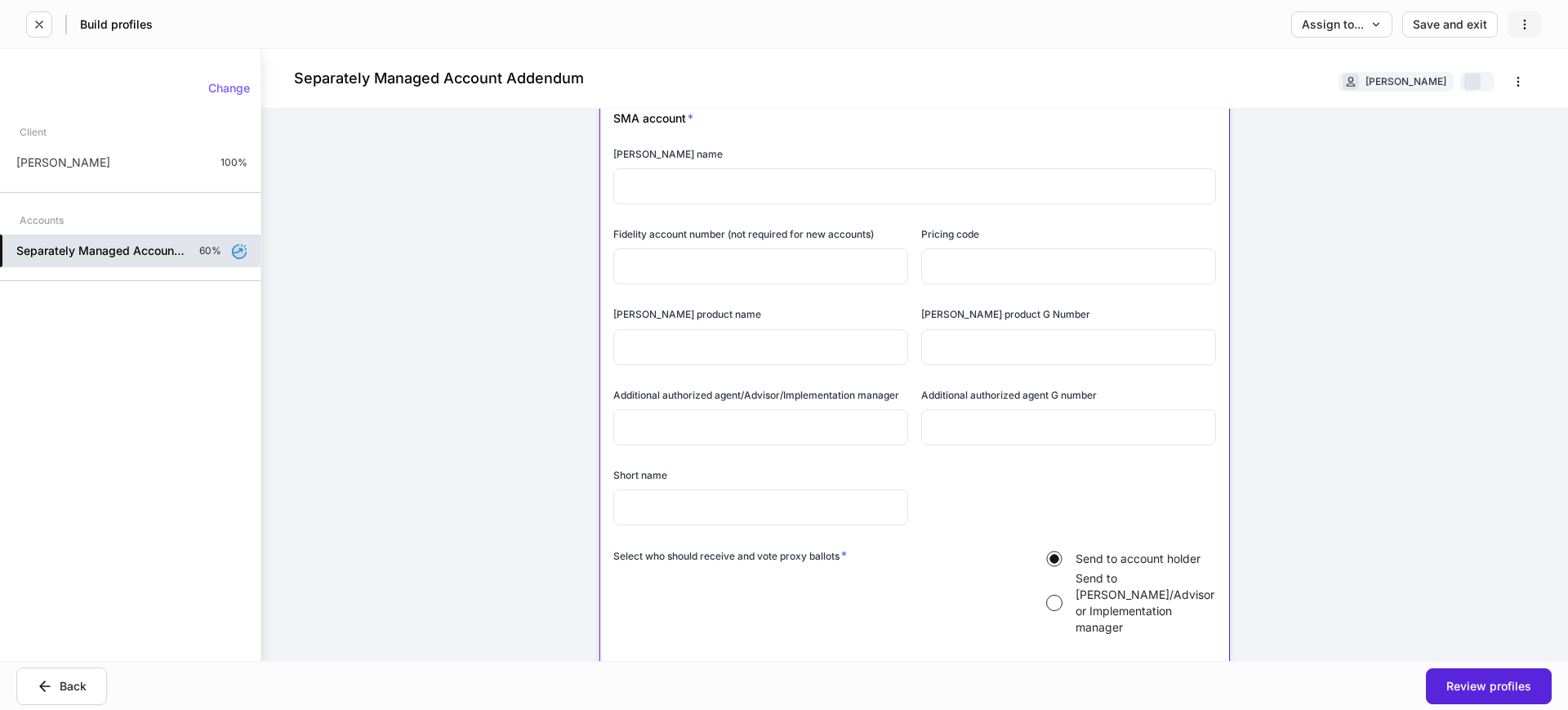
click at [1530, 27] on icon "button" at bounding box center [1524, 24] width 13 height 13
click at [1413, 369] on div at bounding box center [784, 355] width 1568 height 710
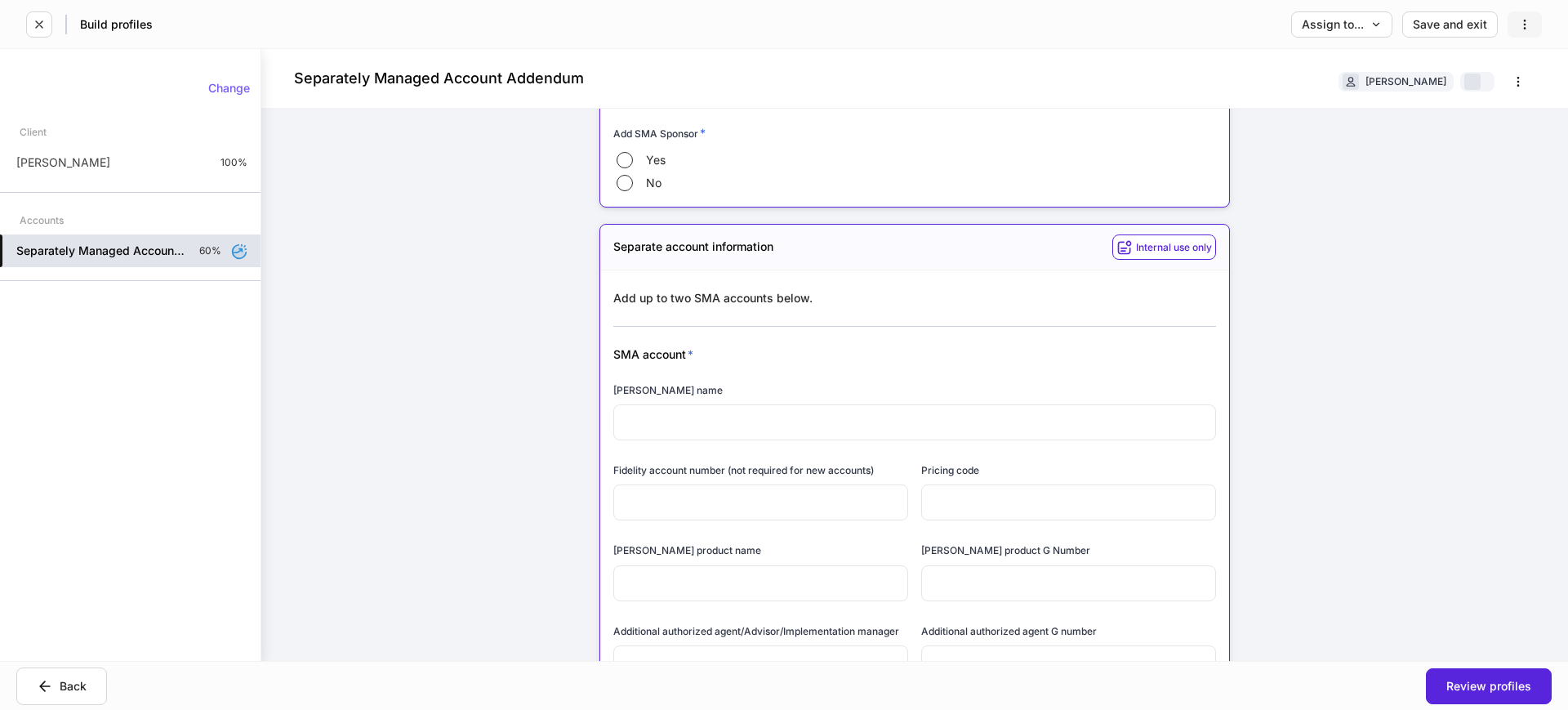
scroll to position [0, 0]
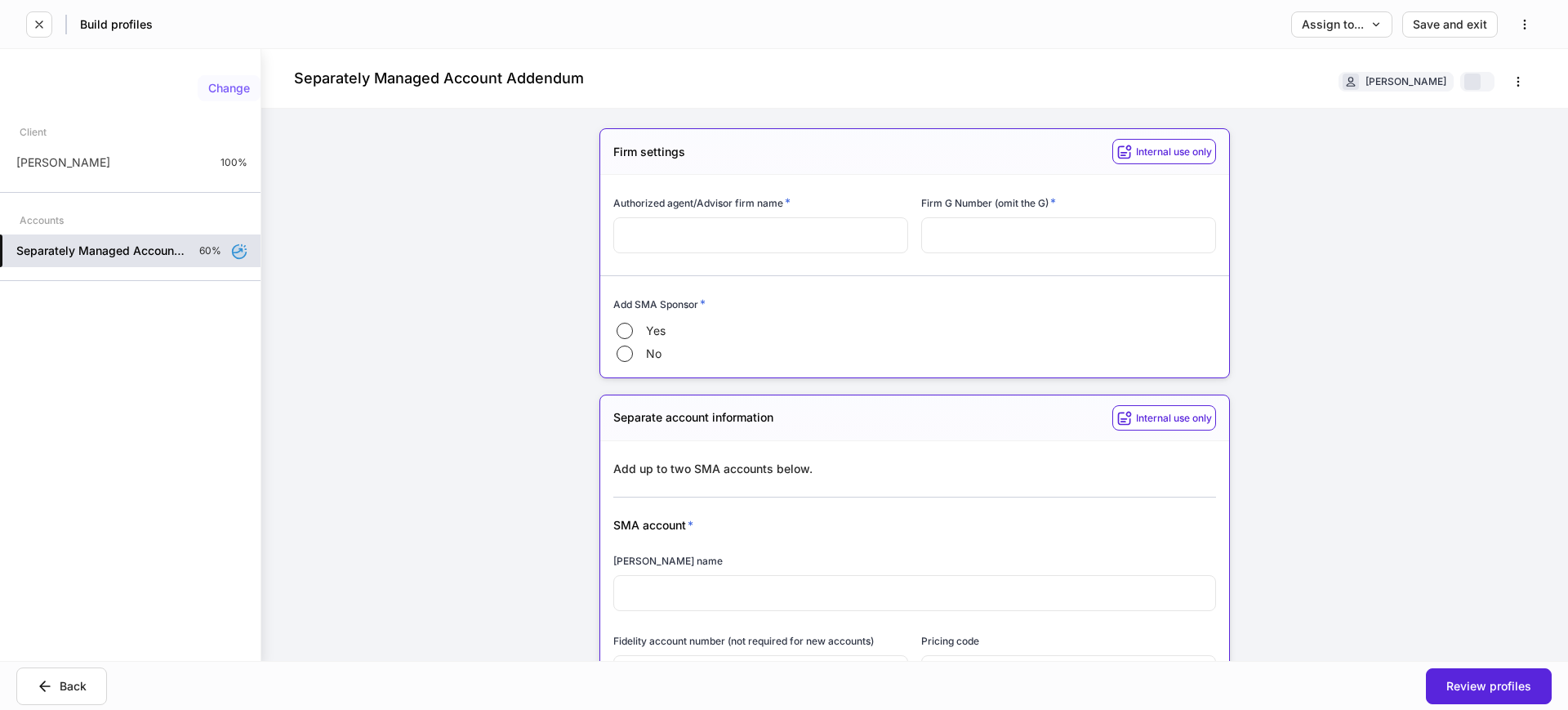
click at [227, 84] on div "Change" at bounding box center [229, 88] width 41 height 12
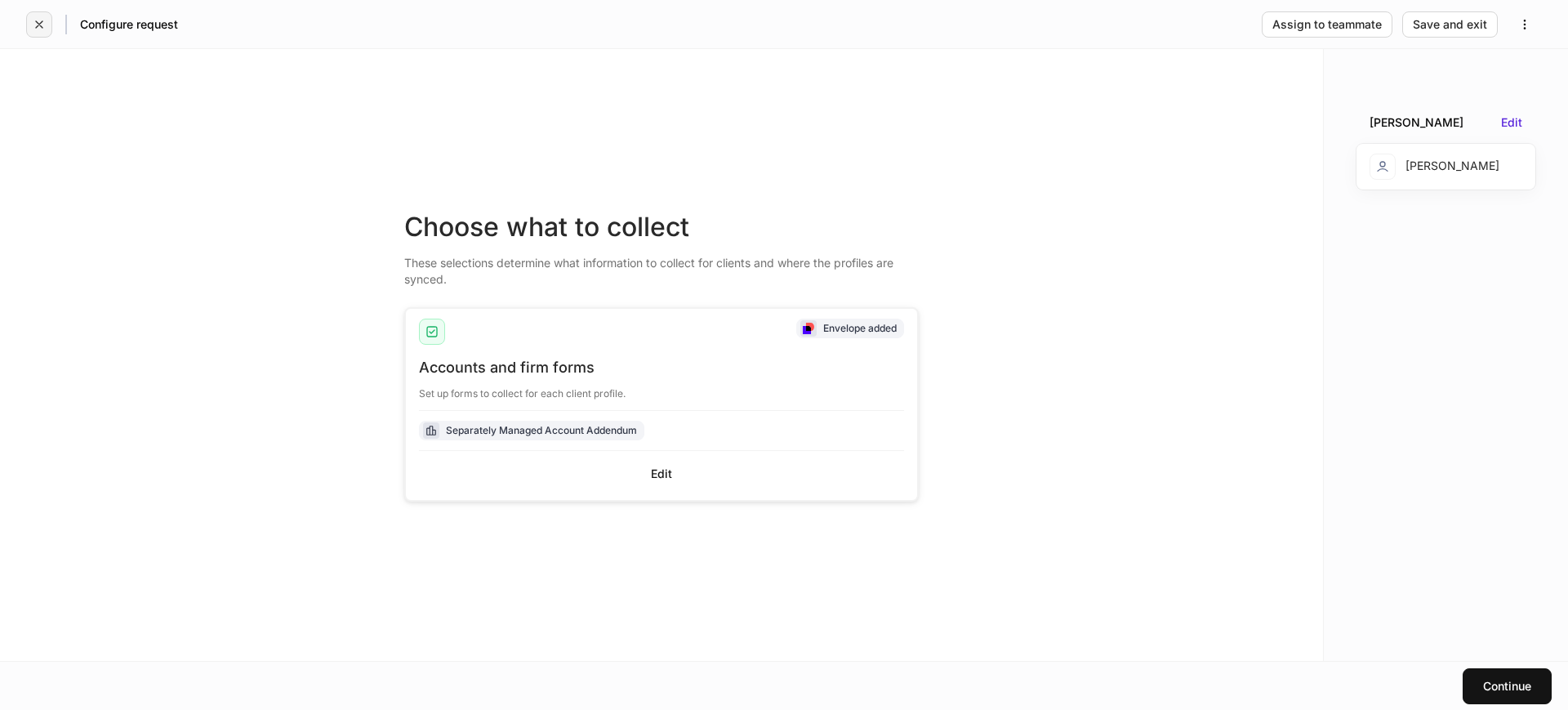
click at [39, 22] on icon "button" at bounding box center [39, 24] width 13 height 13
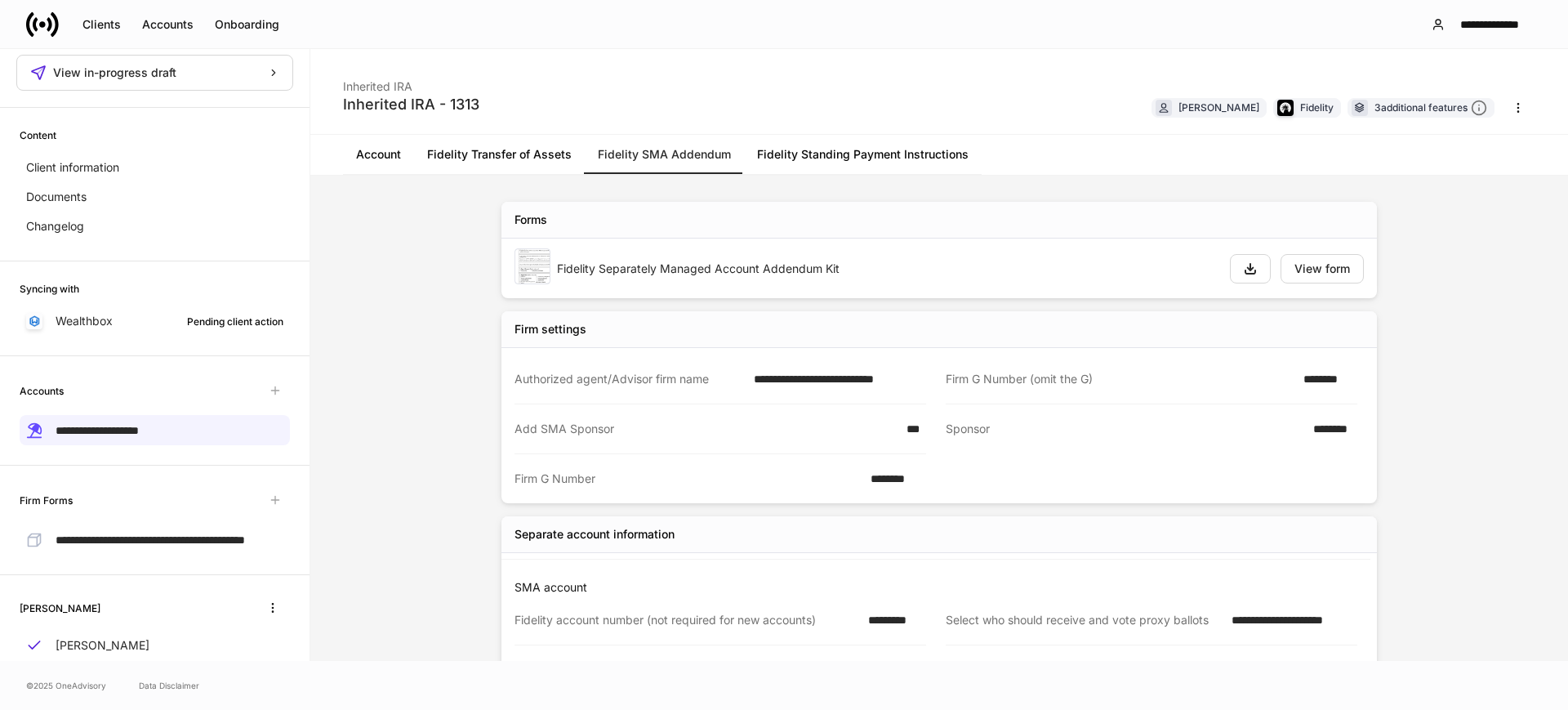
scroll to position [102, 0]
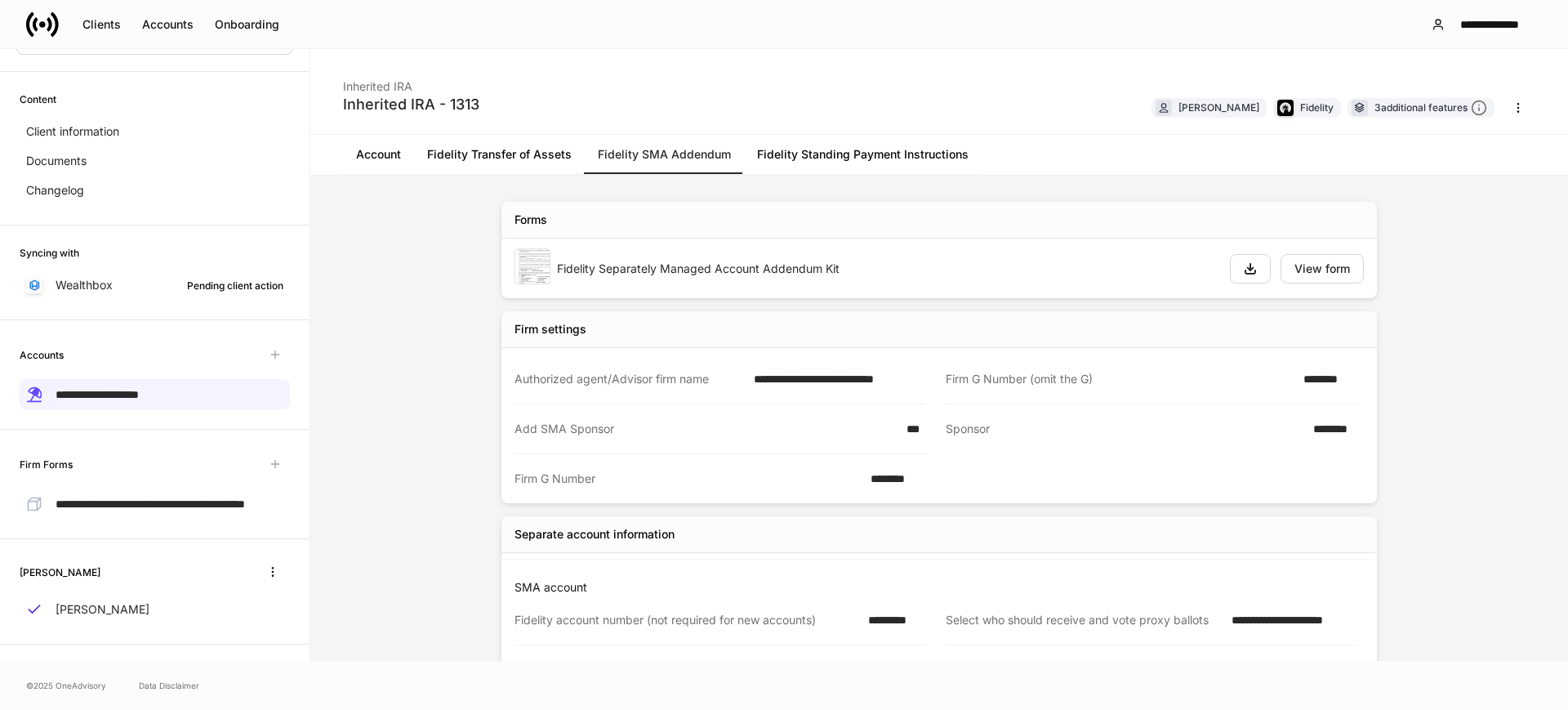
click at [39, 32] on icon at bounding box center [42, 24] width 32 height 32
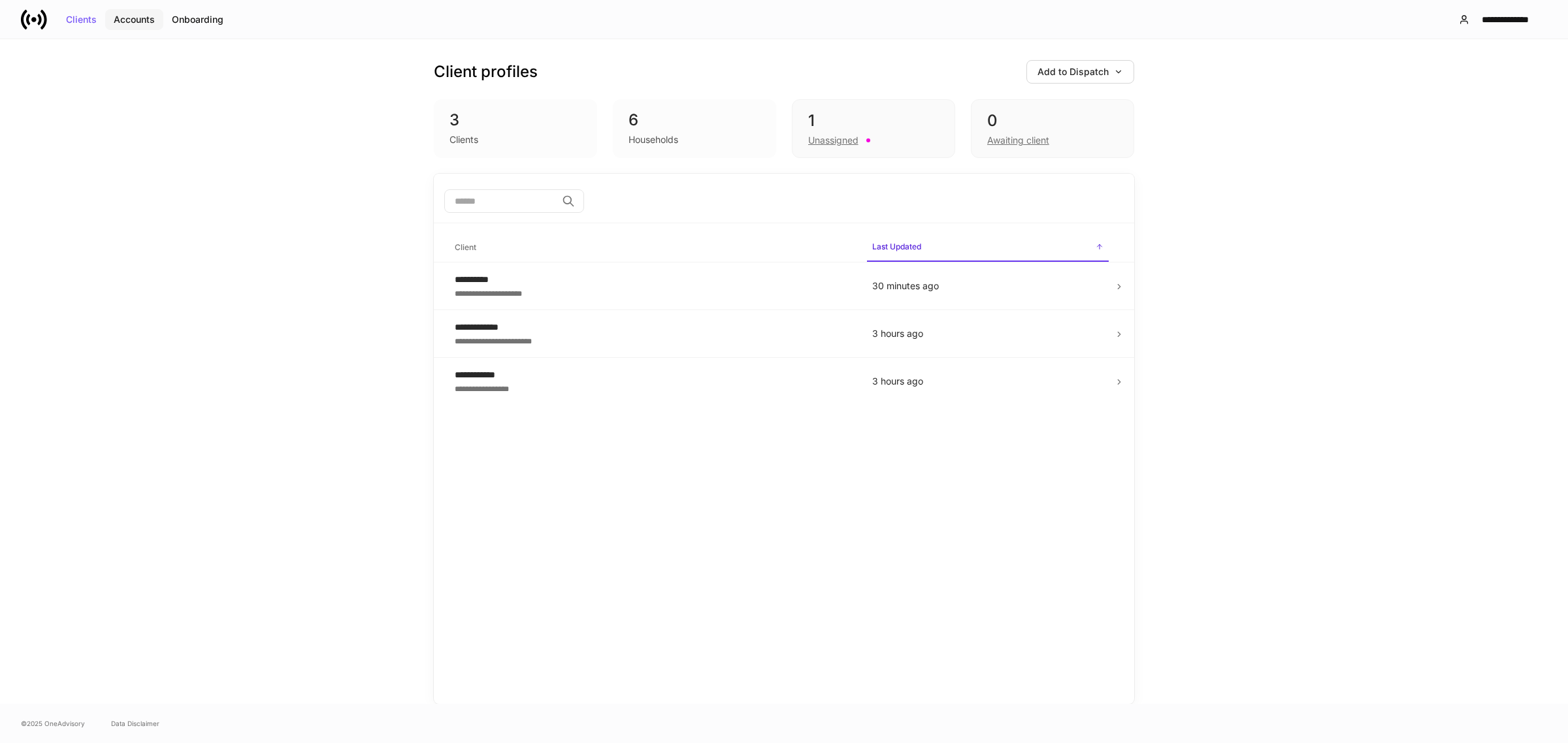
click at [137, 22] on div "Accounts" at bounding box center [133, 19] width 41 height 9
